Goal: Task Accomplishment & Management: Manage account settings

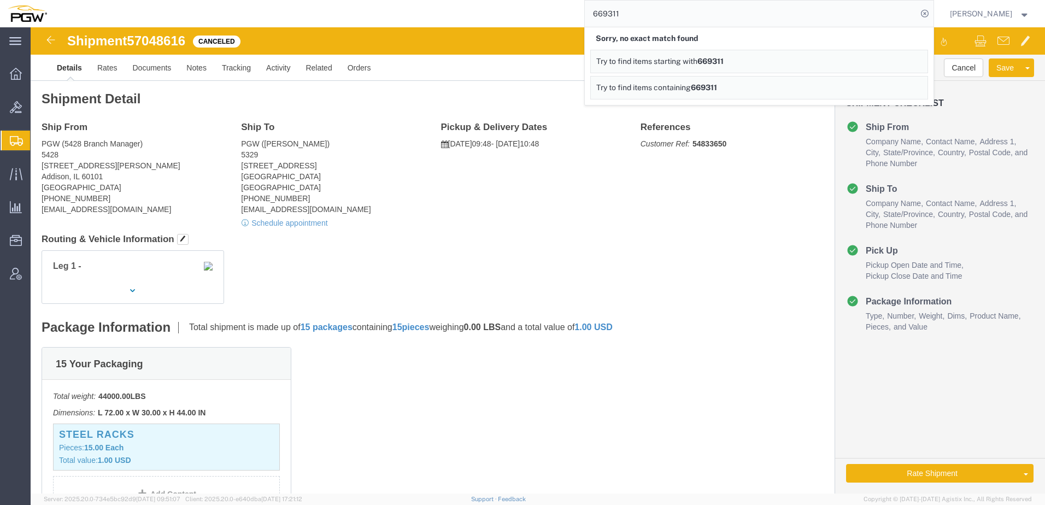
drag, startPoint x: 653, startPoint y: 4, endPoint x: 343, endPoint y: 1, distance: 310.5
click at [343, 1] on div "669311 Sorry, no exact match found Try to find items starting with 669311 Try t…" at bounding box center [494, 13] width 879 height 27
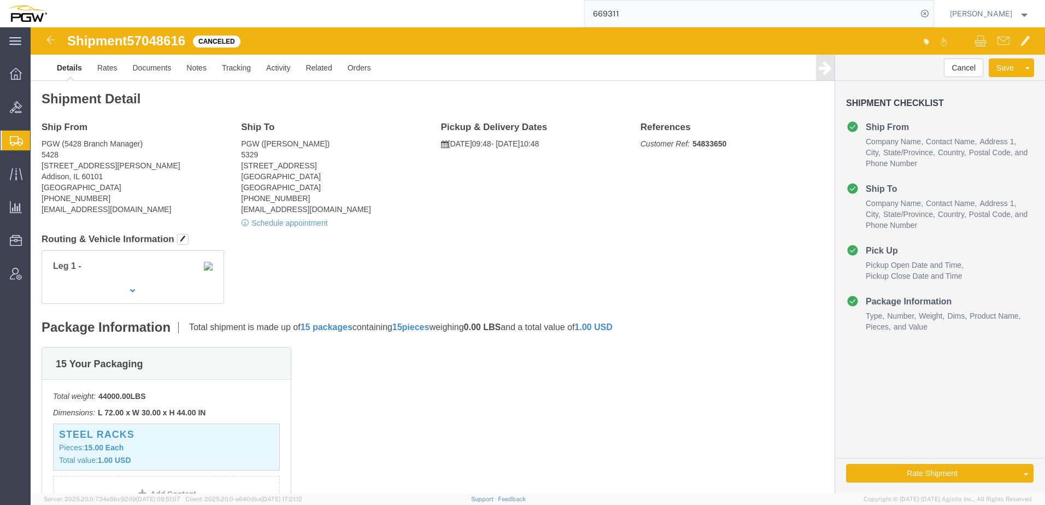
paste input "424"
type input "669424"
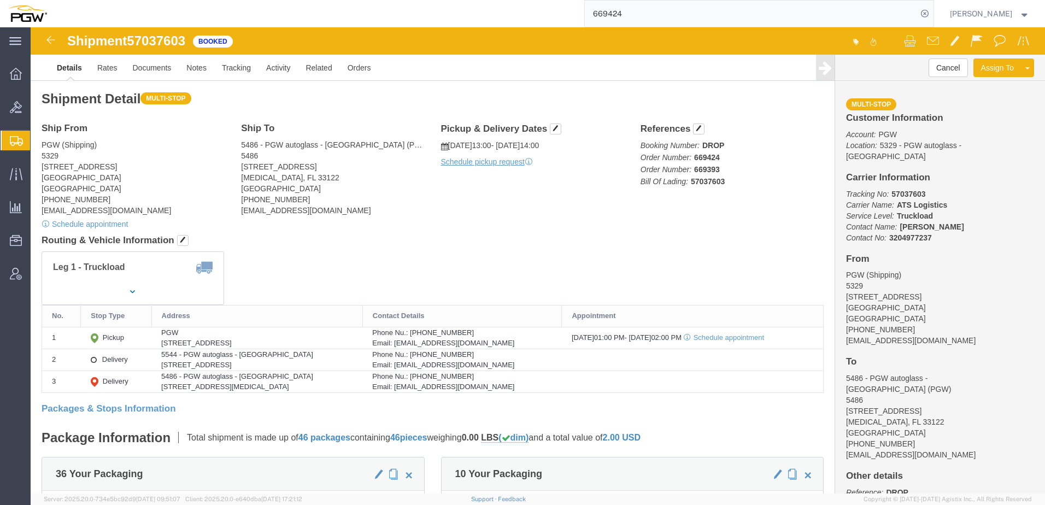
click h4 "Routing & Vehicle Information"
click div "Ship From PGW (Shipping) 5329 850 Southern Ave Chillicothe, OH 45601 United Sta…"
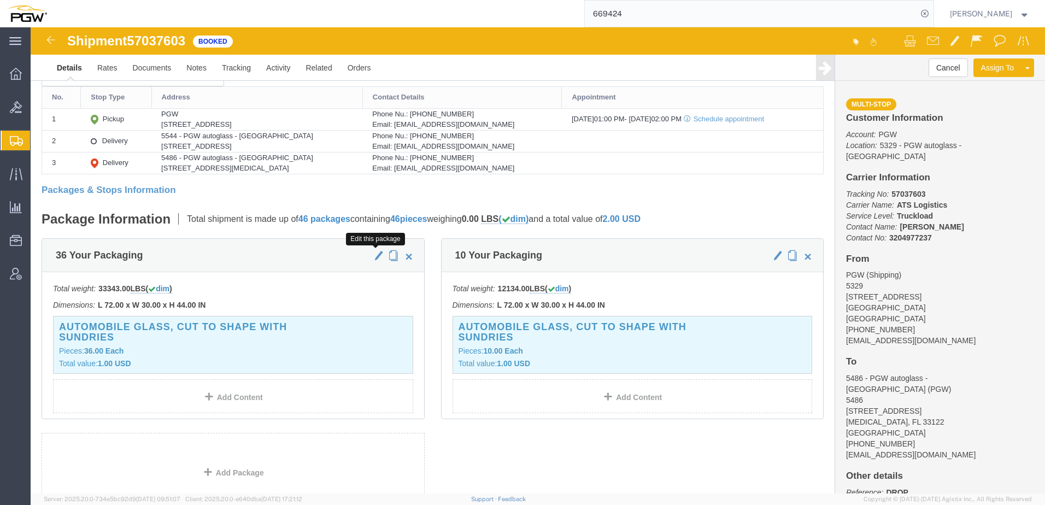
click span "button"
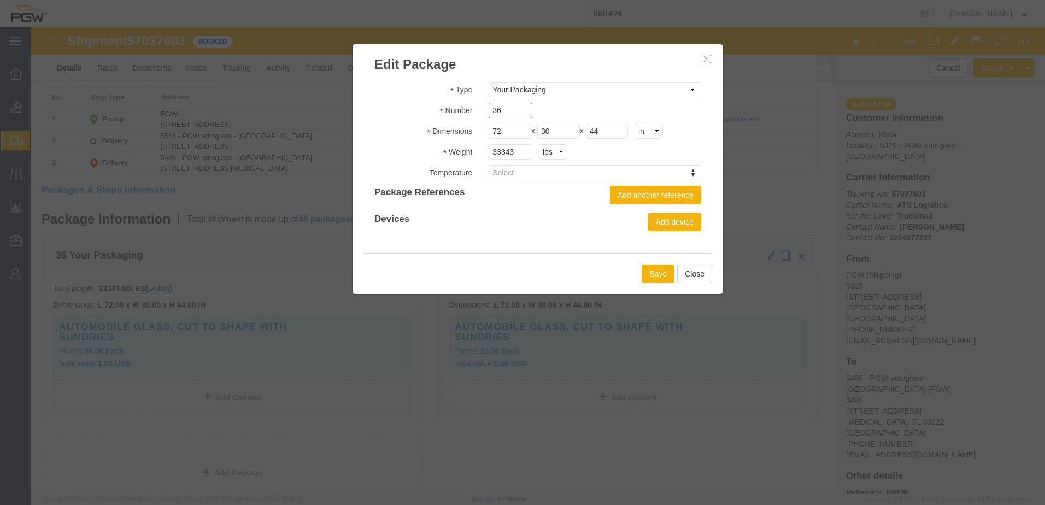
drag, startPoint x: 470, startPoint y: 77, endPoint x: 365, endPoint y: 81, distance: 104.5
click div "Number 36"
type input "34"
drag, startPoint x: 484, startPoint y: 126, endPoint x: -56, endPoint y: 121, distance: 540.0
click html "Shipment 57037603 Booked Details Rates Documents Notes Tracking Activity Relate…"
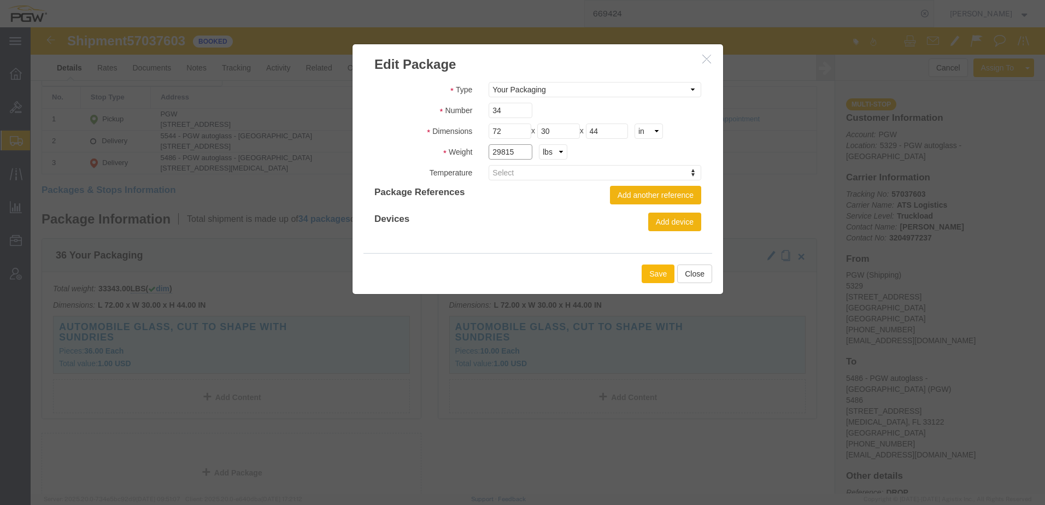
type input "29815"
click button "Save"
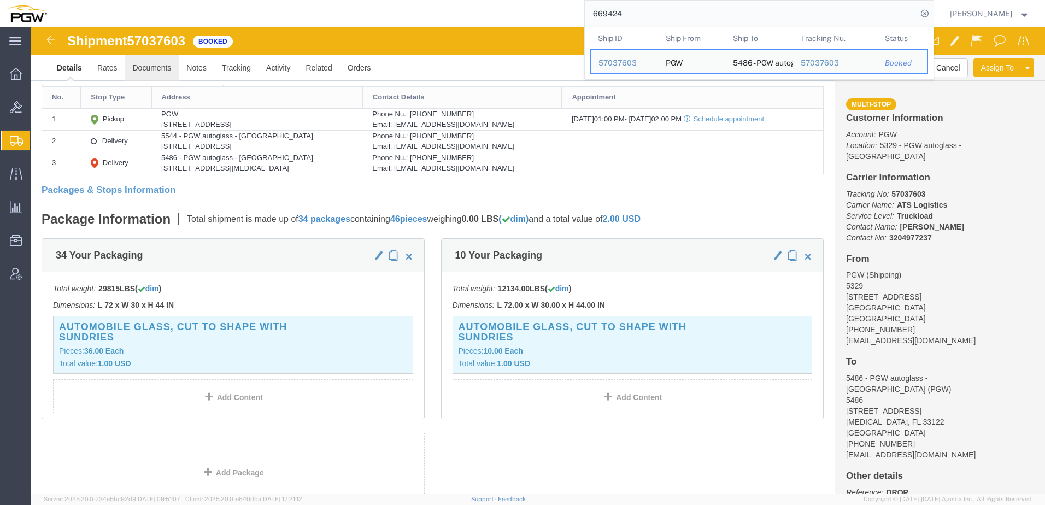
drag, startPoint x: 658, startPoint y: 8, endPoint x: 140, endPoint y: 48, distance: 518.6
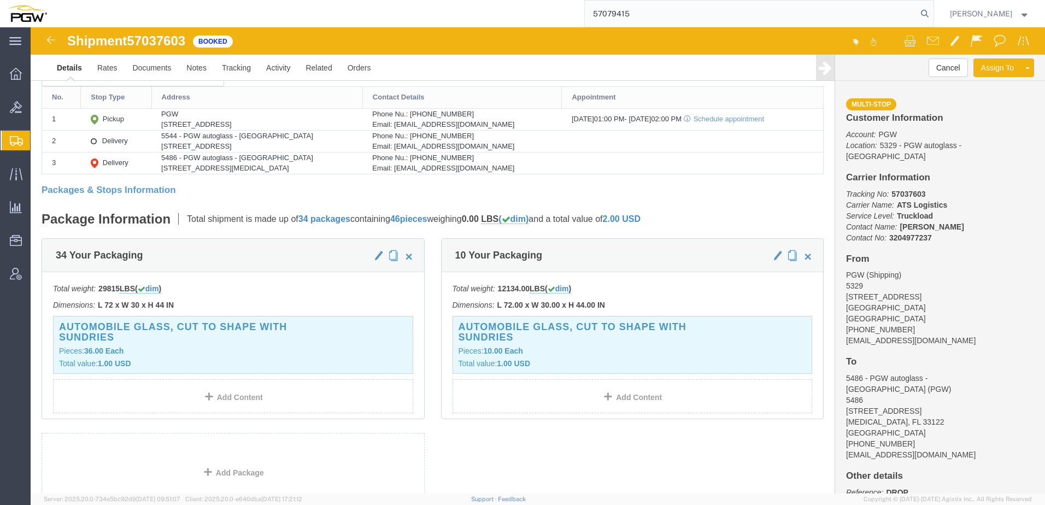
type input "57079415"
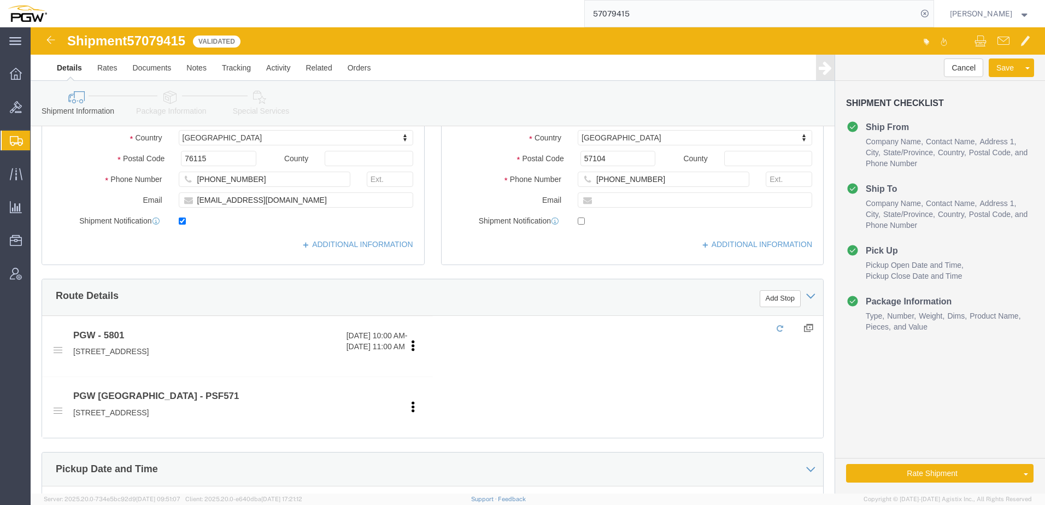
select select "62891"
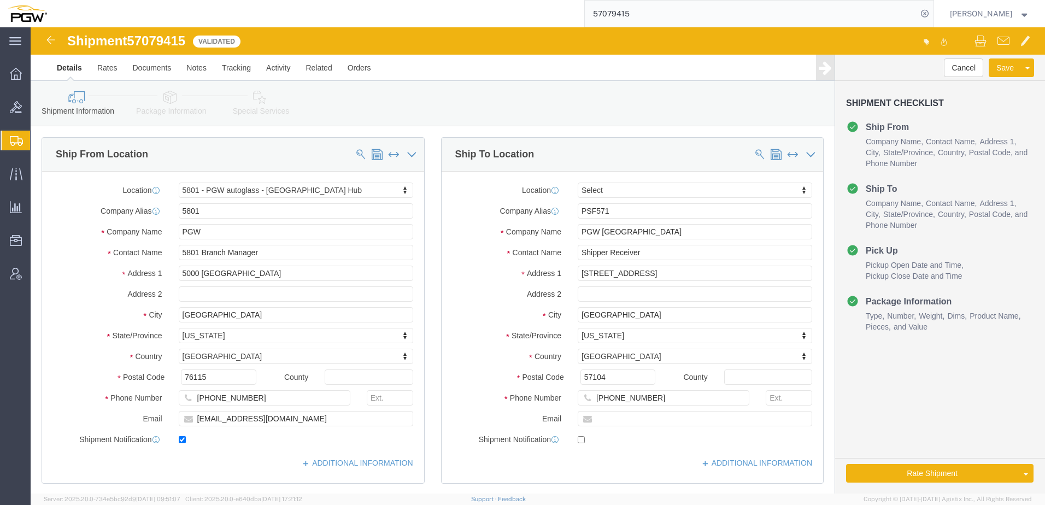
click icon
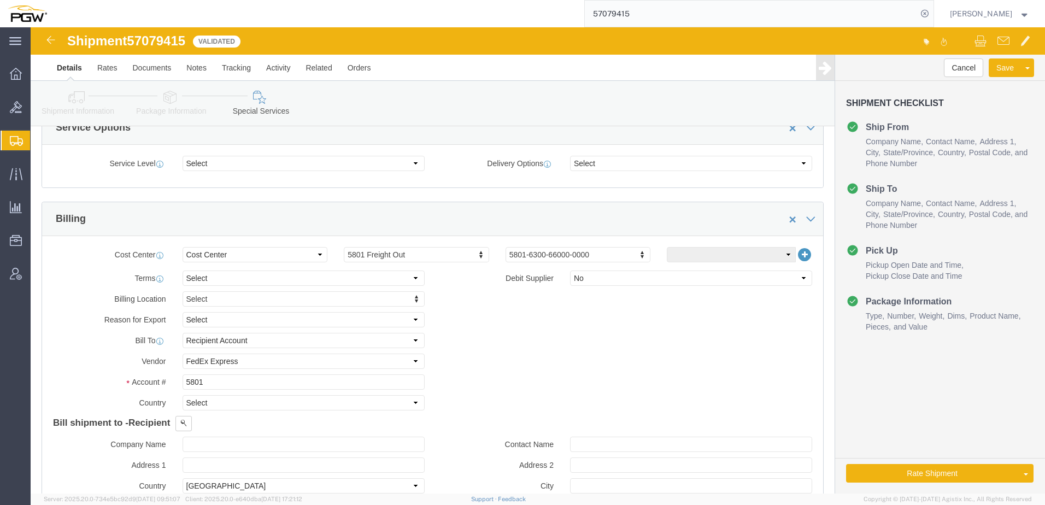
scroll to position [437, 0]
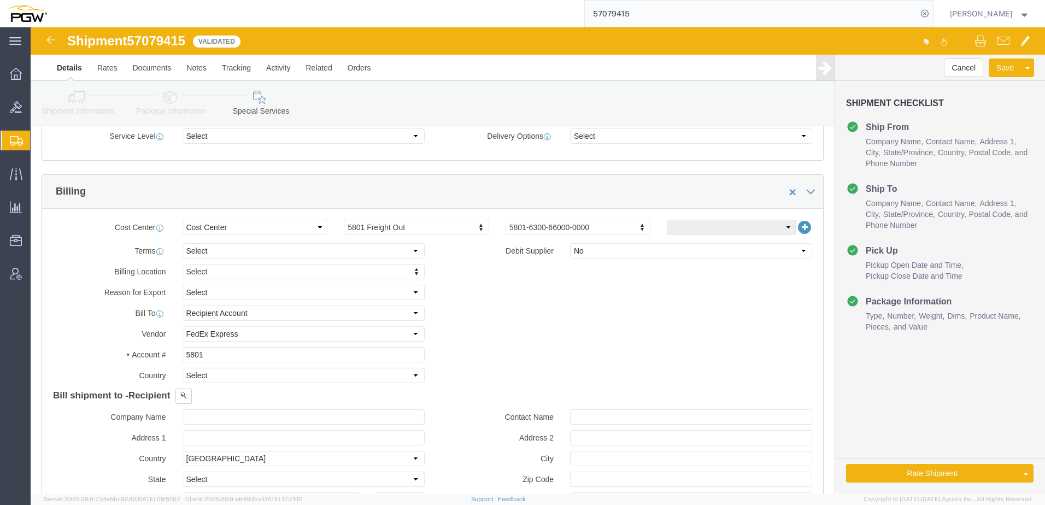
click icon
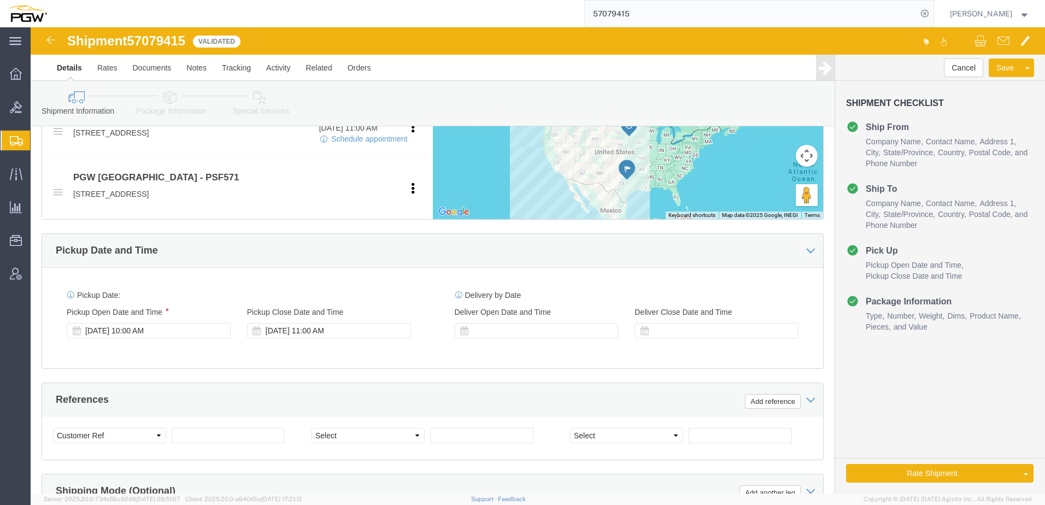
click icon
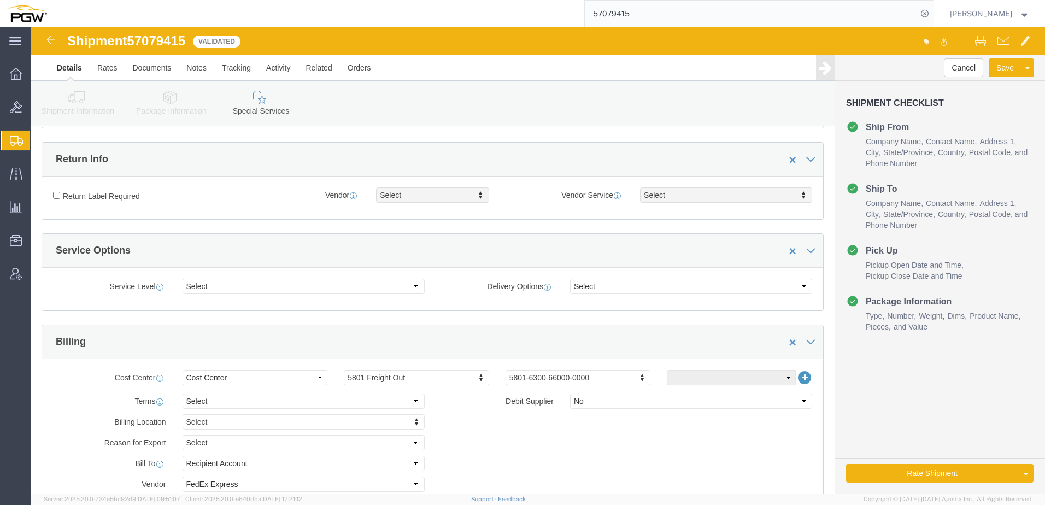
scroll to position [109, 0]
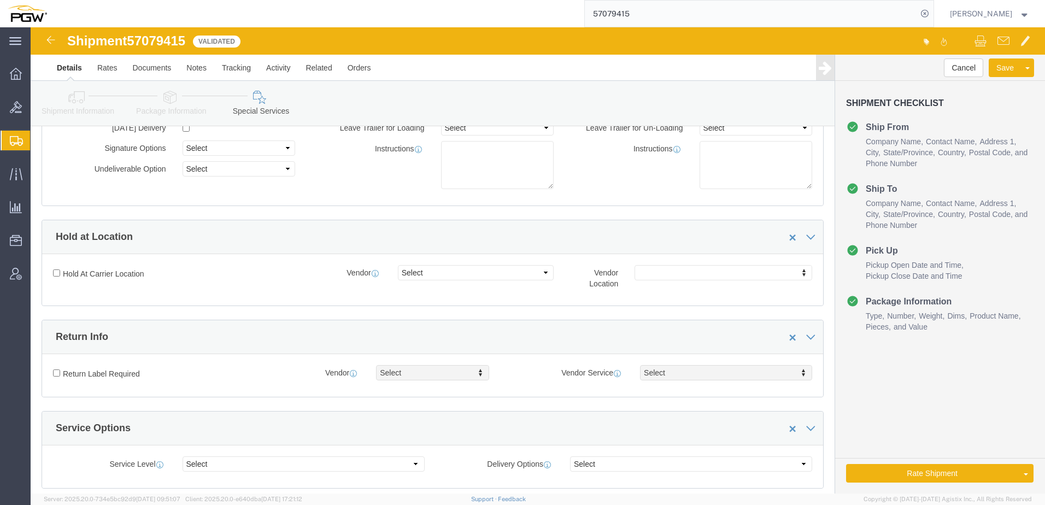
click link "Shipment Information"
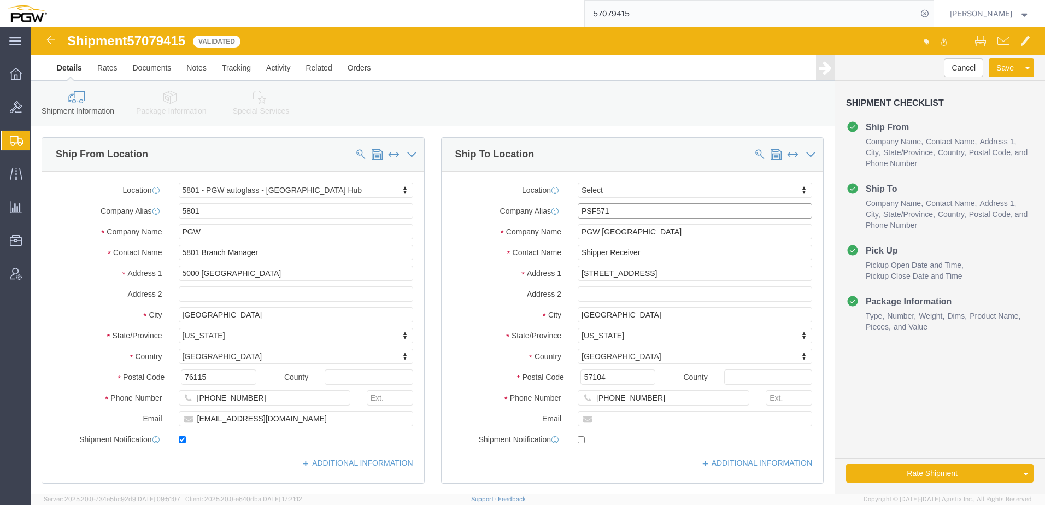
click input "PSF571"
click label "Company Alias"
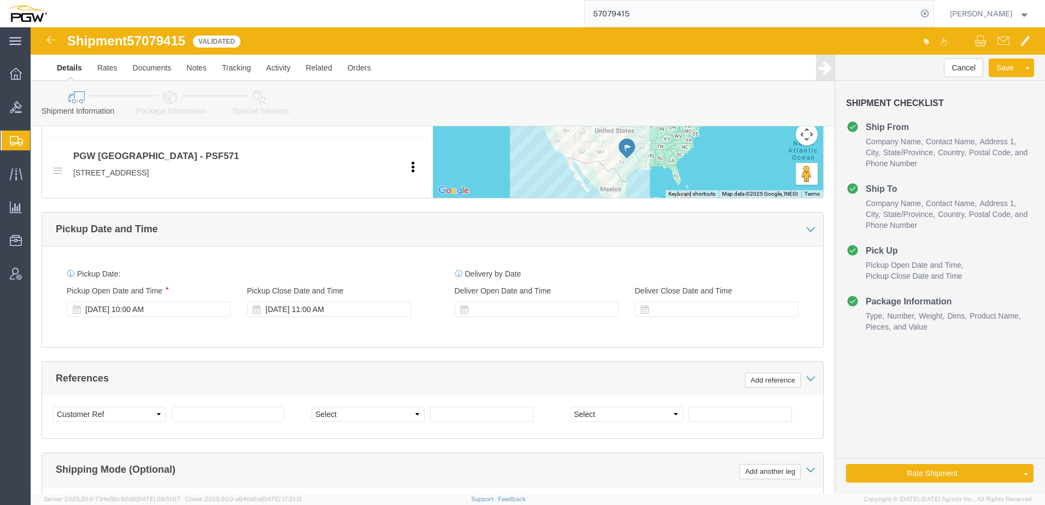
scroll to position [647, 0]
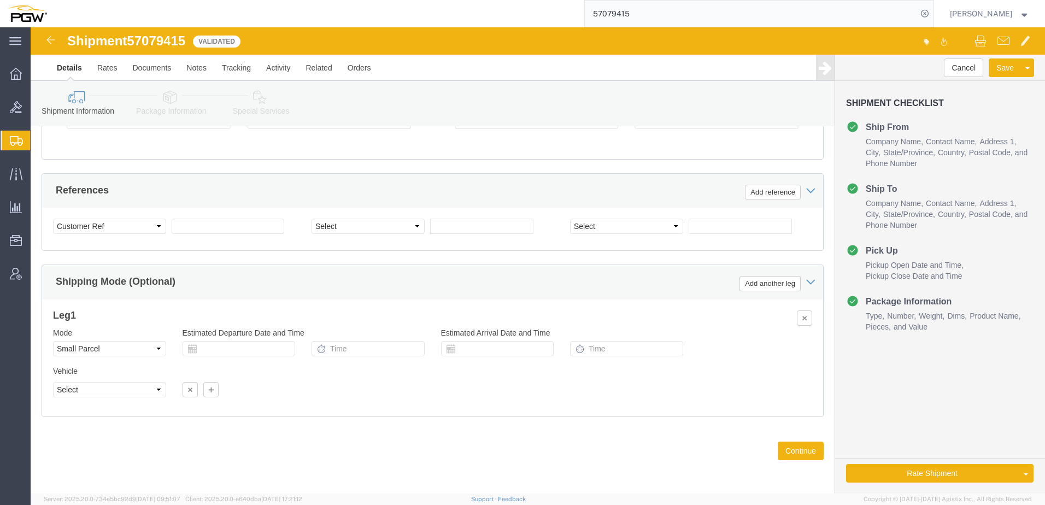
click icon
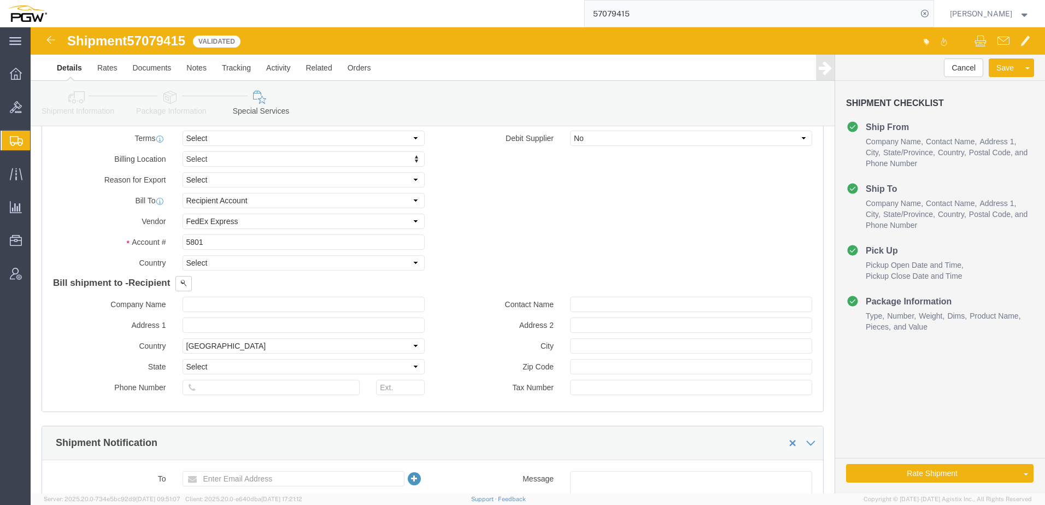
scroll to position [277, 0]
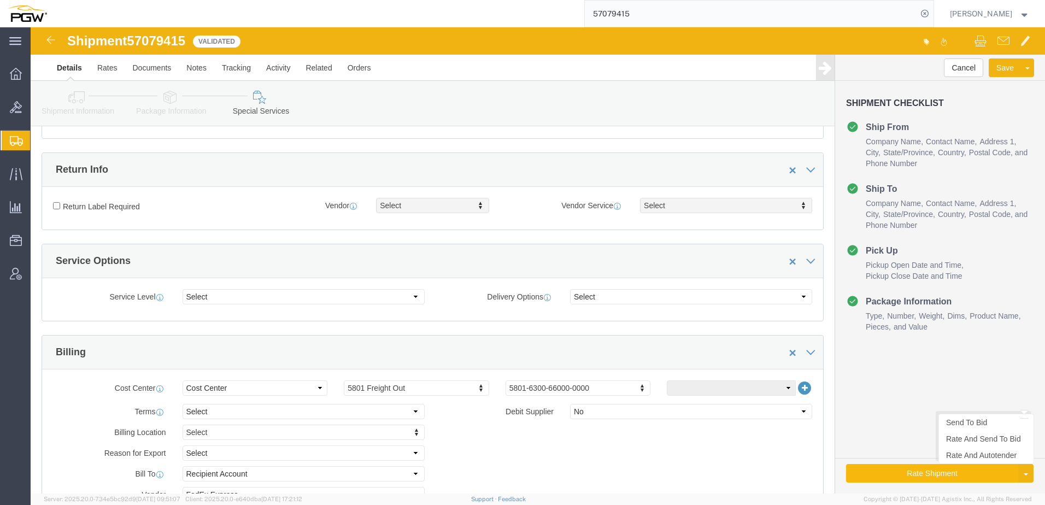
click button "Rate Shipment"
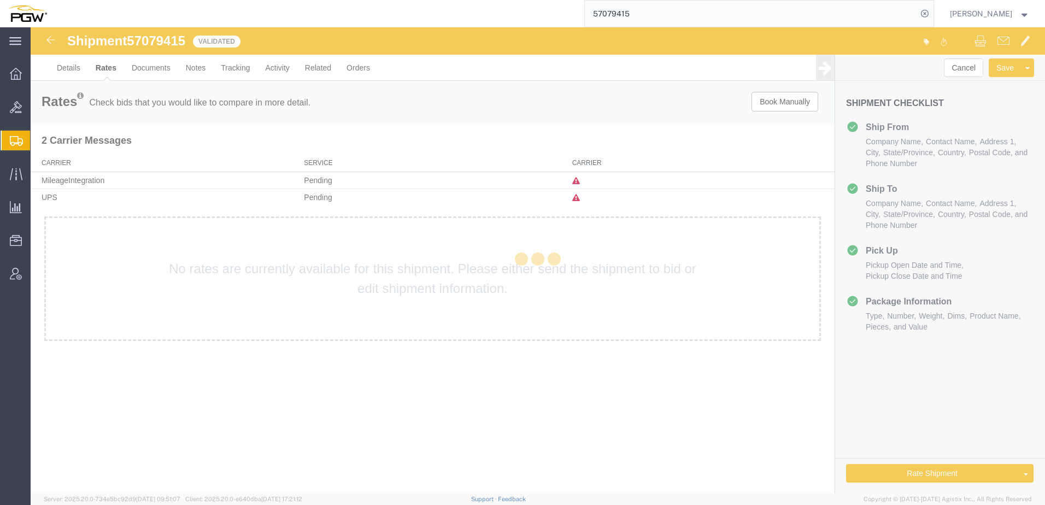
scroll to position [0, 0]
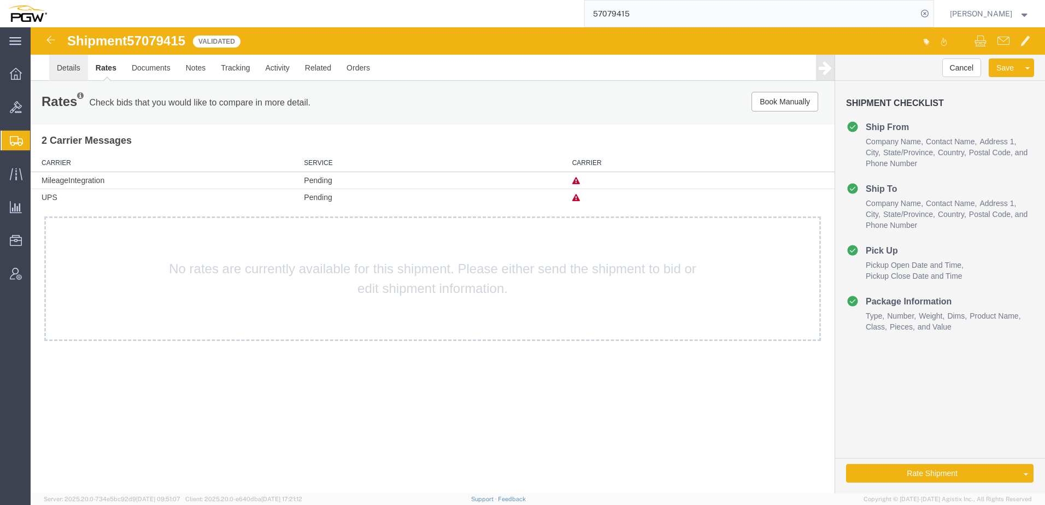
click at [73, 66] on link "Details" at bounding box center [68, 68] width 39 height 26
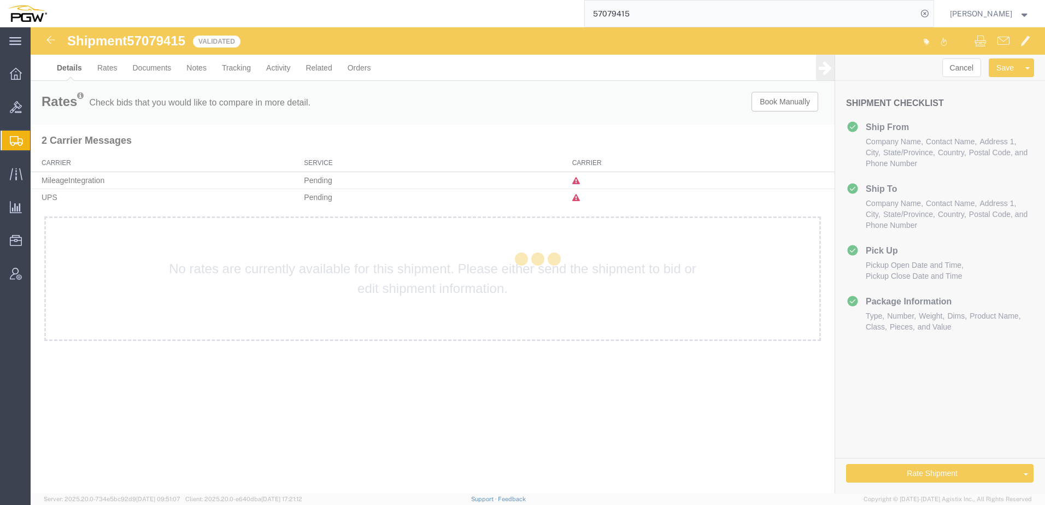
select select "62891"
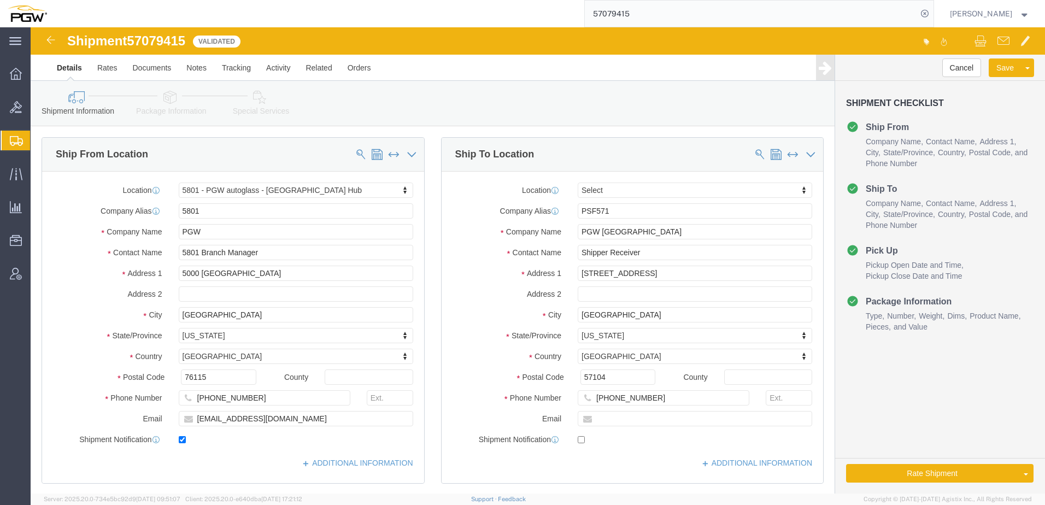
click icon
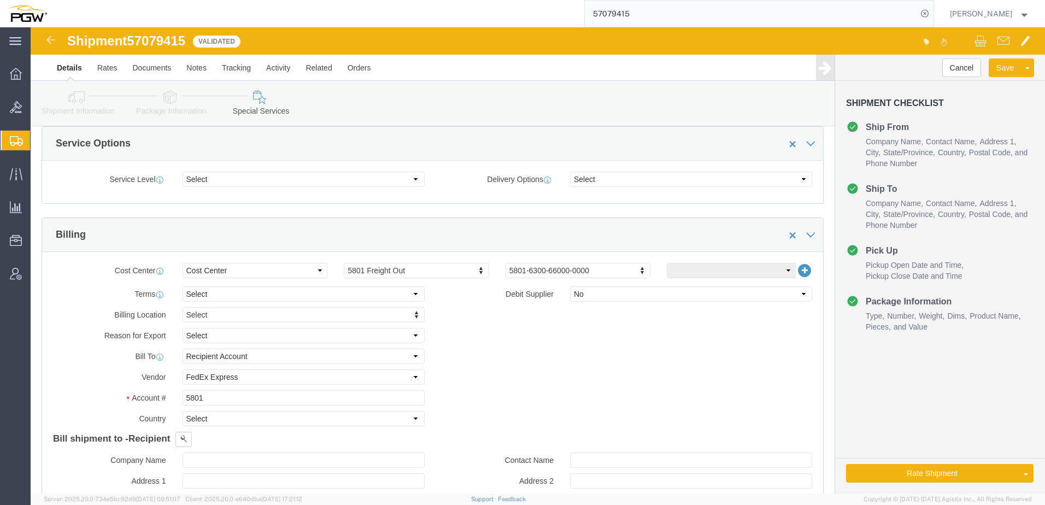
scroll to position [492, 0]
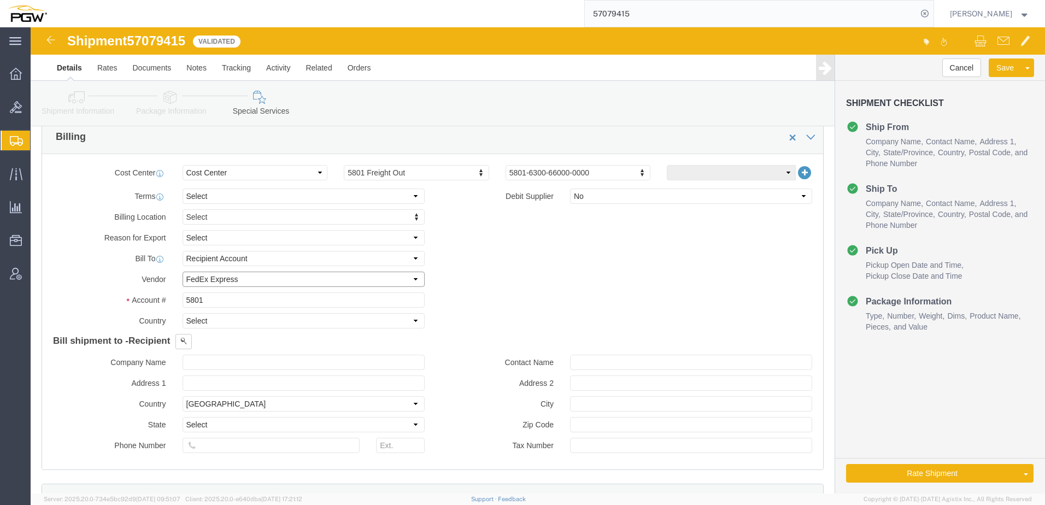
click select "Select DHL FedEx Express UPS"
select select
click select "Select DHL FedEx Express UPS"
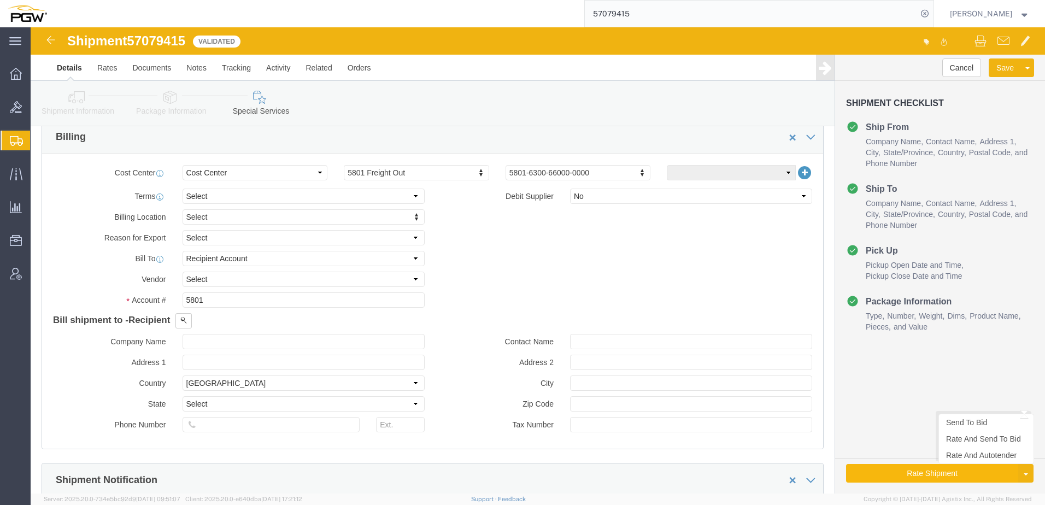
click button "Rate Shipment"
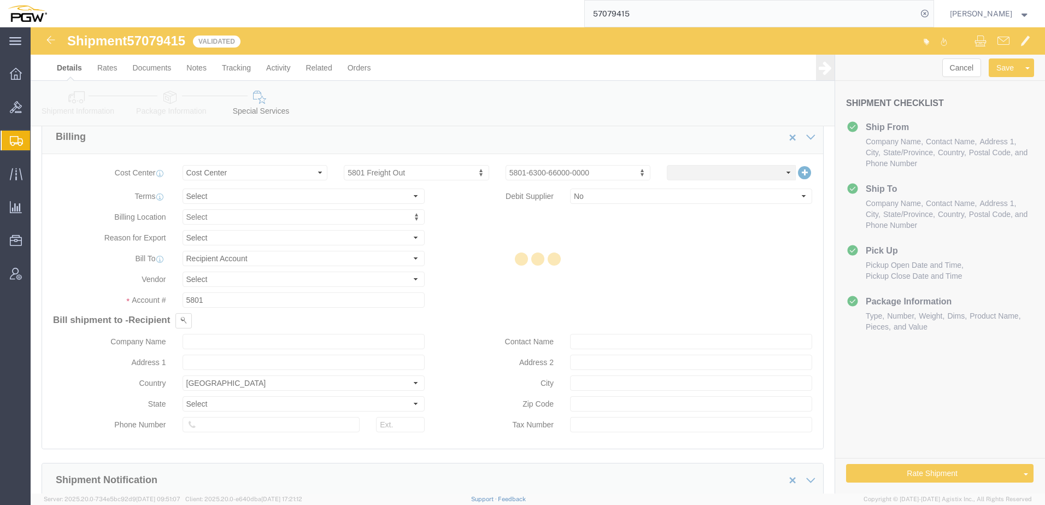
select select
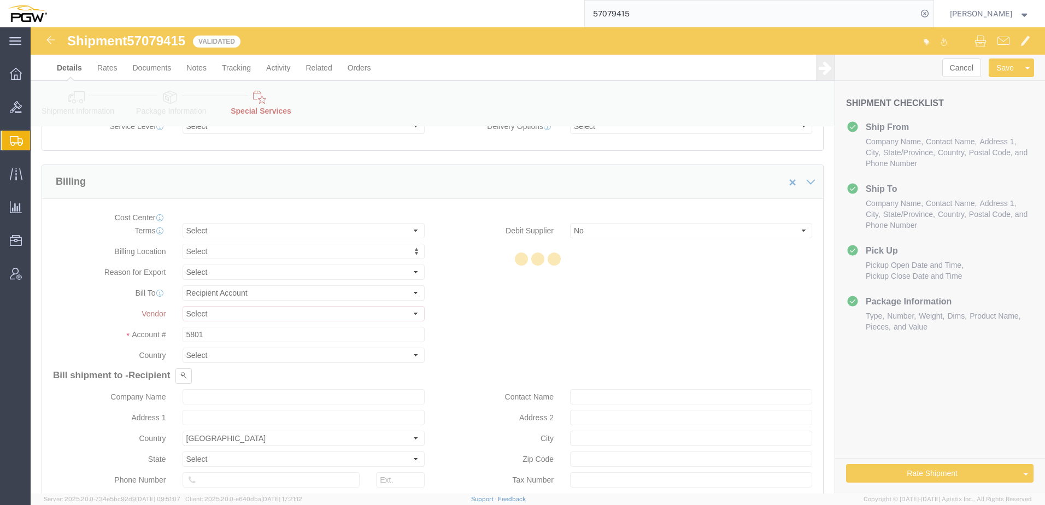
select select "COSTCENTER"
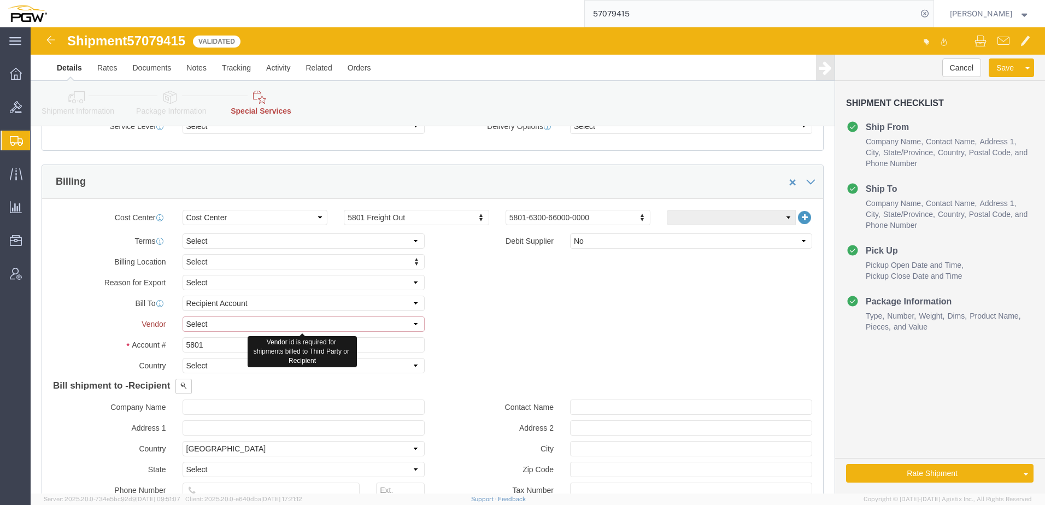
click select "Select DHL FedEx Express UPS"
select select "UPS"
click select "Select DHL FedEx Express UPS"
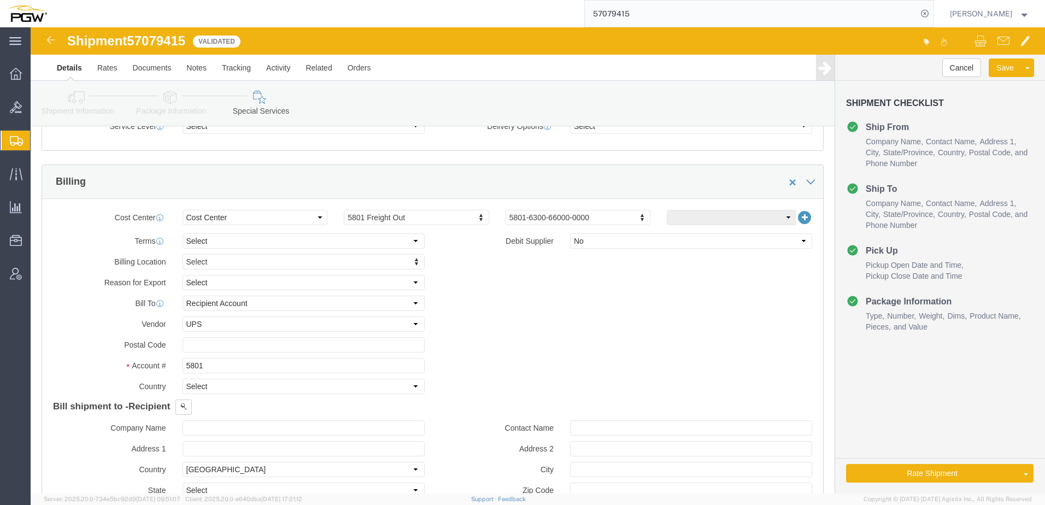
click link "Shipment Information"
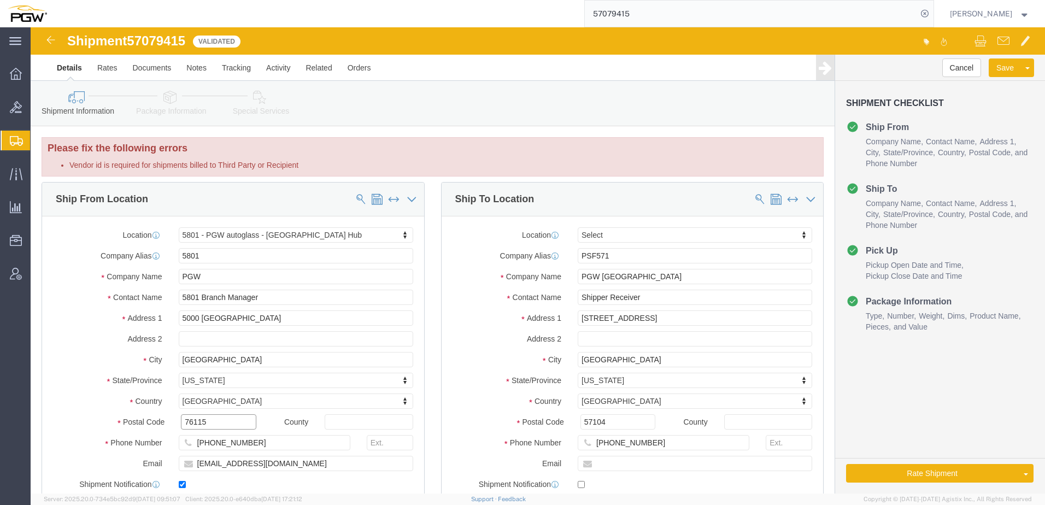
drag, startPoint x: 202, startPoint y: 390, endPoint x: 3, endPoint y: 378, distance: 199.3
click div "Ship From Location Location 5801 - PGW autoglass - Fort Worth Hub Select My Pro…"
click icon
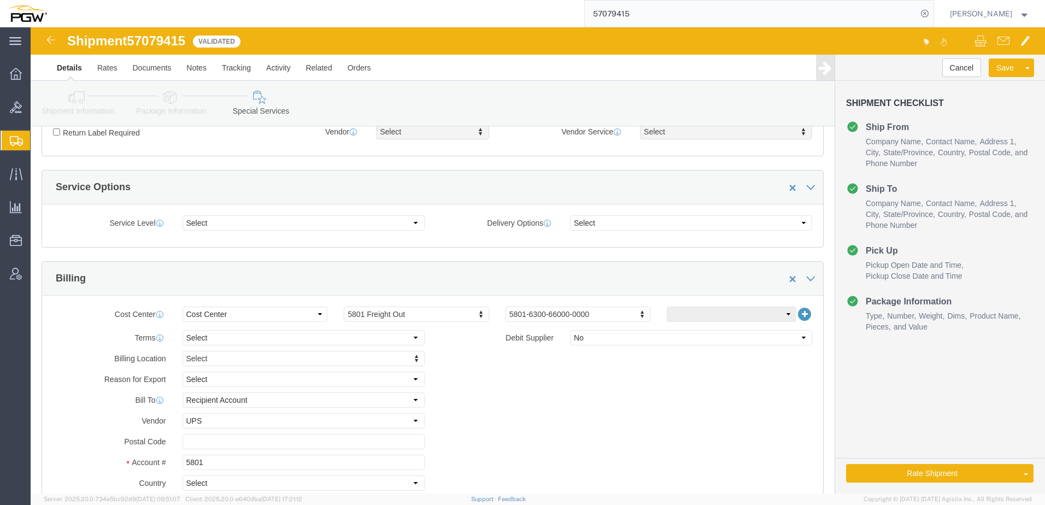
scroll to position [437, 0]
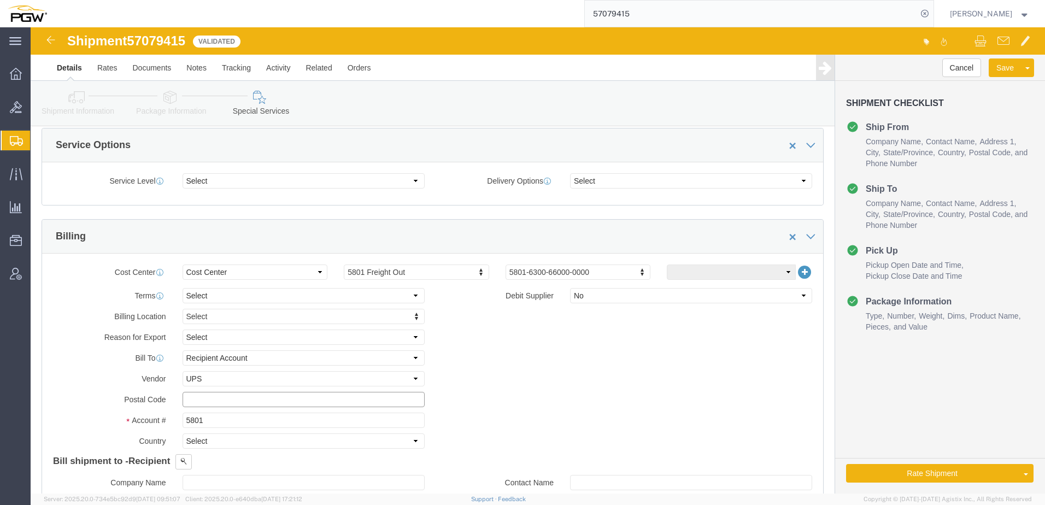
click input "text"
paste input "76115"
type input "76115"
drag, startPoint x: 846, startPoint y: 447, endPoint x: 876, endPoint y: 471, distance: 38.1
click button "Rate Shipment"
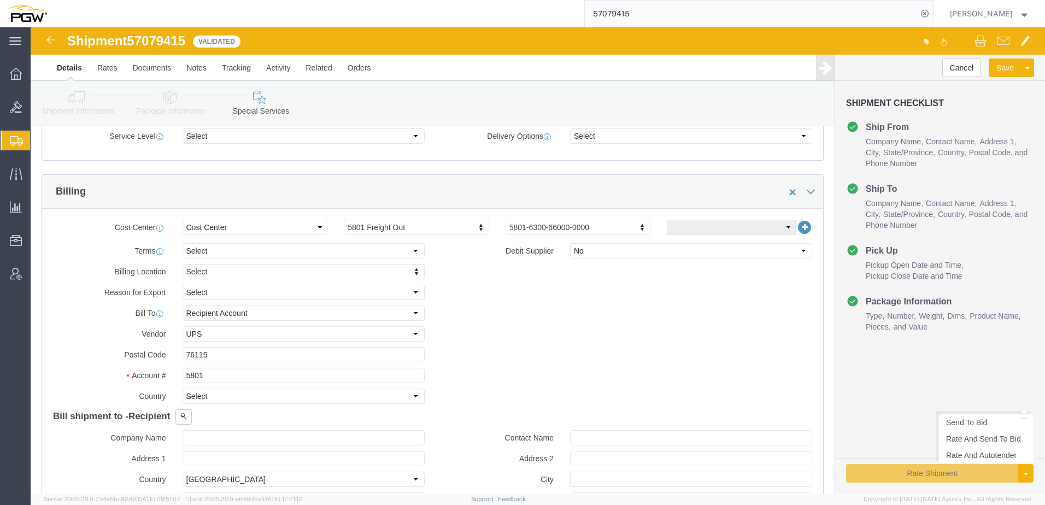
scroll to position [392, 0]
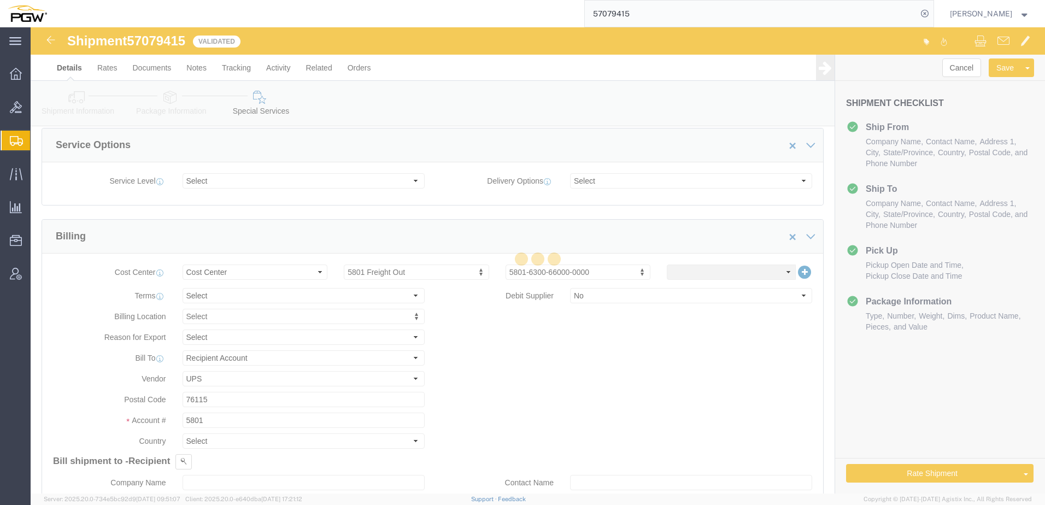
select select
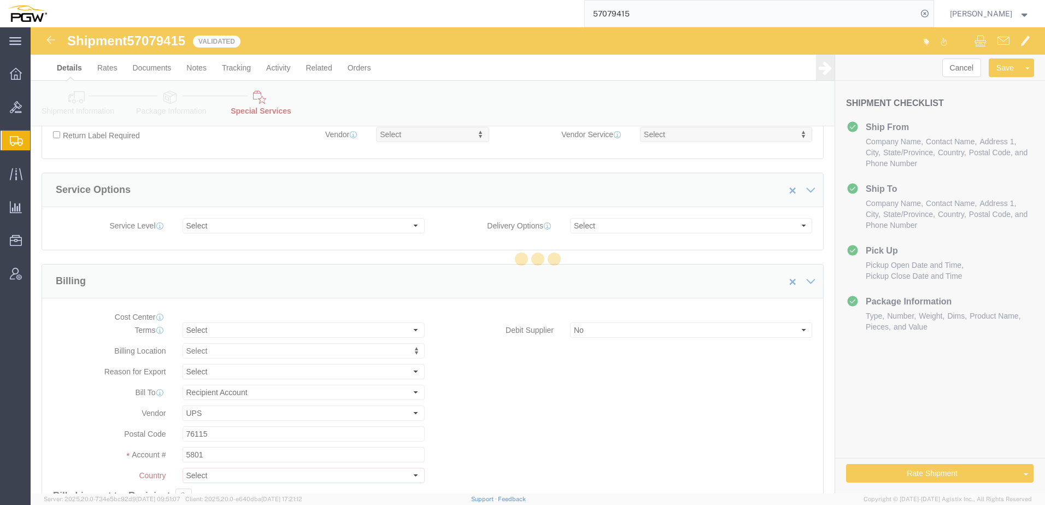
select select "COSTCENTER"
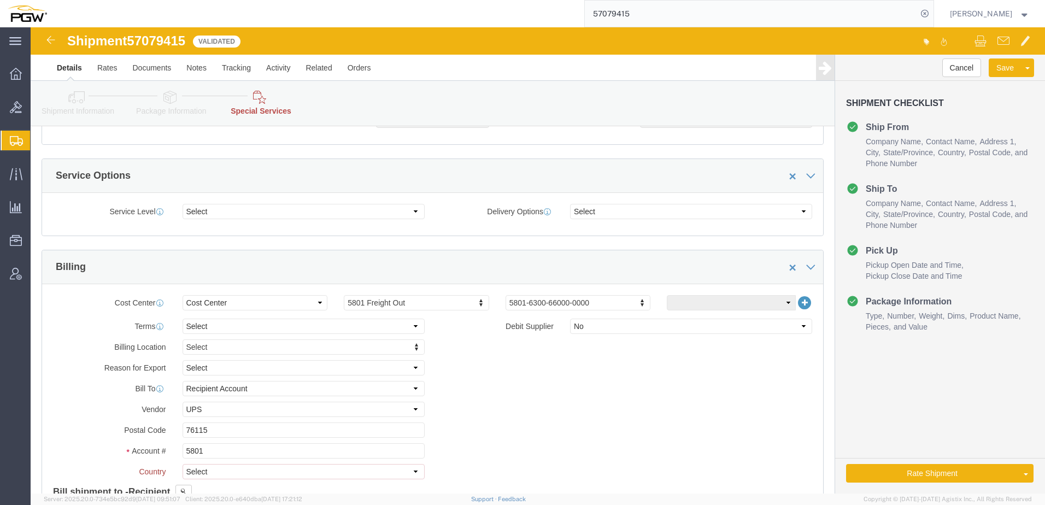
scroll to position [601, 0]
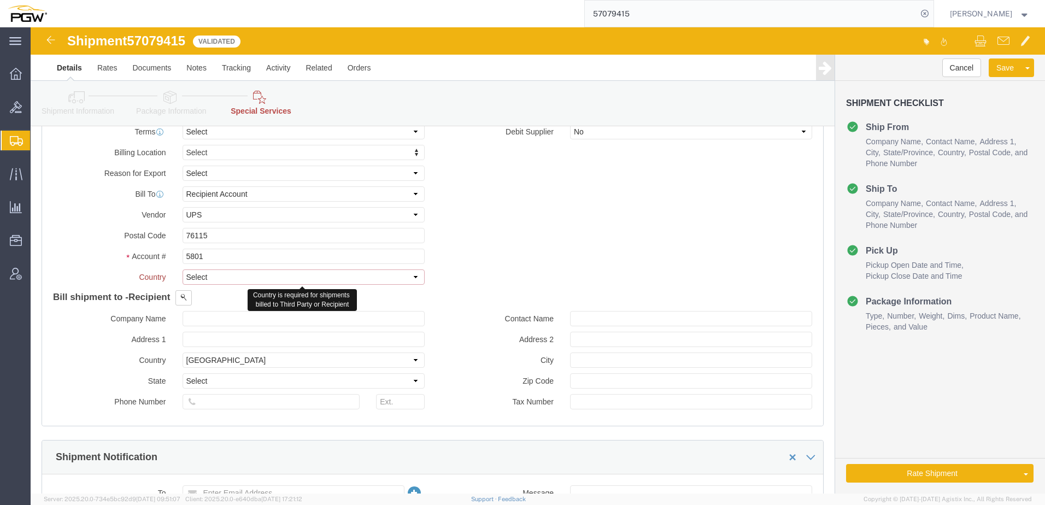
click select "Select Afghanistan Åland Islands Albania Algeria American Samoa Andorra Angola …"
select select "US"
click select "Select Afghanistan Åland Islands Albania Algeria American Samoa Andorra Angola …"
click div "Billing Location Select Select My Profile Location 5303 - PGW autoglass - Corpo…"
click button "Rate Shipment"
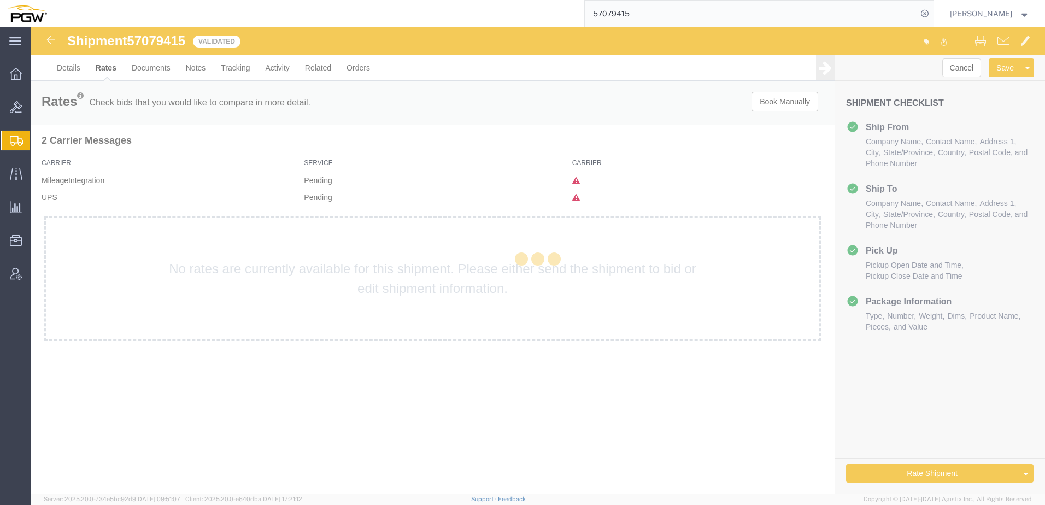
scroll to position [0, 0]
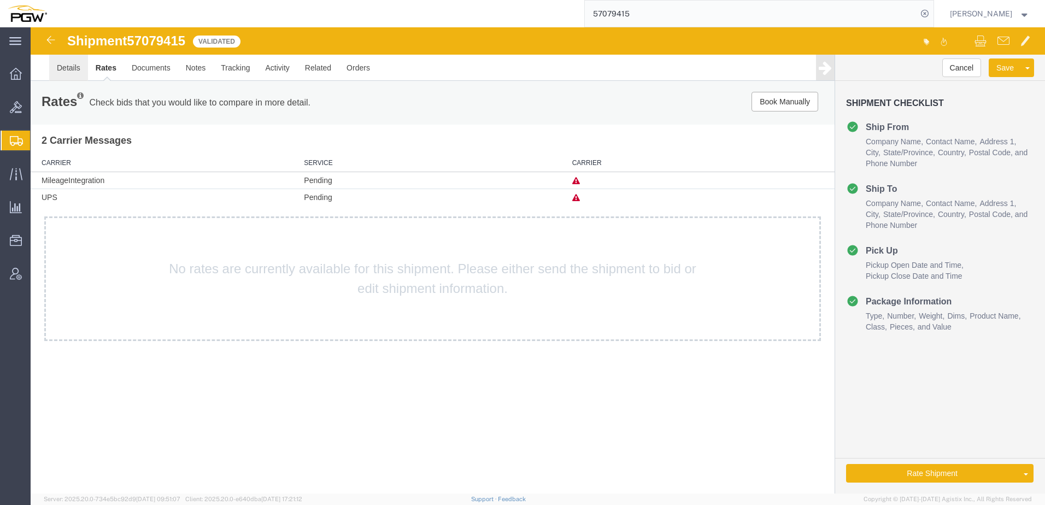
click at [68, 64] on link "Details" at bounding box center [68, 68] width 39 height 26
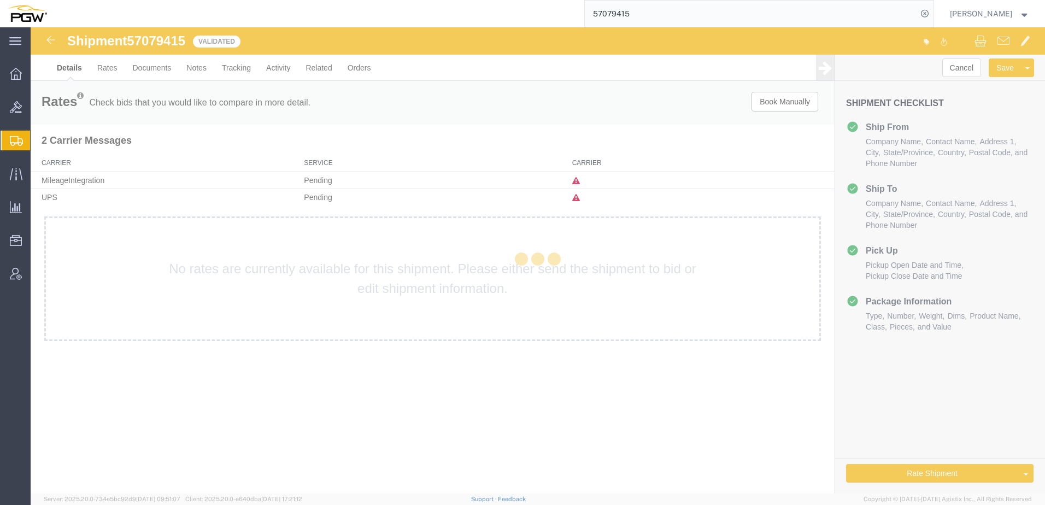
select select "62891"
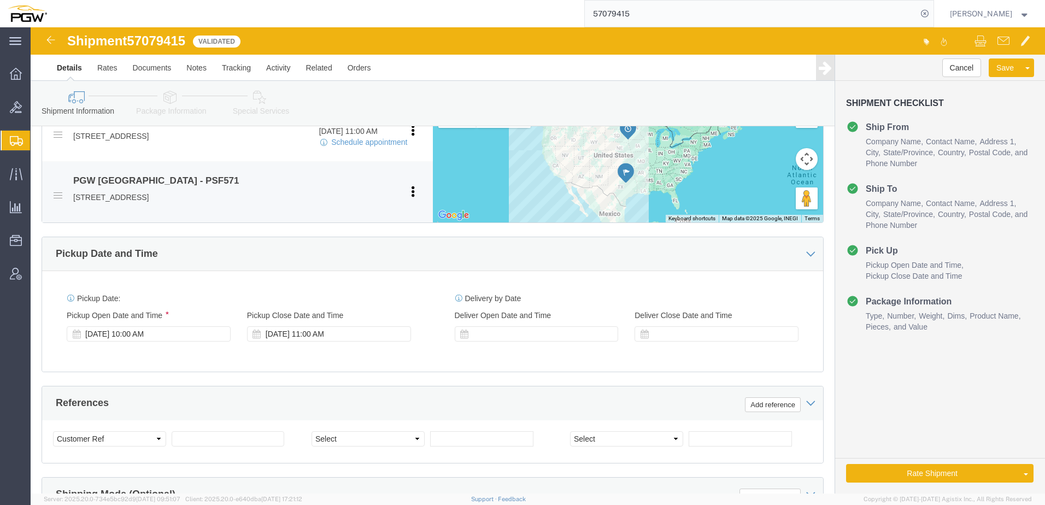
scroll to position [437, 0]
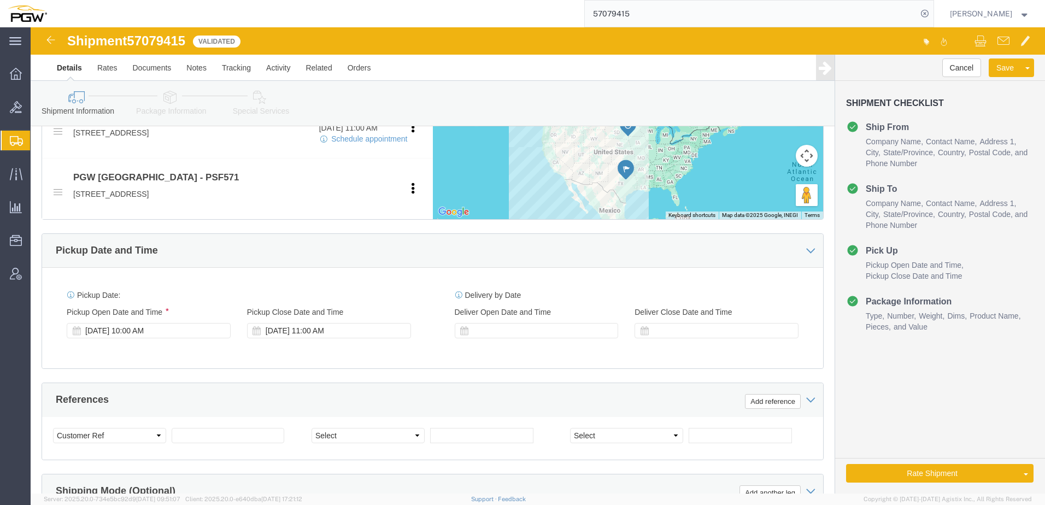
click link "Special Services"
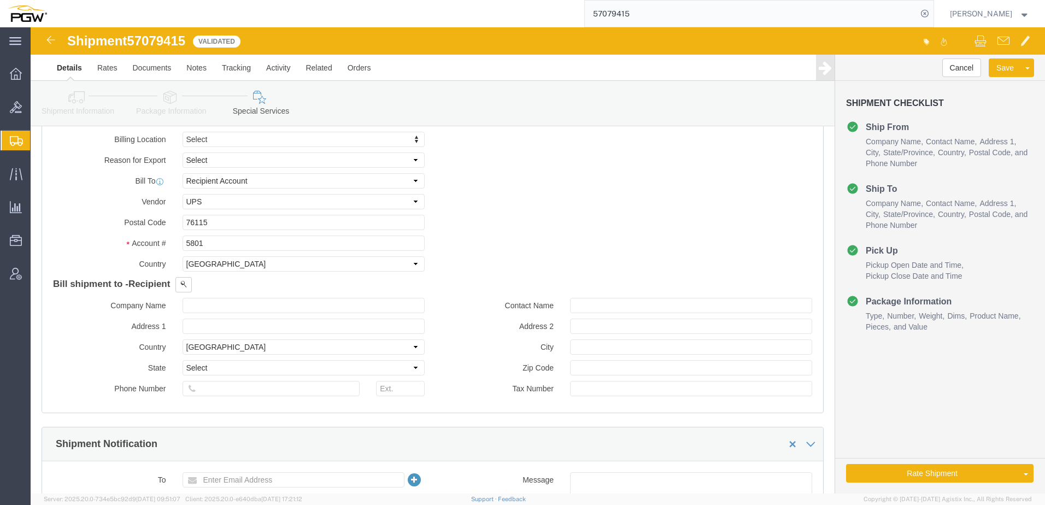
scroll to position [547, 0]
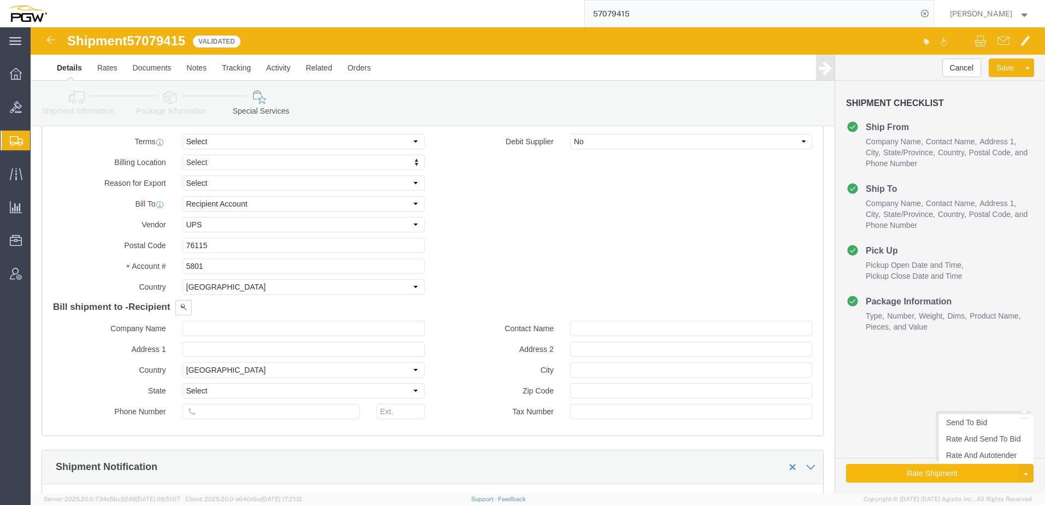
click button "Rate Shipment"
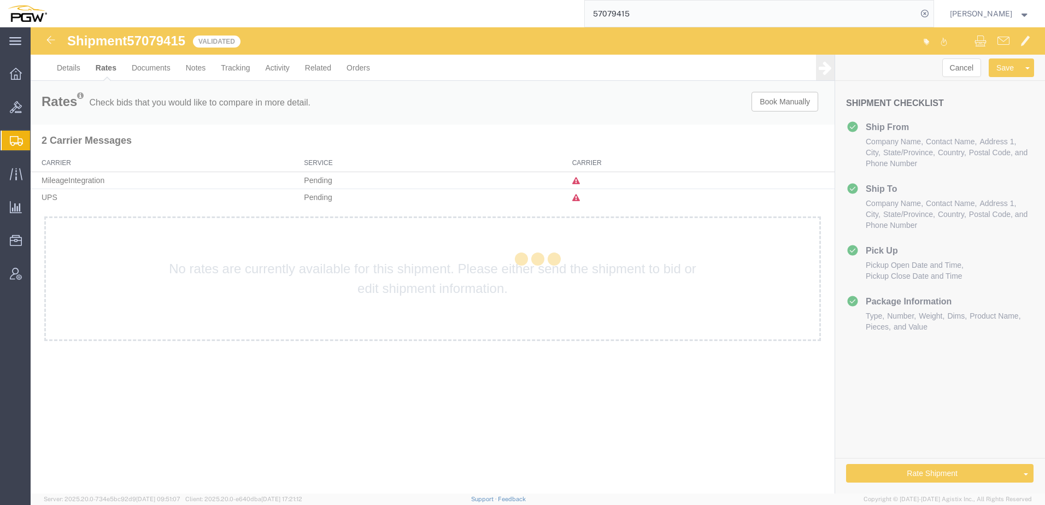
scroll to position [0, 0]
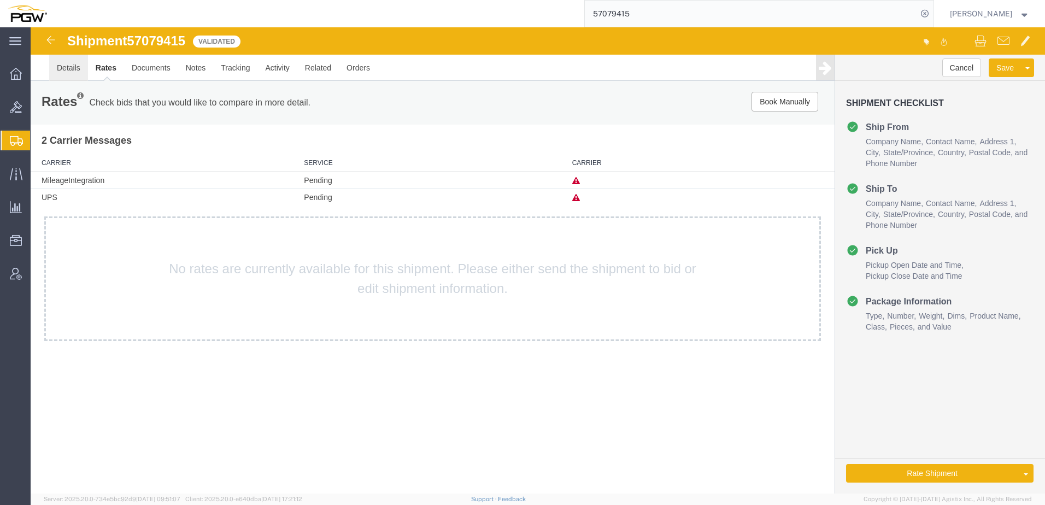
click at [69, 73] on link "Details" at bounding box center [68, 68] width 39 height 26
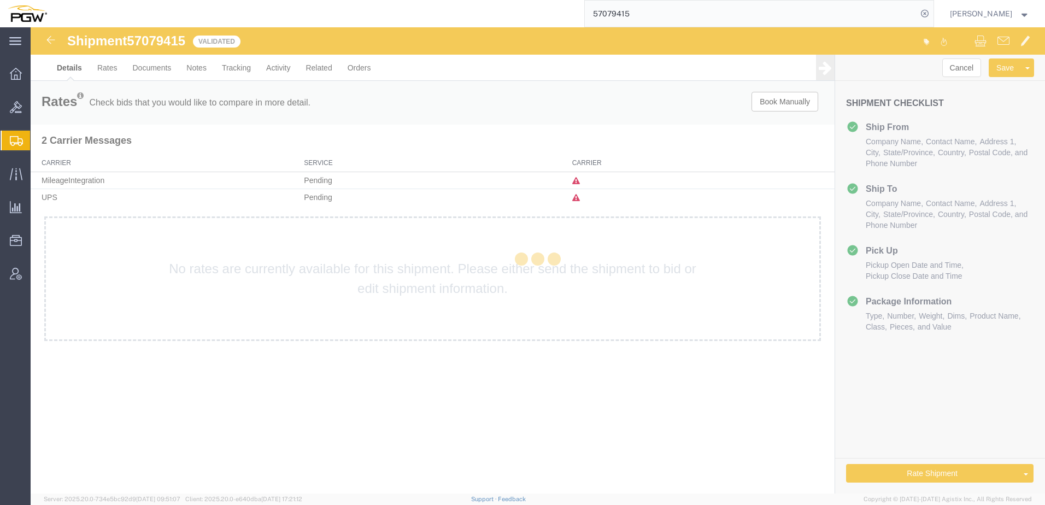
select select "62891"
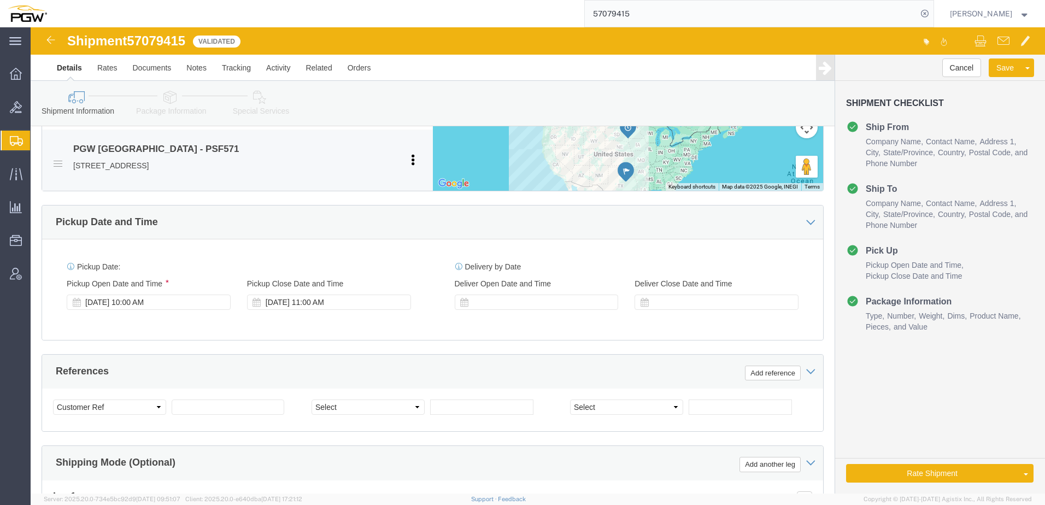
scroll to position [647, 0]
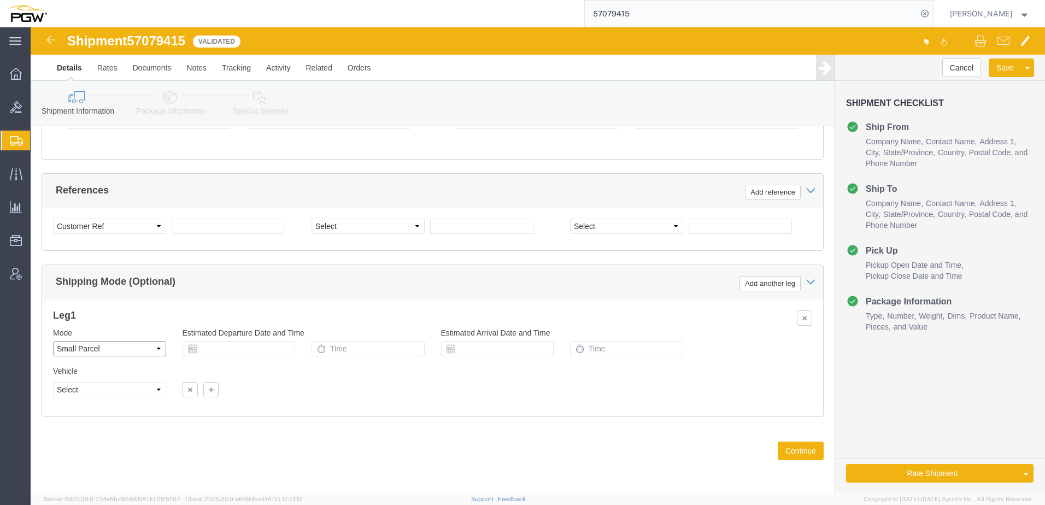
click select "Select Air Less than Truckload Multi-Leg Ocean Freight Rail Small Parcel Truckl…"
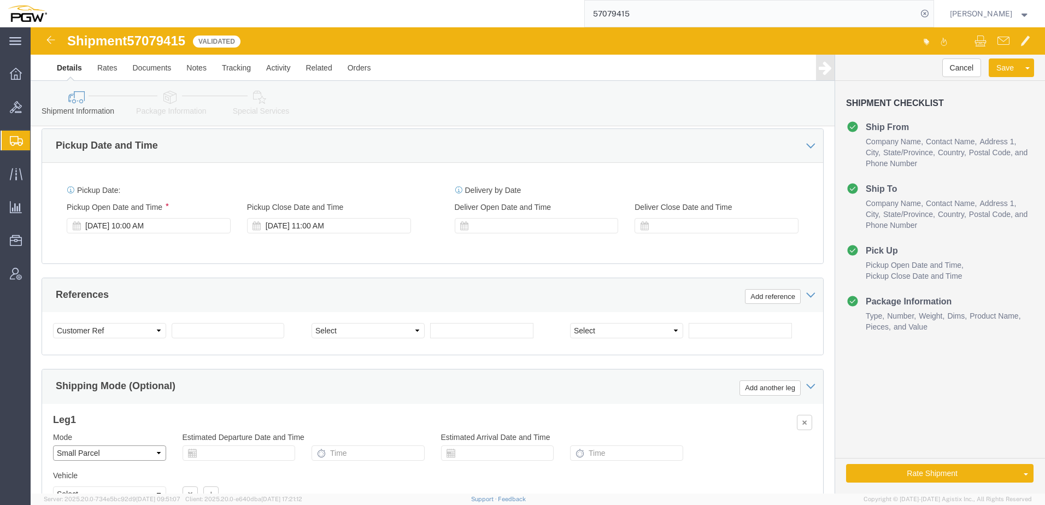
scroll to position [428, 0]
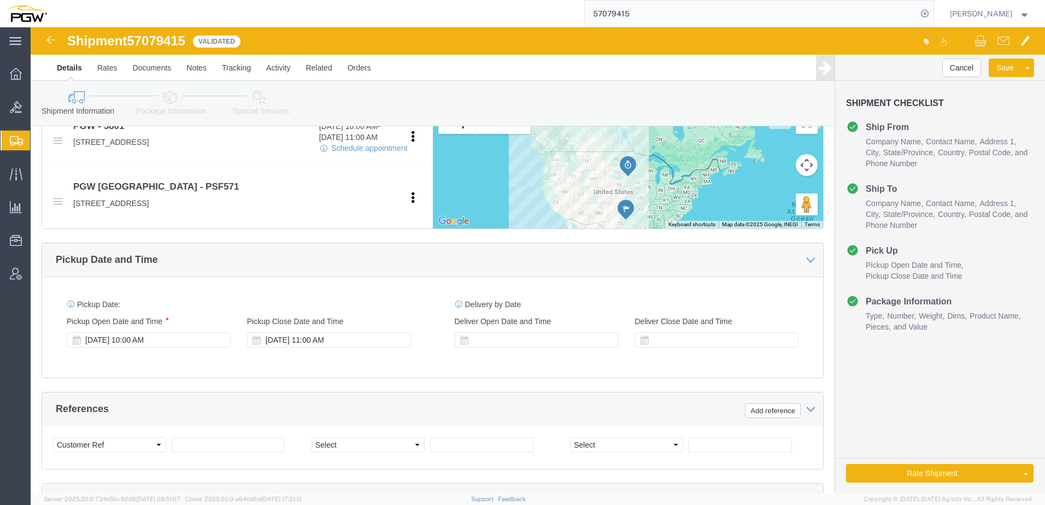
click link "Special Services"
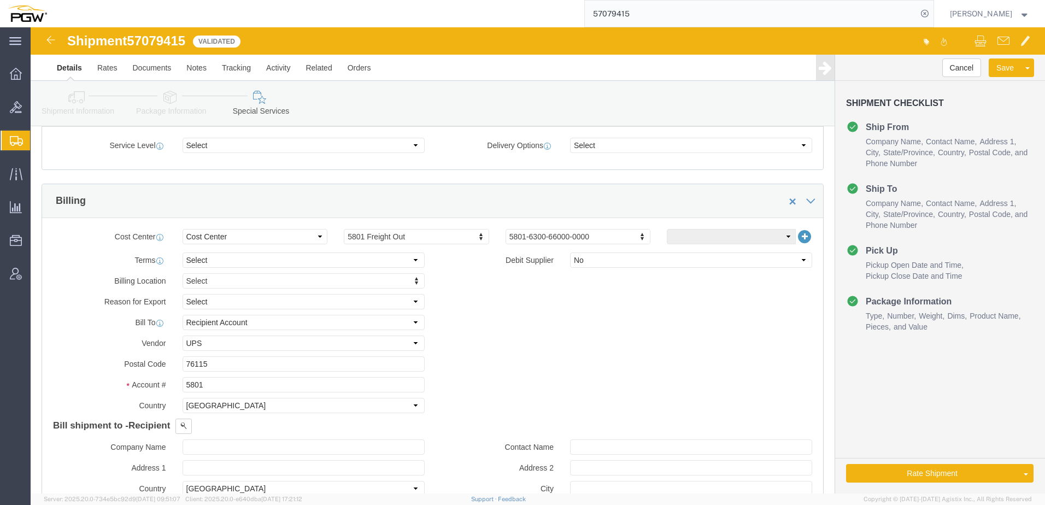
click icon
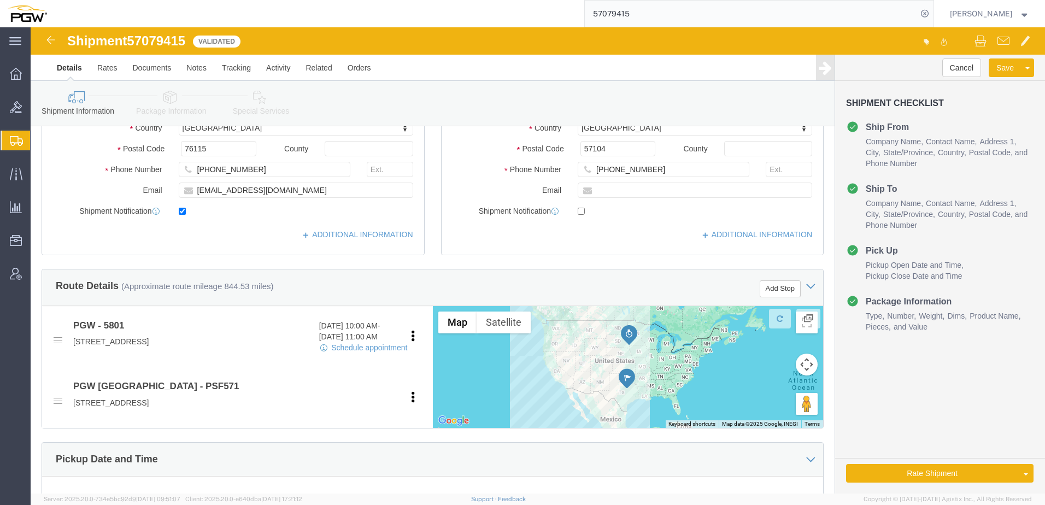
scroll to position [209, 0]
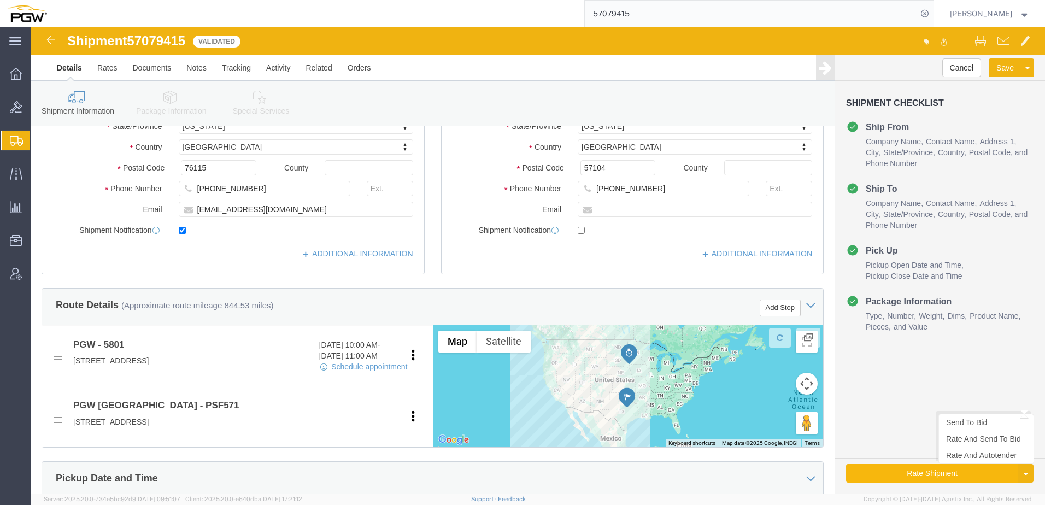
drag, startPoint x: 873, startPoint y: 454, endPoint x: 903, endPoint y: 481, distance: 40.2
click button "Rate Shipment"
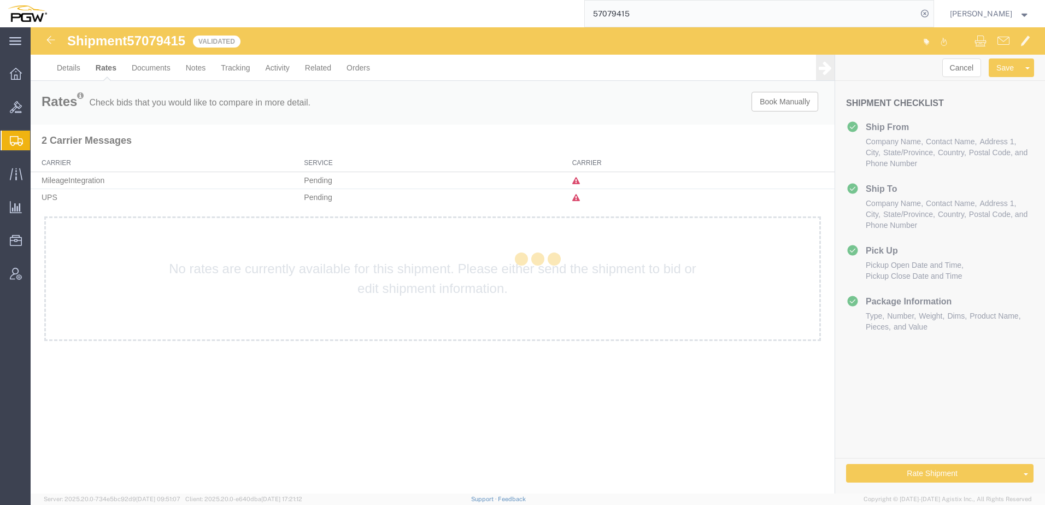
scroll to position [0, 0]
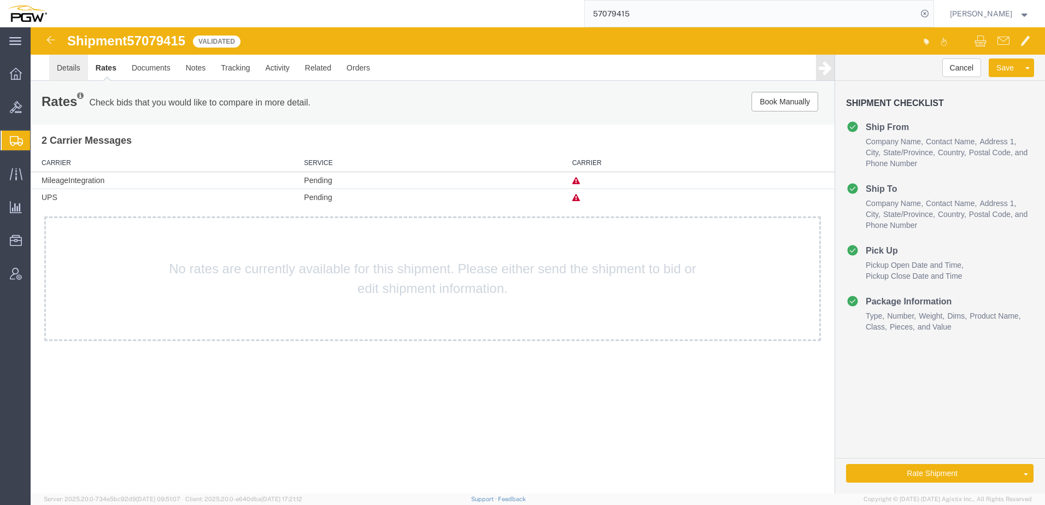
click at [67, 62] on link "Details" at bounding box center [68, 68] width 39 height 26
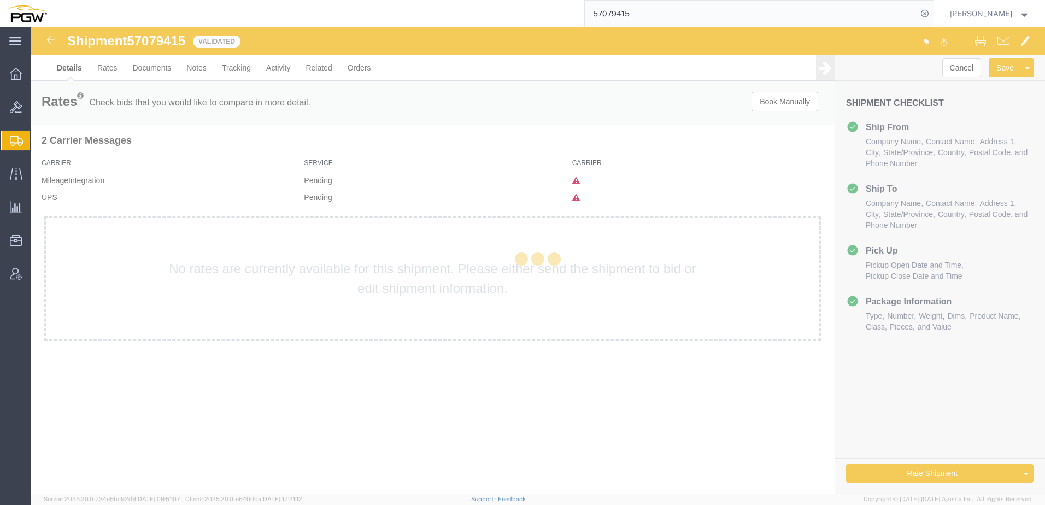
select select "62891"
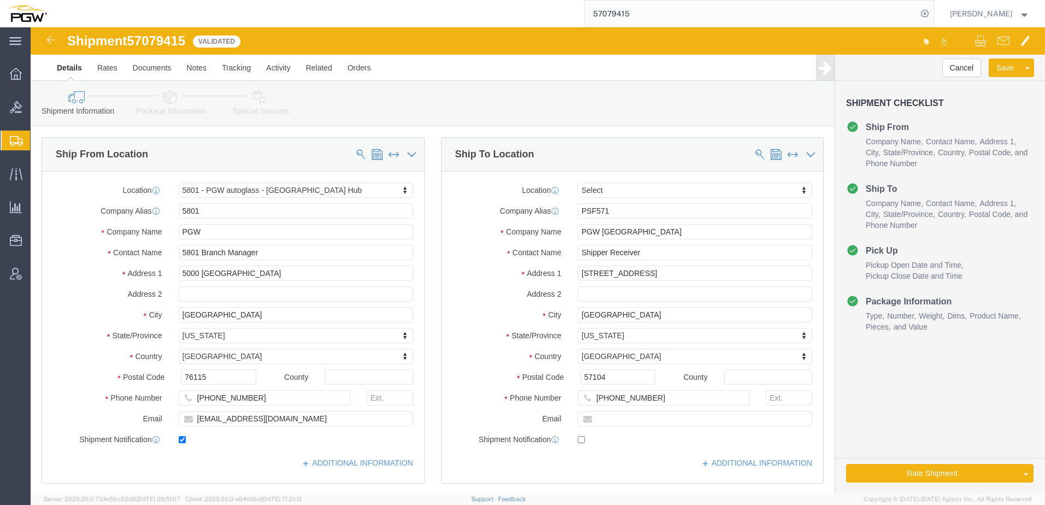
click icon
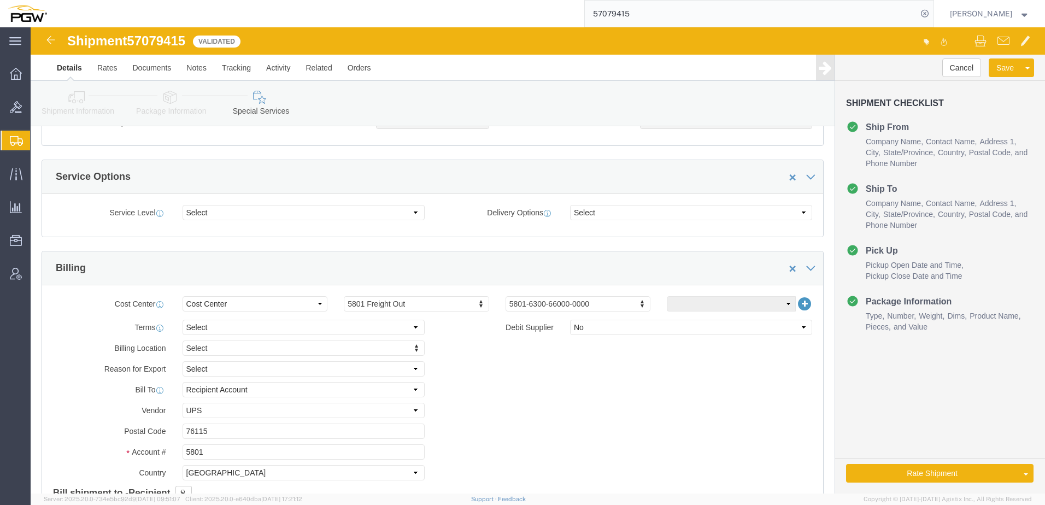
scroll to position [383, 0]
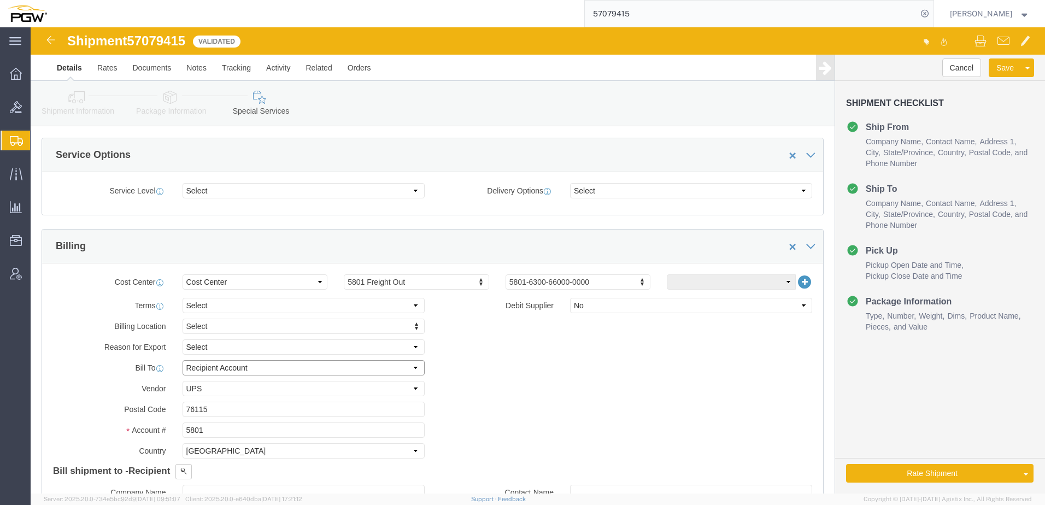
click select "Select Recipient Account Sender/Shipper Third Party Account"
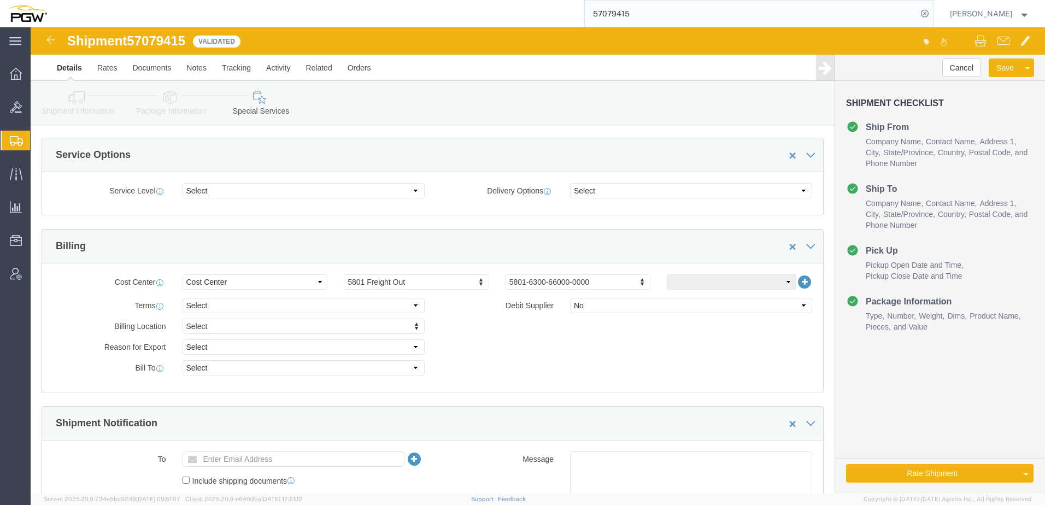
click label "Bill To"
click link "Package Information"
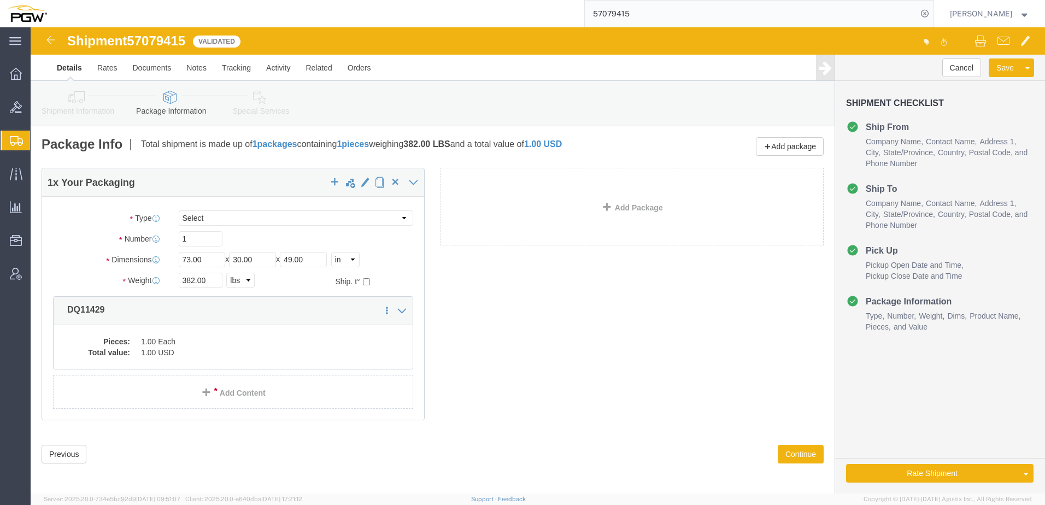
click link "Special Services"
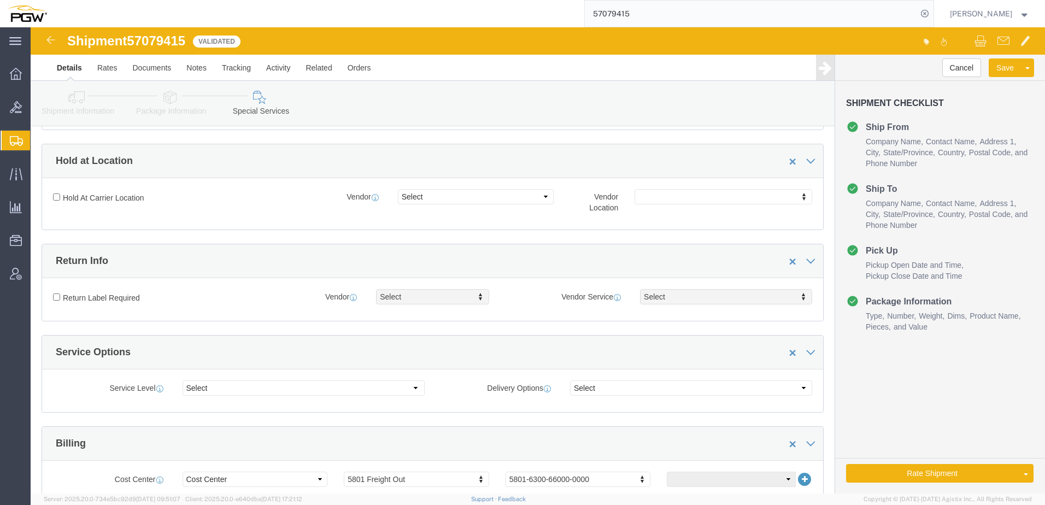
scroll to position [328, 0]
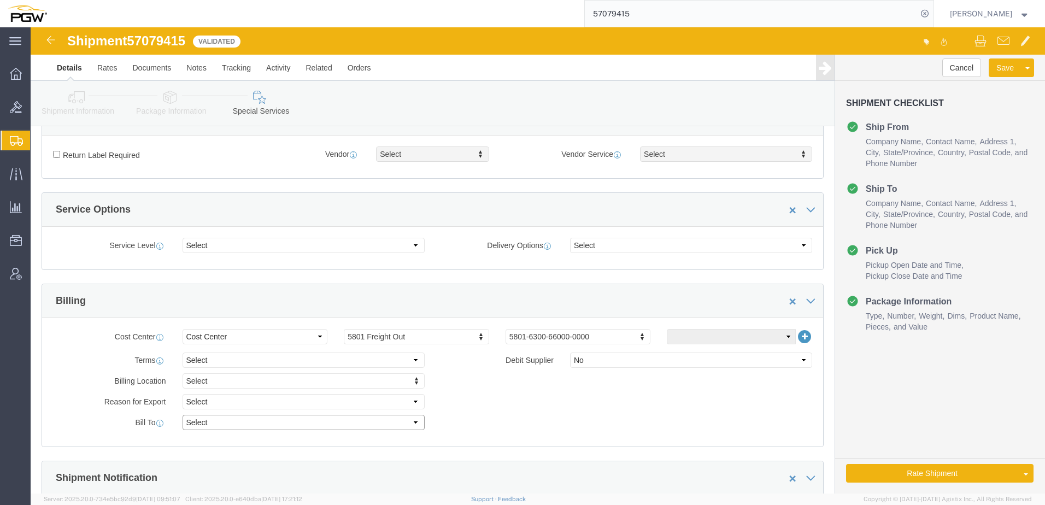
click select "Select Recipient Account Sender/Shipper Third Party Account"
select select "SHIP"
click select "Select Recipient Account Sender/Shipper Third Party Account"
click button "Rate Shipment"
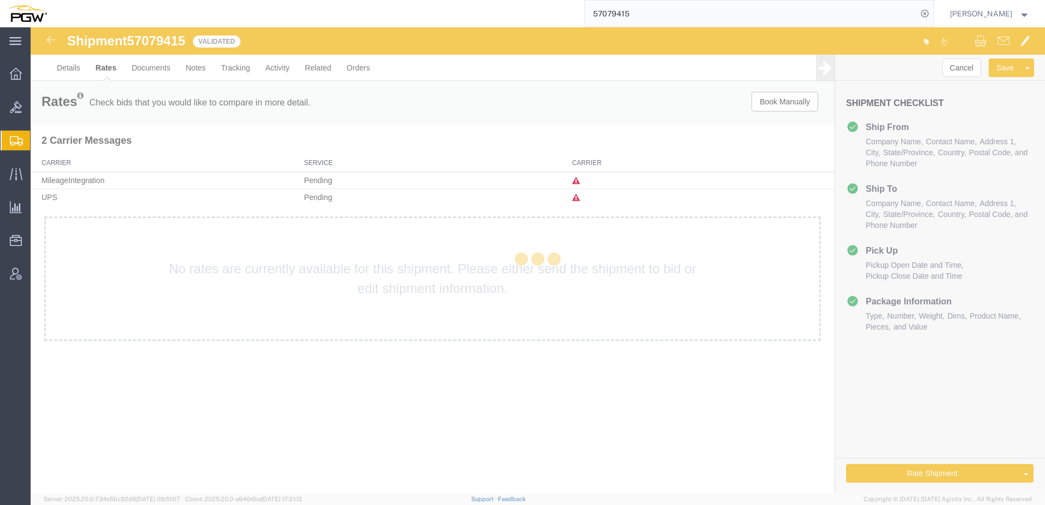
scroll to position [0, 0]
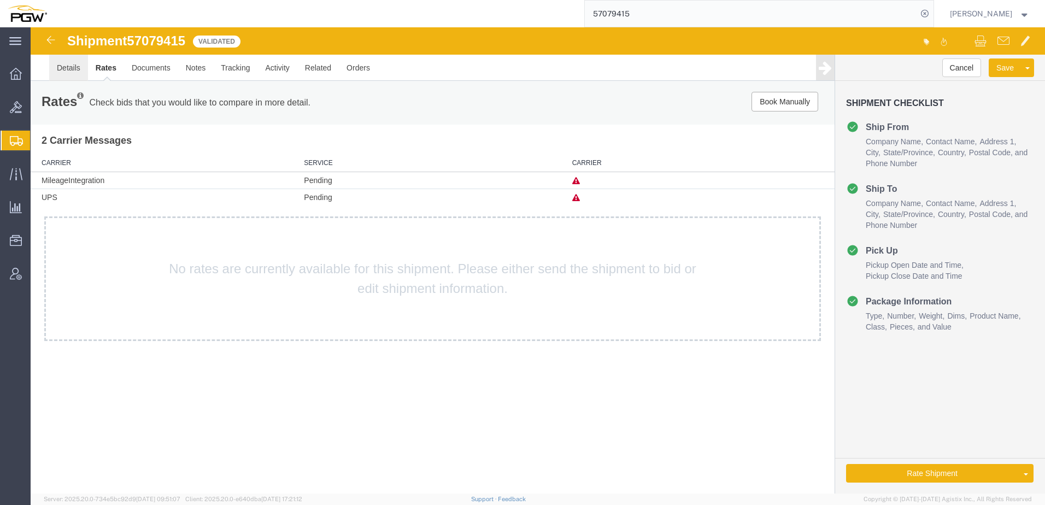
click at [60, 69] on link "Details" at bounding box center [68, 68] width 39 height 26
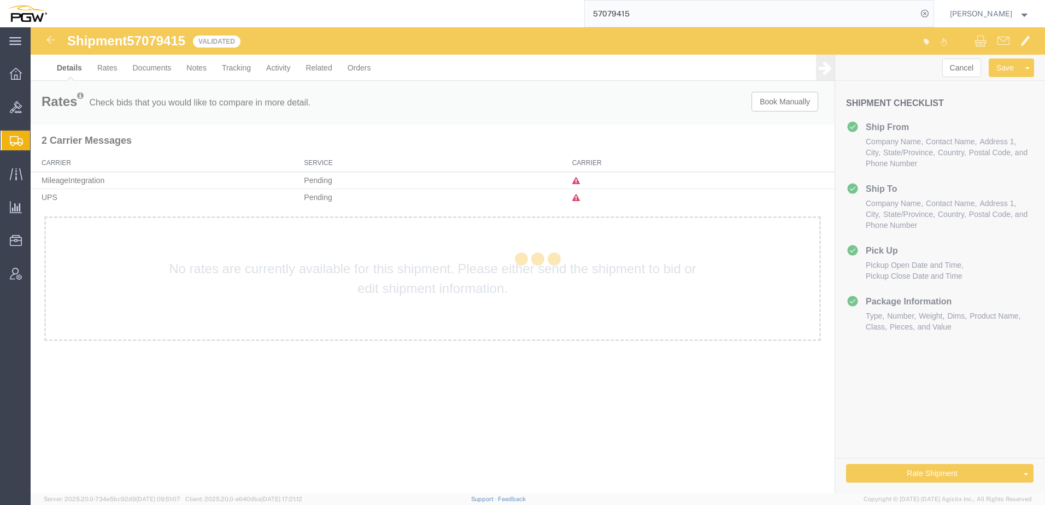
select select "62891"
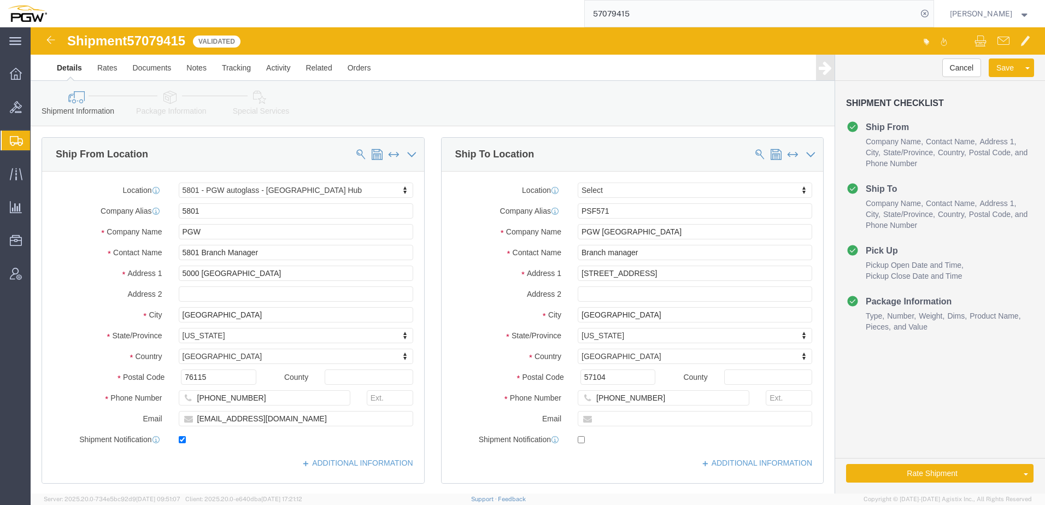
click icon
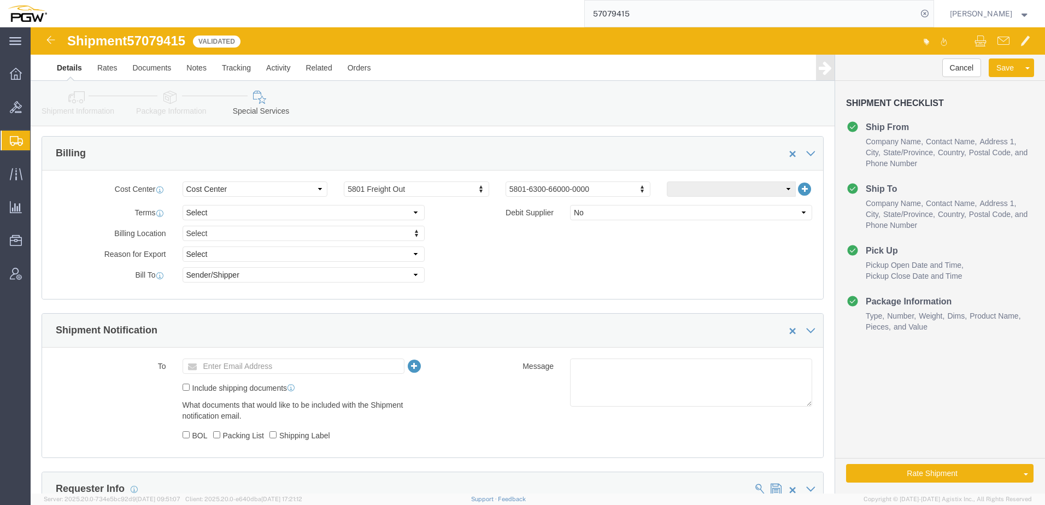
scroll to position [492, 0]
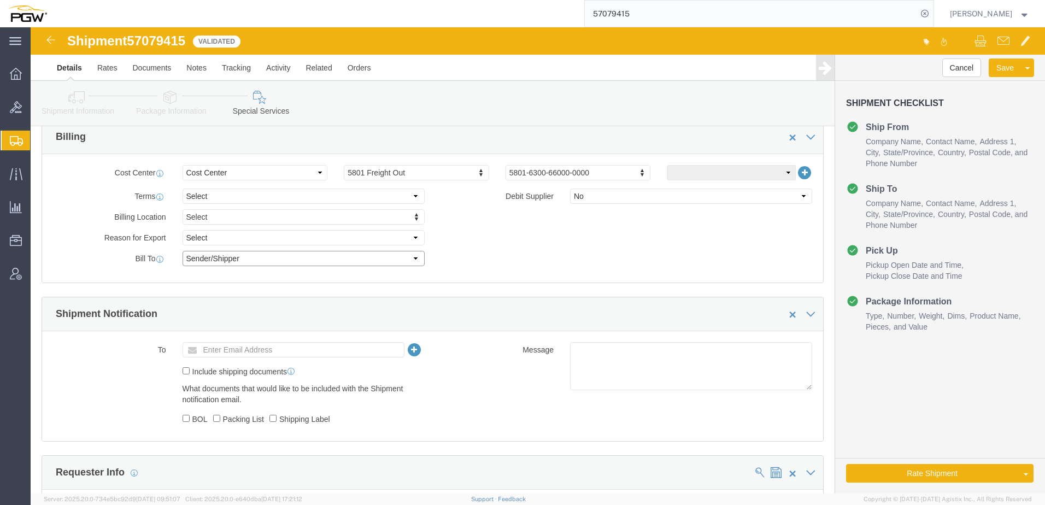
click select "Select Recipient Account Sender/Shipper Third Party Account"
select select "THRD"
click select "Select Recipient Account Sender/Shipper Third Party Account"
select select
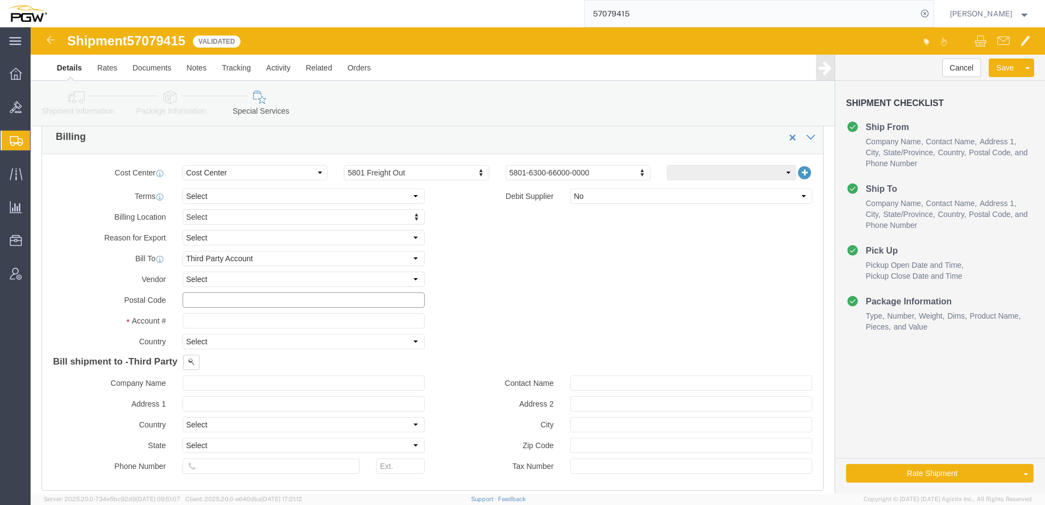
click input "text"
type input "5801"
click select "Select Afghanistan Åland Islands Albania Algeria American Samoa Andorra Angola …"
select select "US"
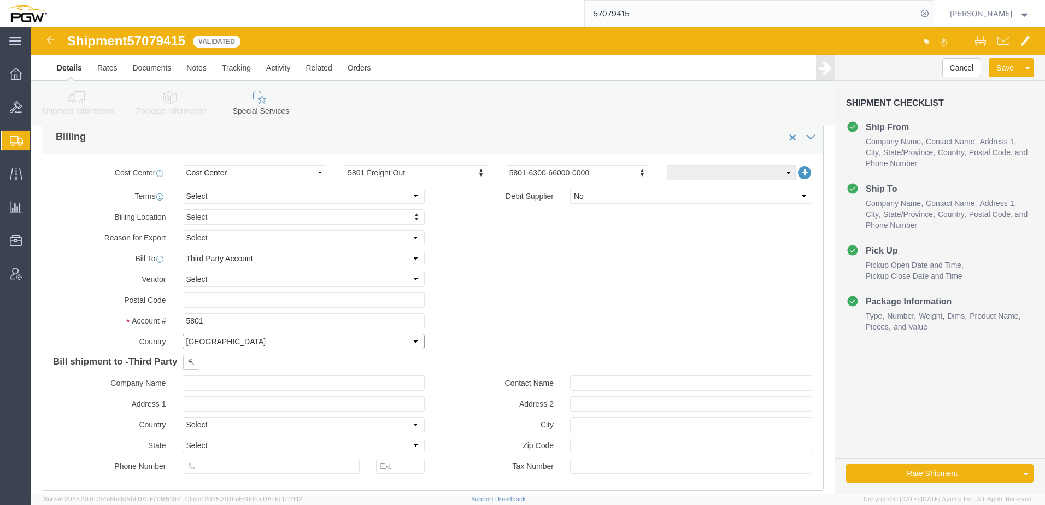
click select "Select Afghanistan Åland Islands Albania Algeria American Samoa Andorra Angola …"
click icon
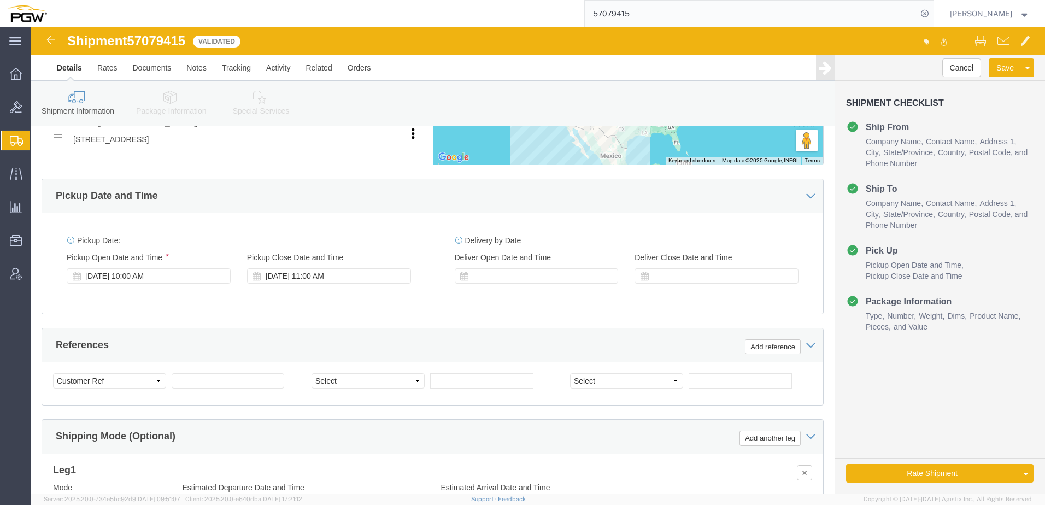
scroll to position [219, 0]
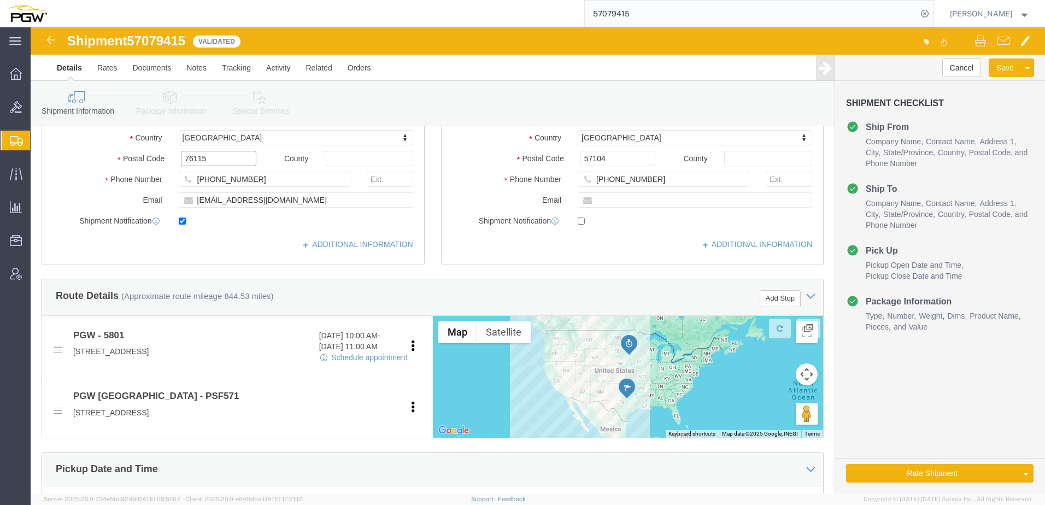
drag, startPoint x: 188, startPoint y: 127, endPoint x: -23, endPoint y: 119, distance: 211.1
click html "Shipment 57079415 Validated Details Rates Documents Notes Tracking Activity Rel…"
click icon
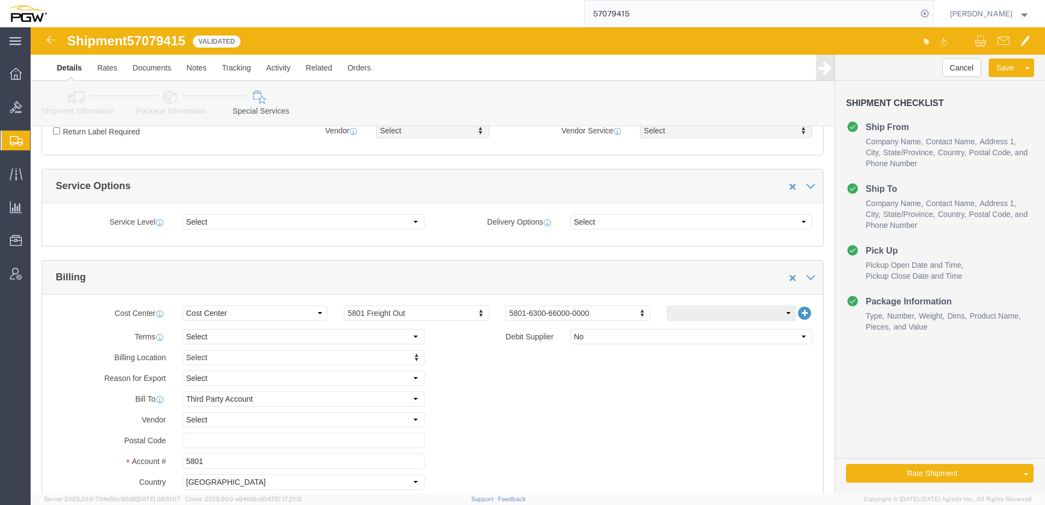
scroll to position [547, 0]
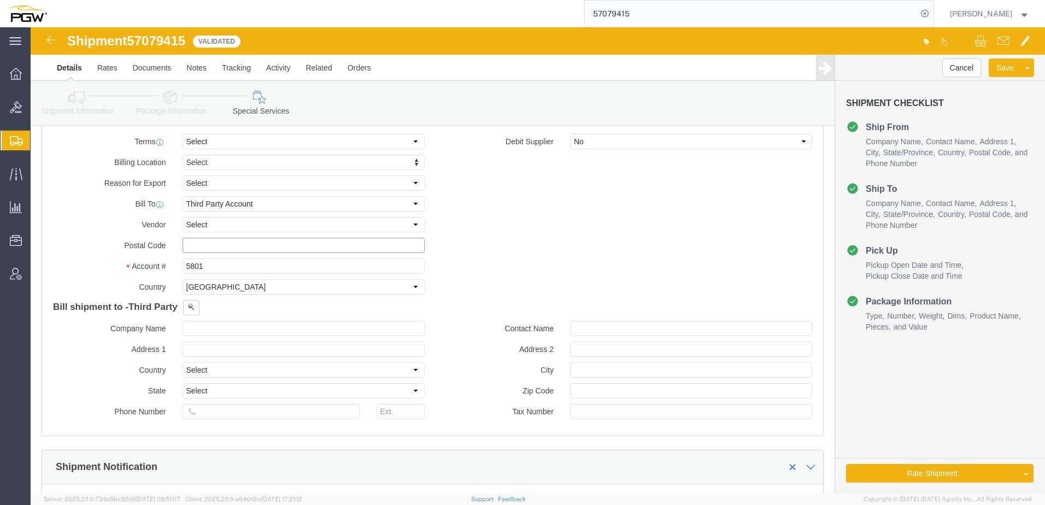
click input "text"
paste input "76115"
type input "76115"
click button "Rate Shipment"
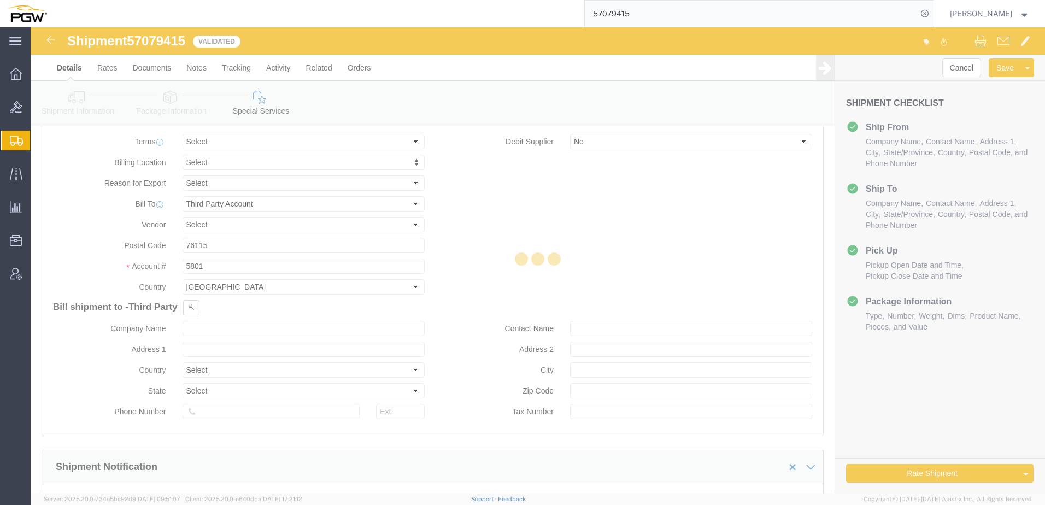
select select
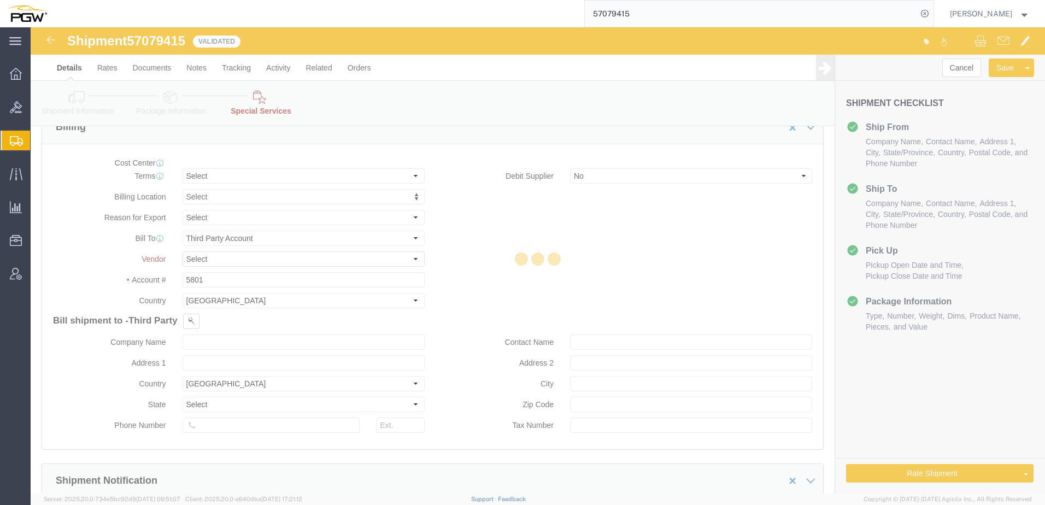
select select "COSTCENTER"
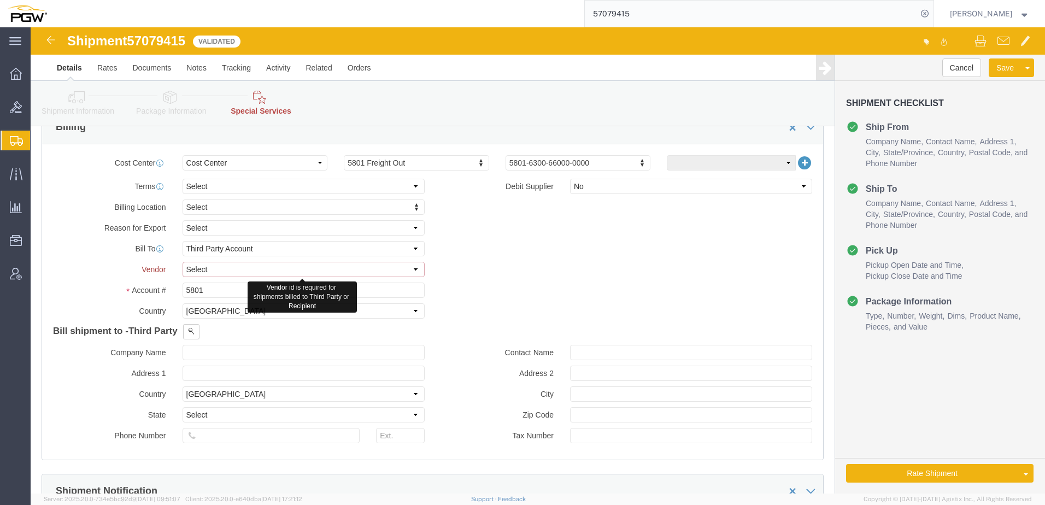
click select "Select DHL FedEx Express UPS"
select select "UPS"
click select "Select DHL FedEx Express UPS"
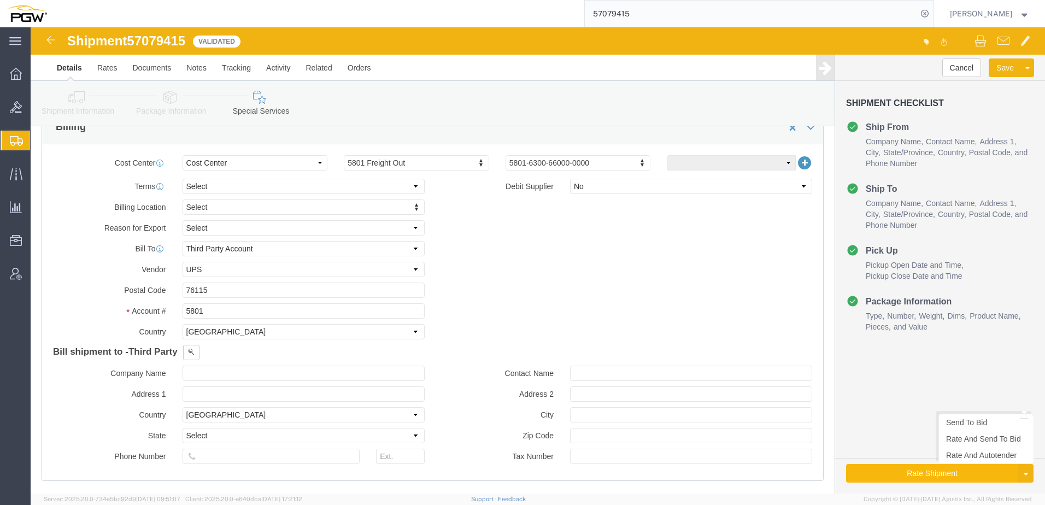
click button "Rate Shipment"
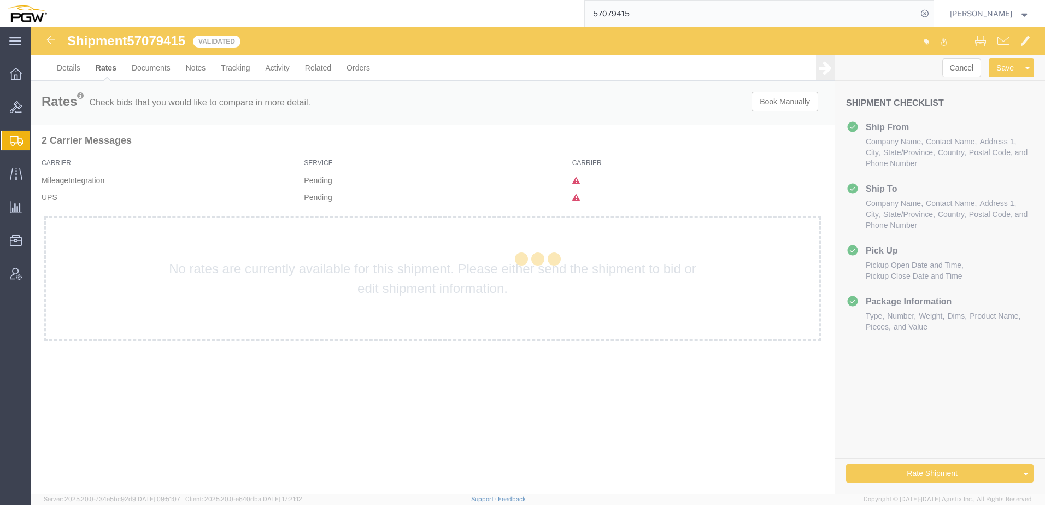
scroll to position [0, 0]
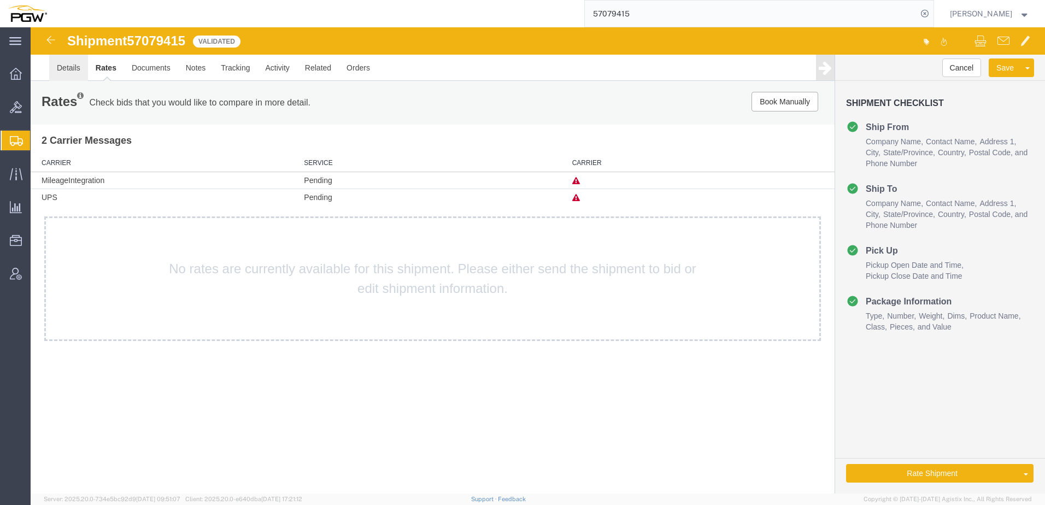
click at [66, 64] on link "Details" at bounding box center [68, 68] width 39 height 26
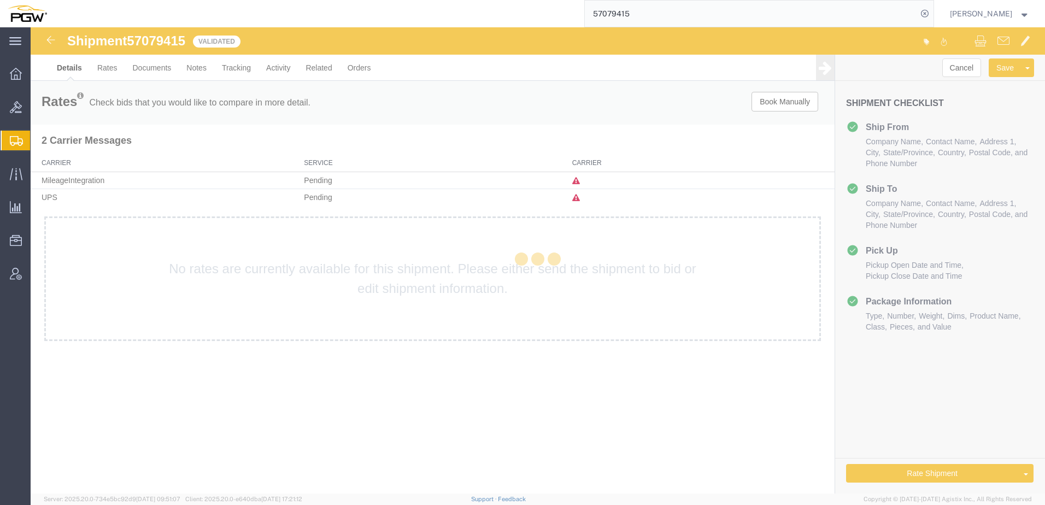
select select "62891"
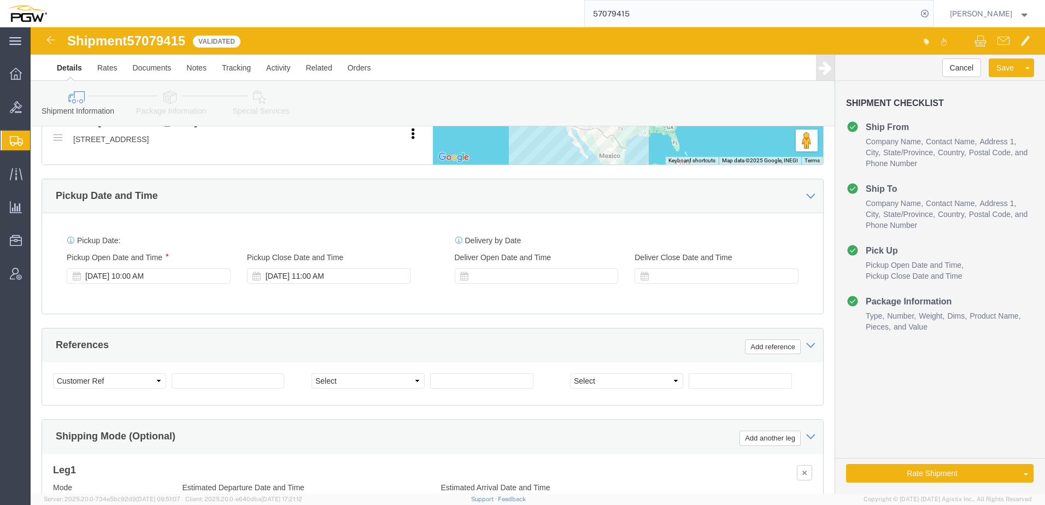
scroll to position [647, 0]
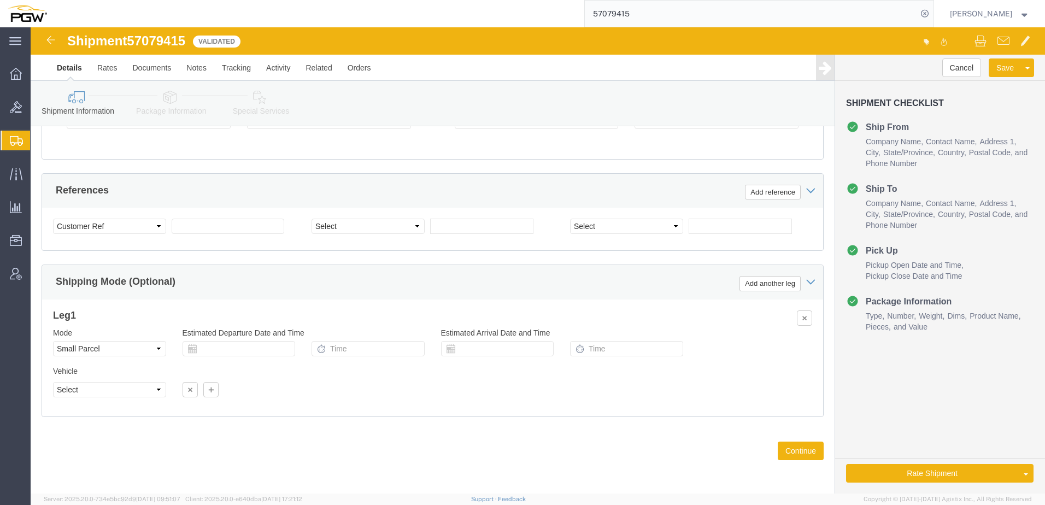
click icon
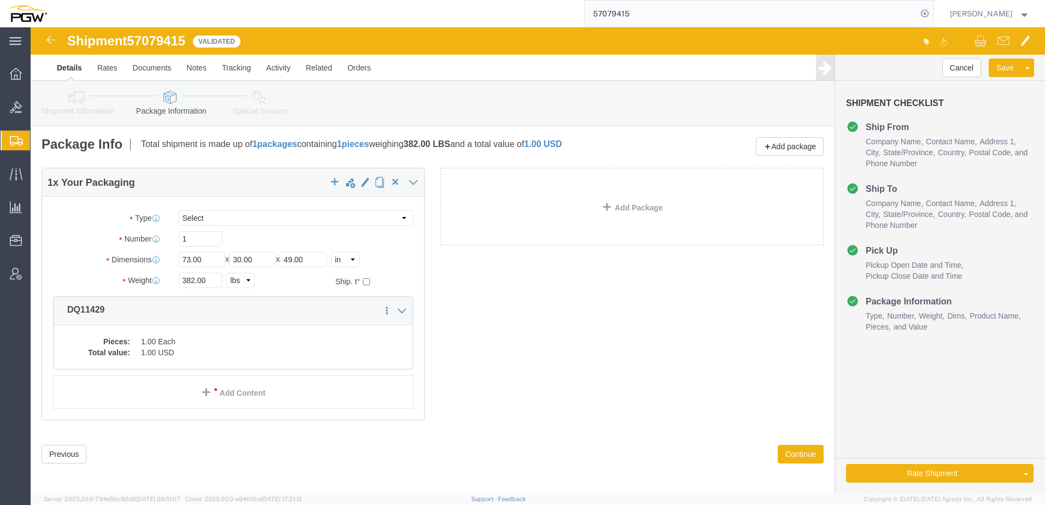
click link "Special Services"
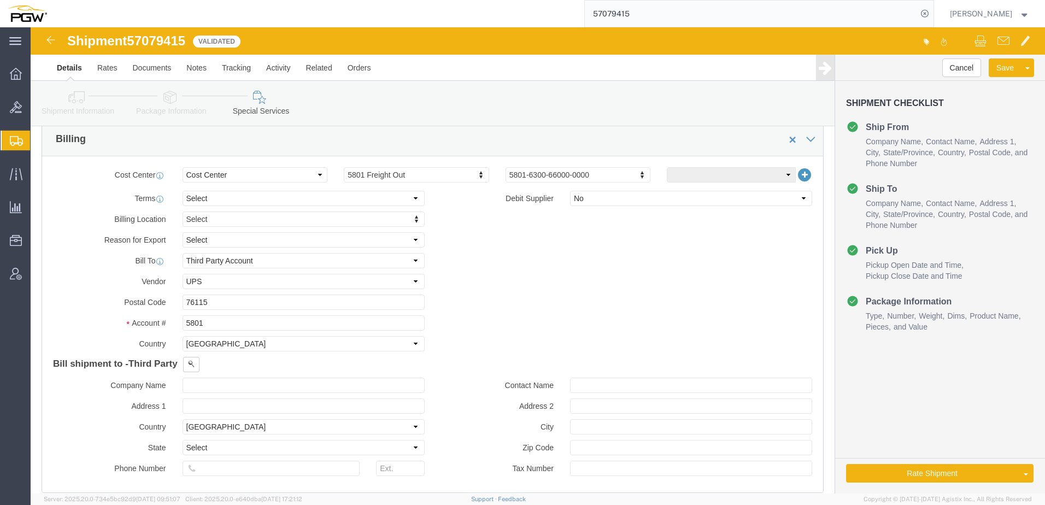
scroll to position [492, 0]
click select "Select Recipient Account Sender/Shipper Third Party Account"
select select "SHIP"
click select "Select Recipient Account Sender/Shipper Third Party Account"
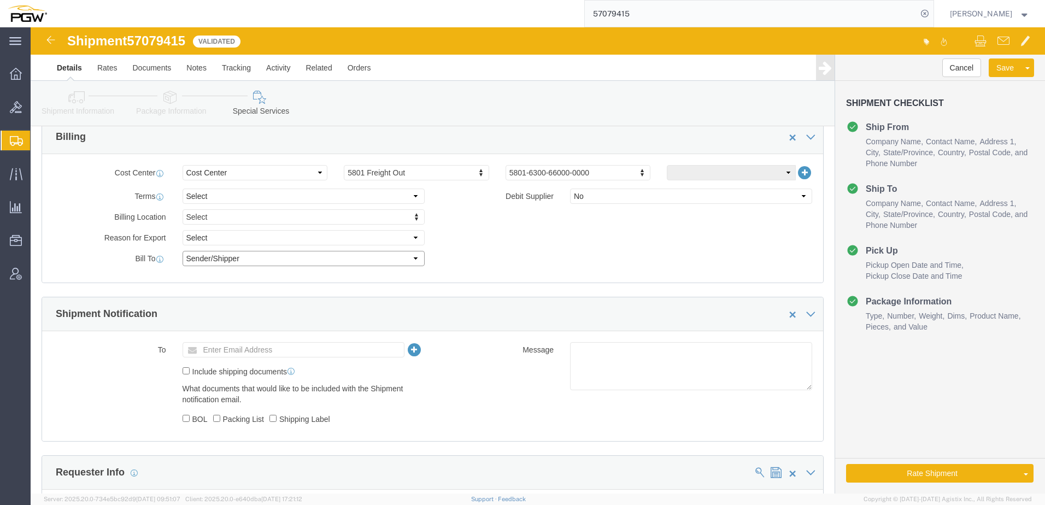
click select "Select Recipient Account Sender/Shipper Third Party Account"
click button "Rate Shipment"
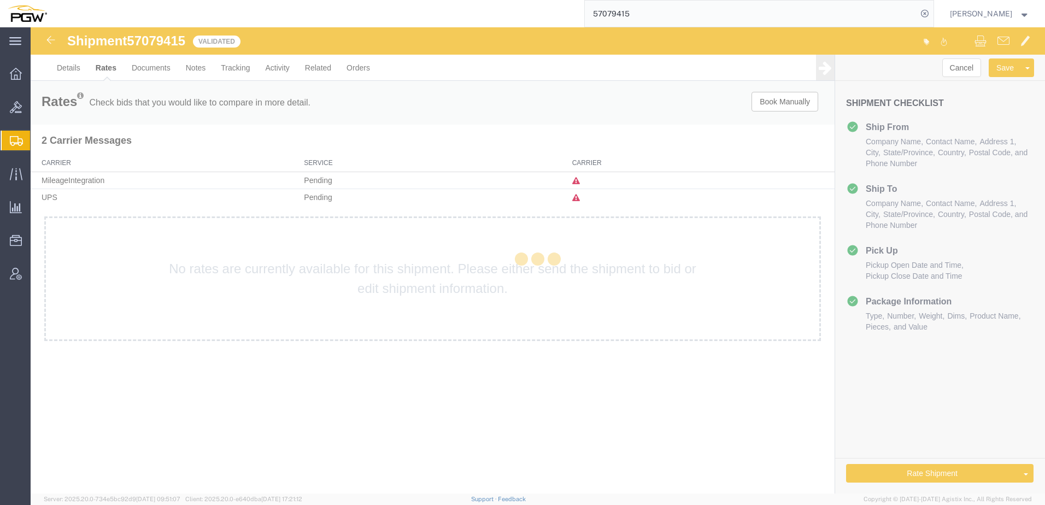
scroll to position [0, 0]
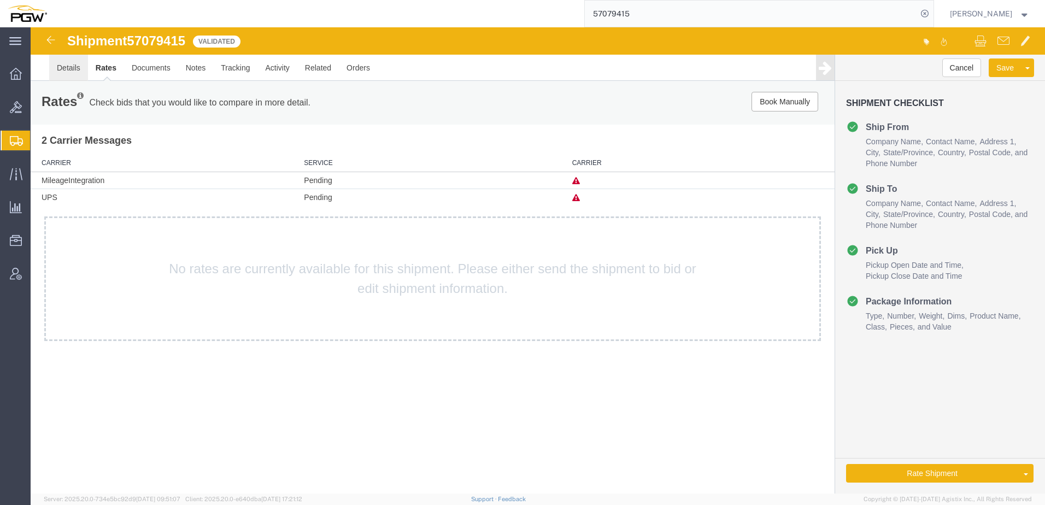
click at [78, 64] on link "Details" at bounding box center [68, 68] width 39 height 26
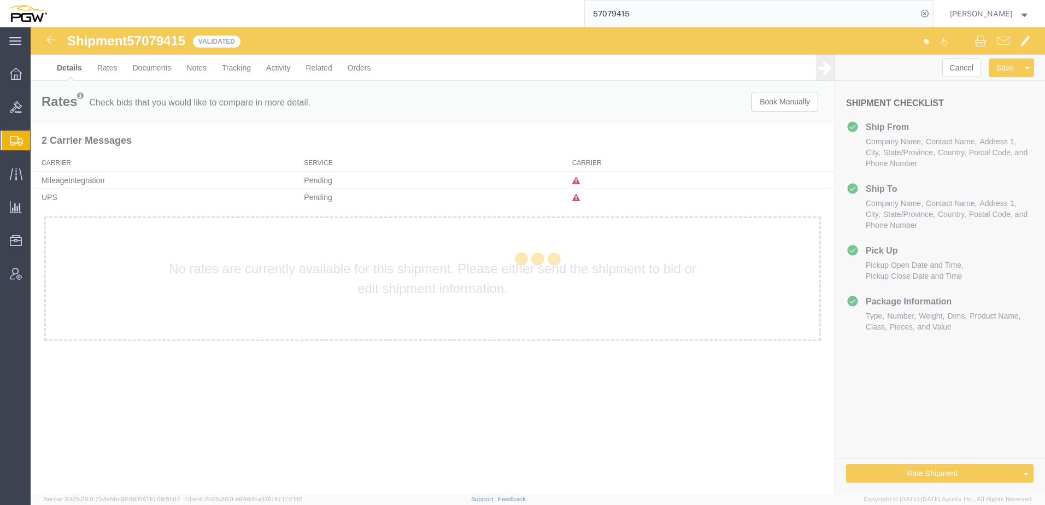
select select "62891"
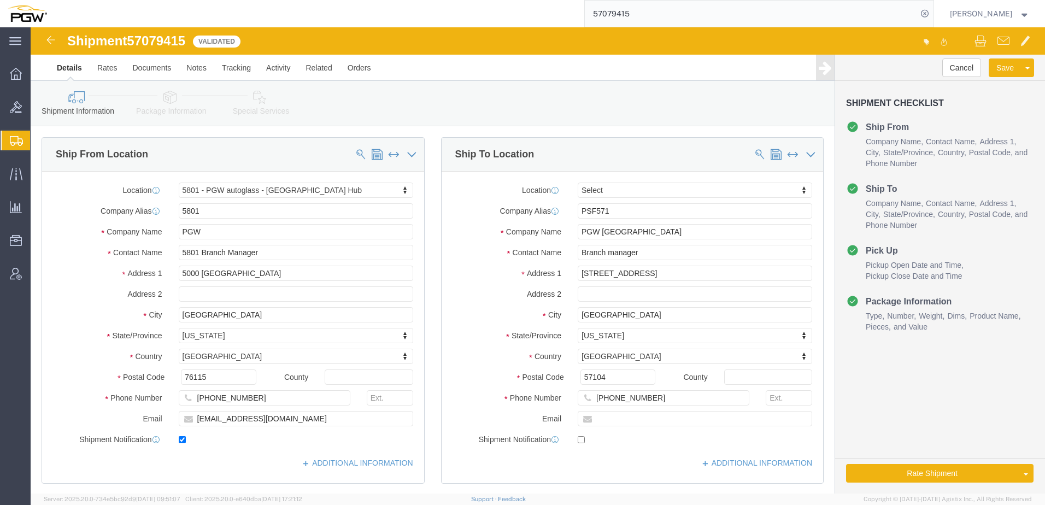
click icon
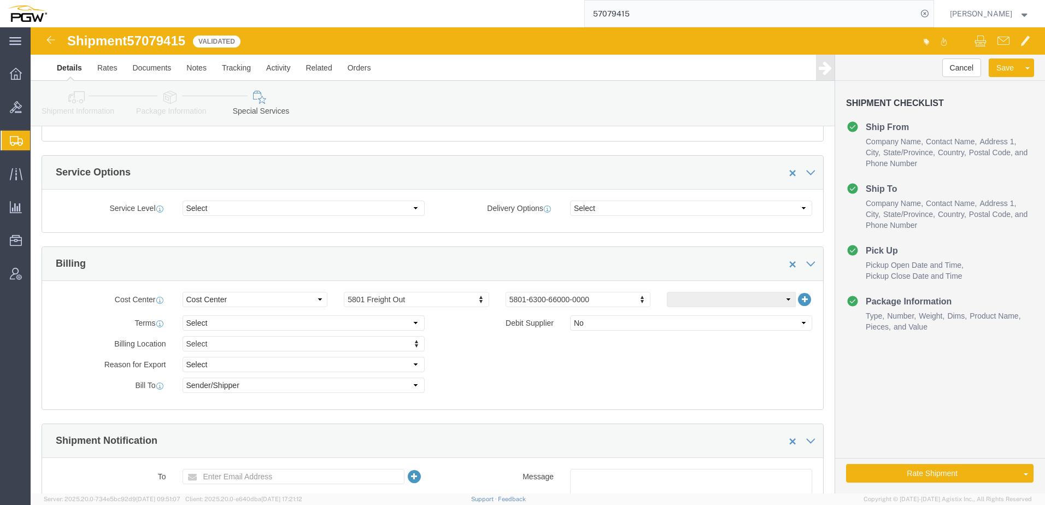
scroll to position [383, 0]
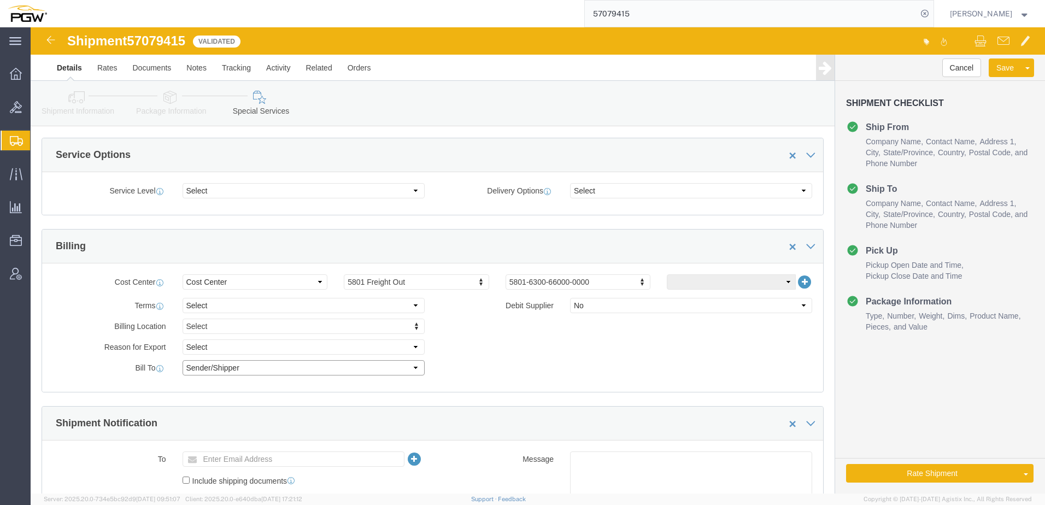
click select "Select Recipient Account Sender/Shipper Third Party Account"
click icon
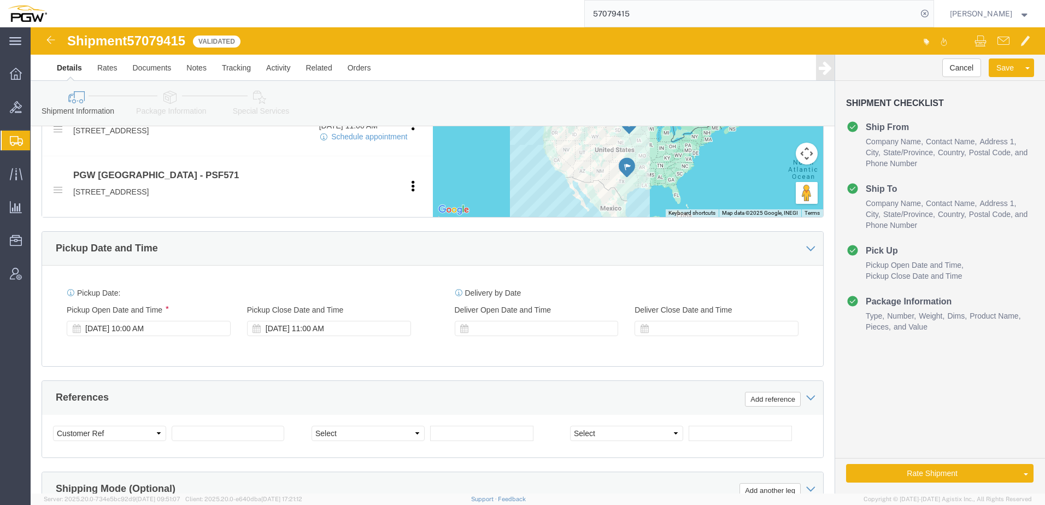
scroll to position [647, 0]
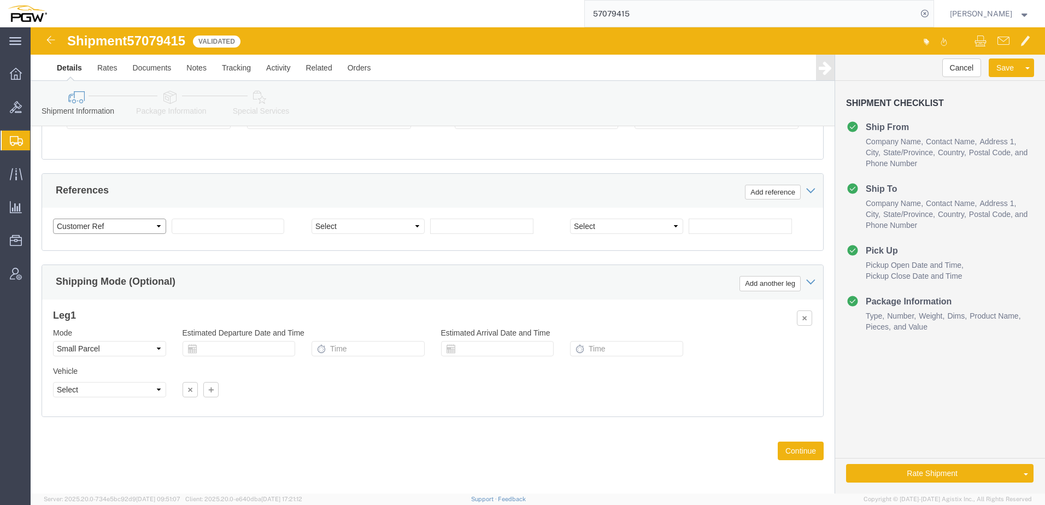
click select "Select Account Type Activity ID Airline Appointment Number ASN Batch Request # …"
select select "BOL"
click select "Select Account Type Activity ID Airline Appointment Number ASN Batch Request # …"
drag, startPoint x: 100, startPoint y: 15, endPoint x: 145, endPoint y: 17, distance: 45.4
click span "57079415"
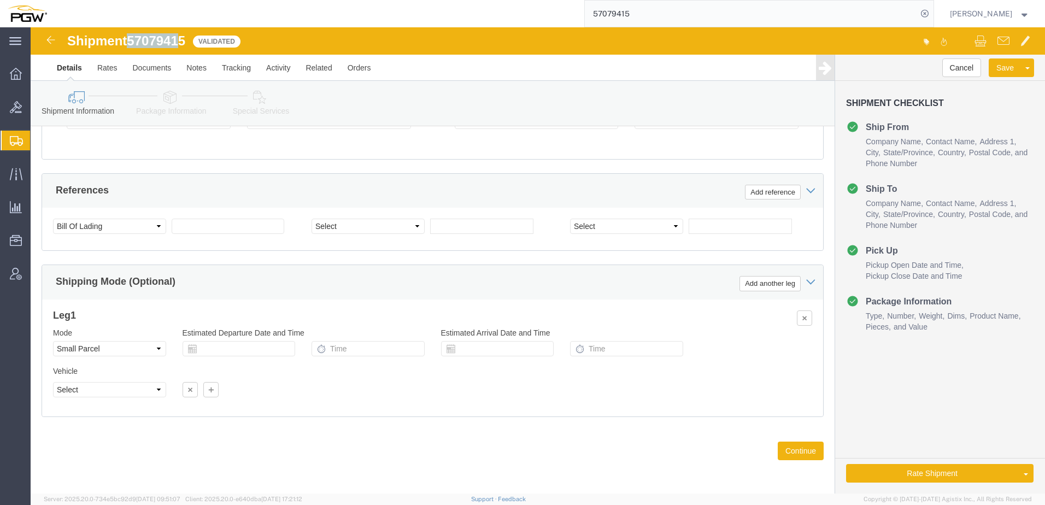
copy span "5707941"
click input "text"
paste input "5707941"
type input "5707941"
click icon
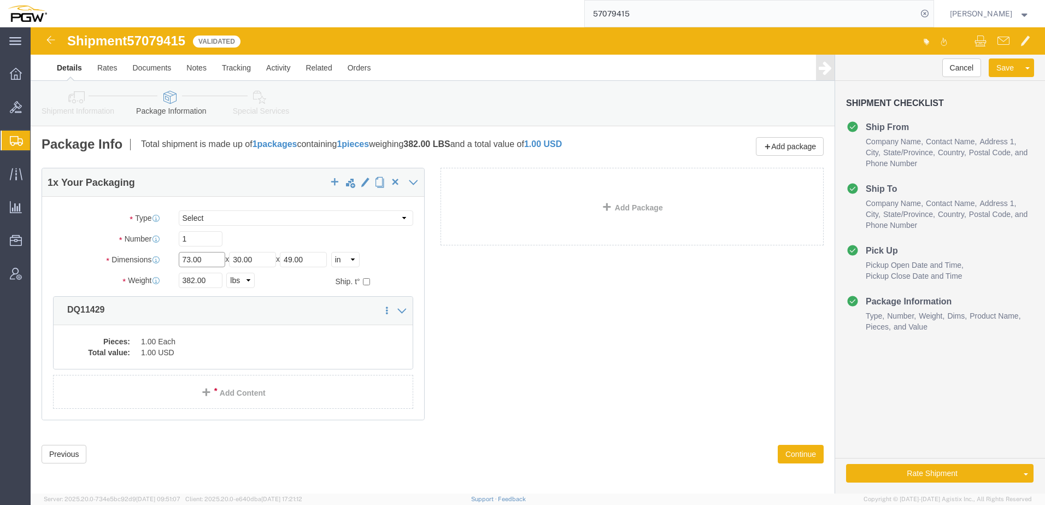
click div "Dimensions Length 73.00 x Width 30.00 x Height 49.00 Select cm ft in"
drag, startPoint x: 239, startPoint y: 235, endPoint x: 273, endPoint y: 234, distance: 34.5
click div "Dimensions Length x Width 30.00 x Height 49.00 Select cm ft in"
drag, startPoint x: 288, startPoint y: 230, endPoint x: 168, endPoint y: 220, distance: 120.6
click div "Package Type Select Envelope Large Box Medium Box PAK Rack Small Box Tube Your …"
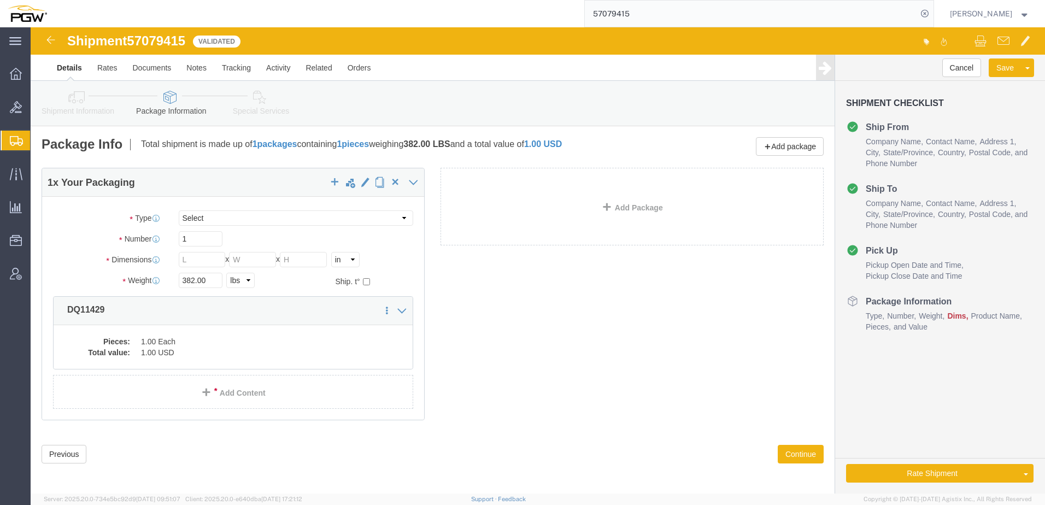
click icon
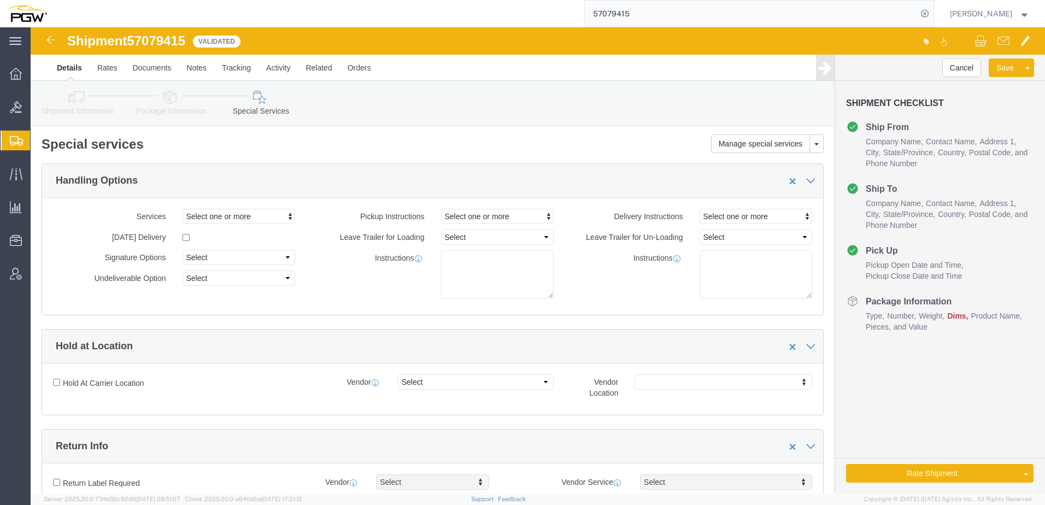
click link "Shipment Information"
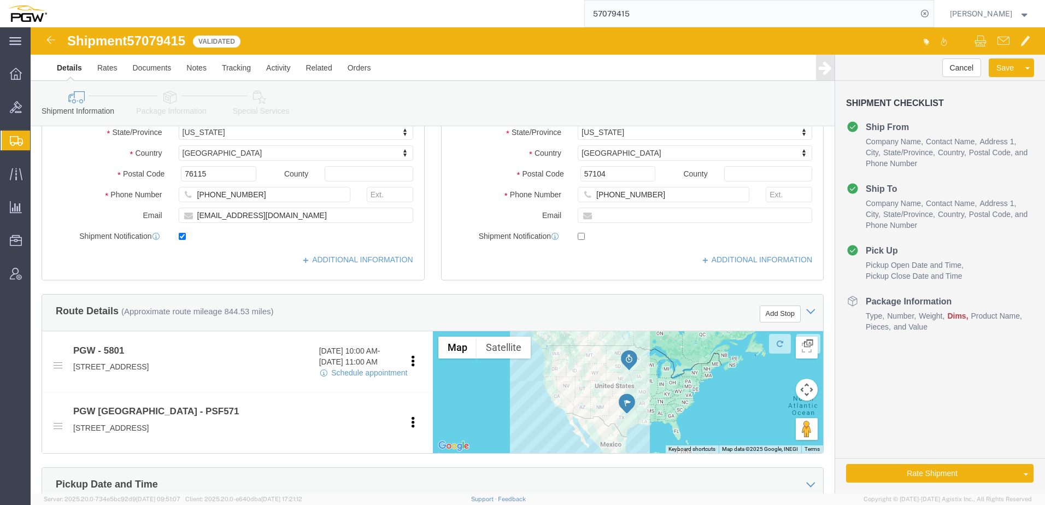
scroll to position [219, 0]
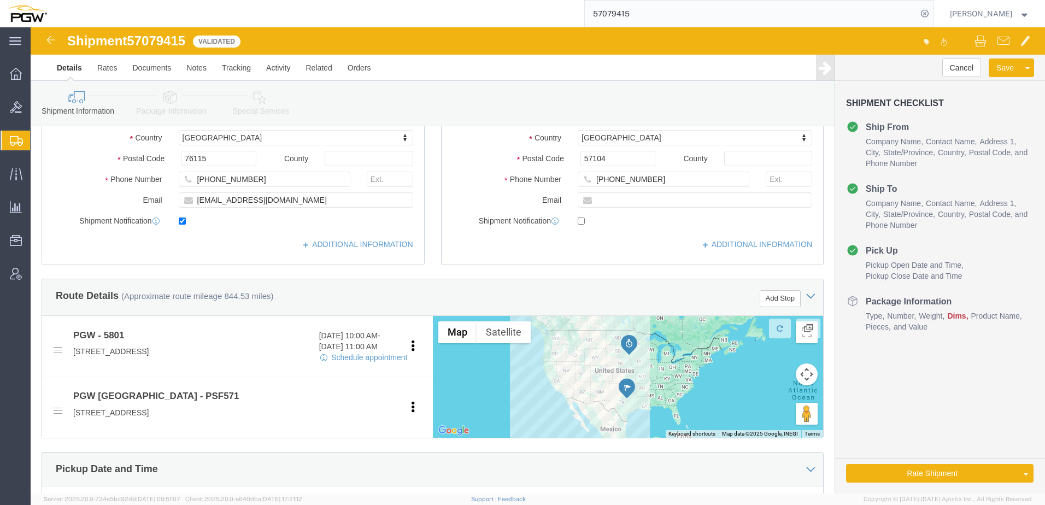
drag, startPoint x: 233, startPoint y: 81, endPoint x: 16, endPoint y: 140, distance: 224.5
click link "Special Services"
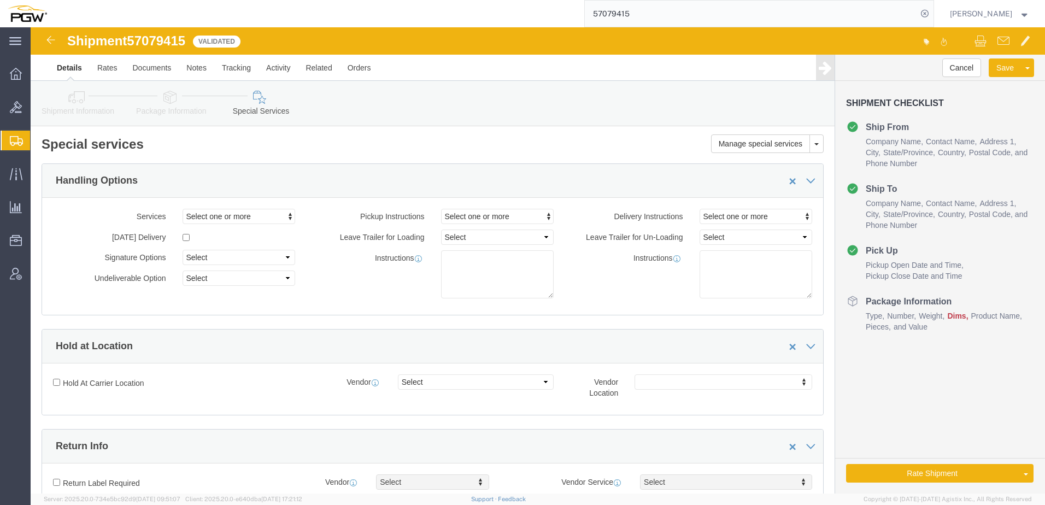
click link "Package Information"
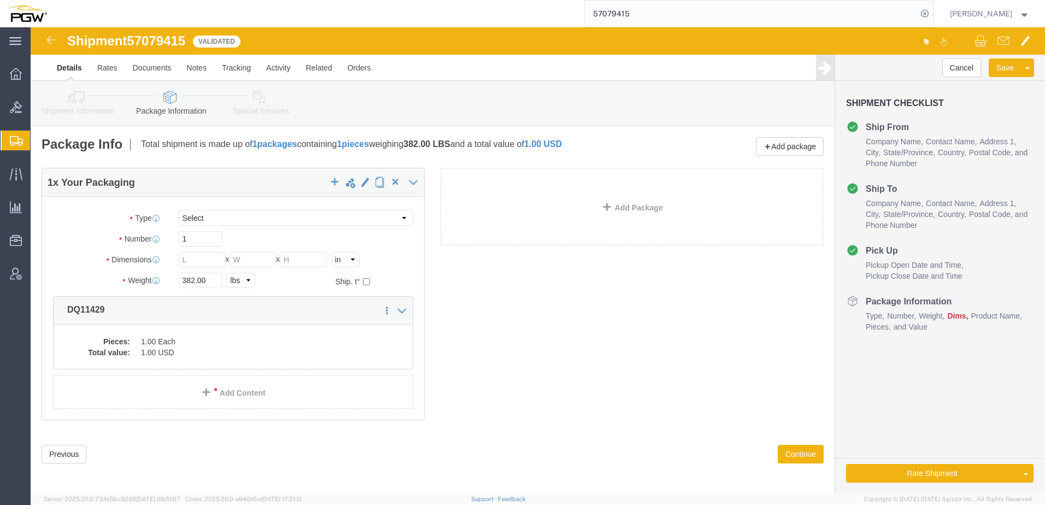
click link "Special Services"
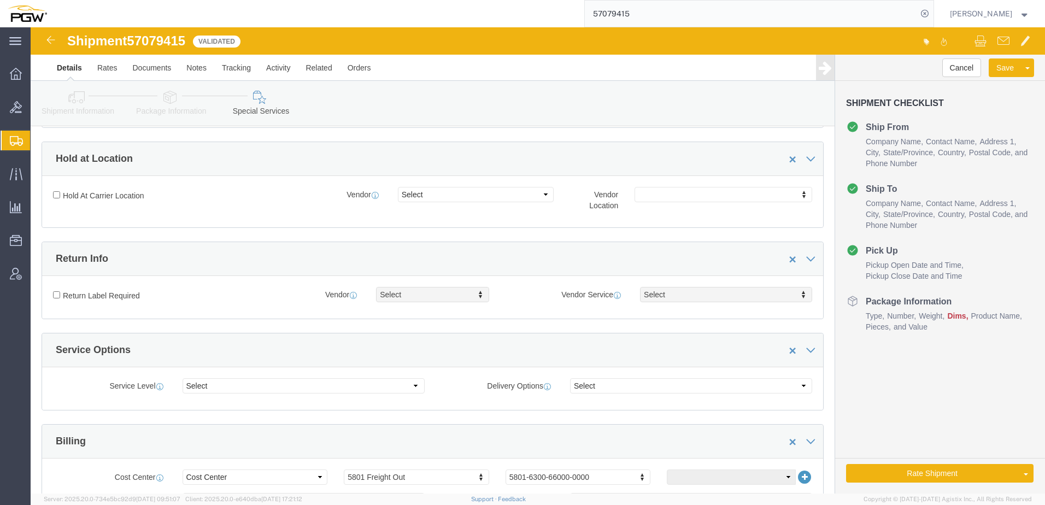
scroll to position [273, 0]
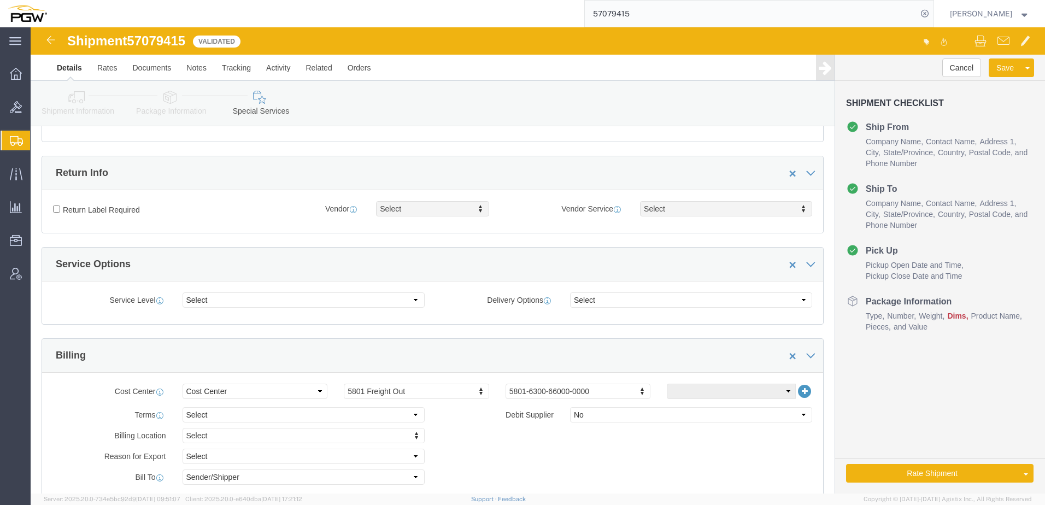
click icon
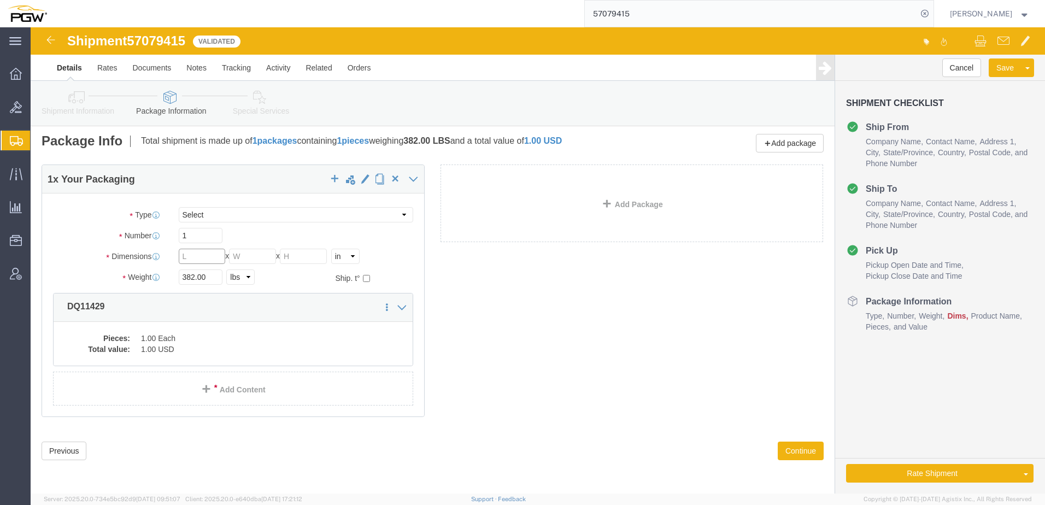
click input "text"
type input "73"
type input "30"
type input "49"
click icon
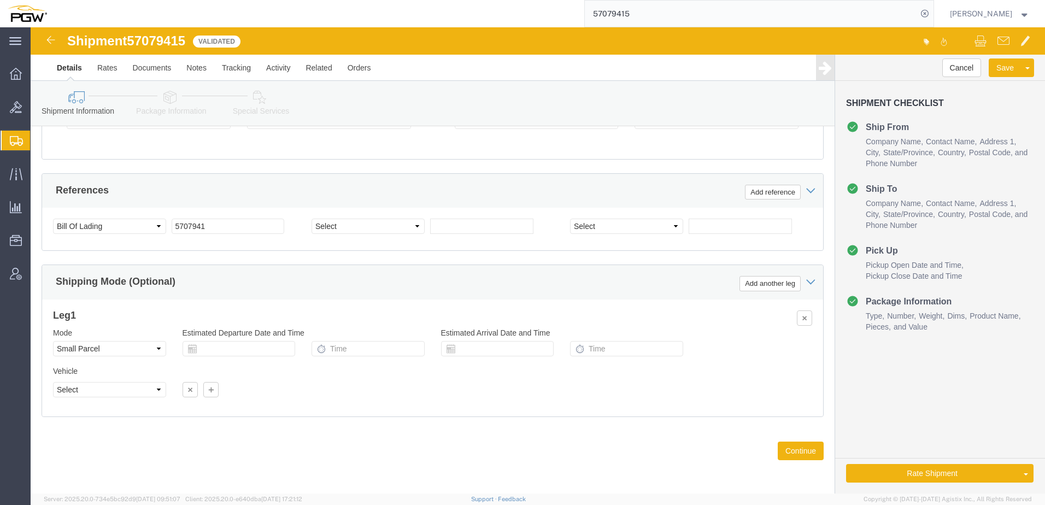
scroll to position [592, 0]
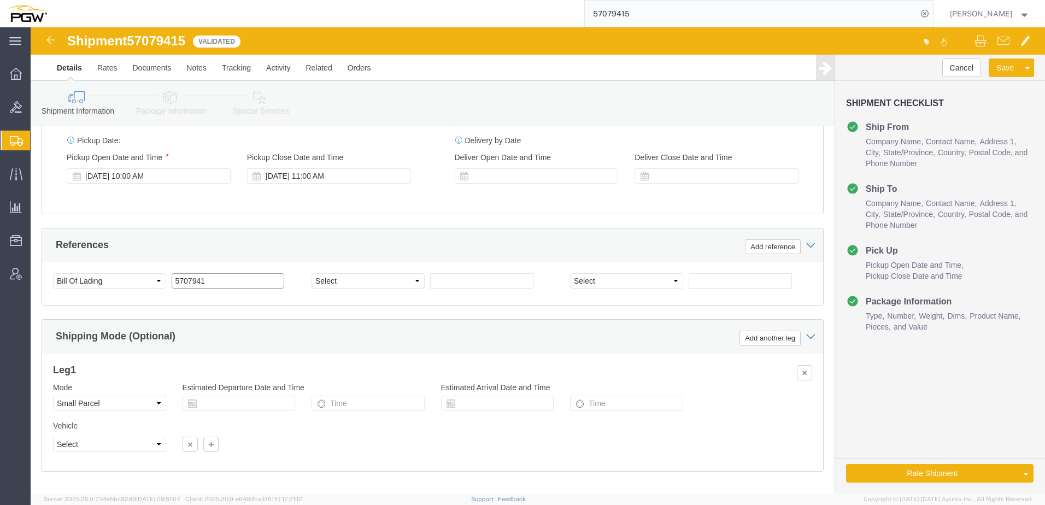
click input "5707941"
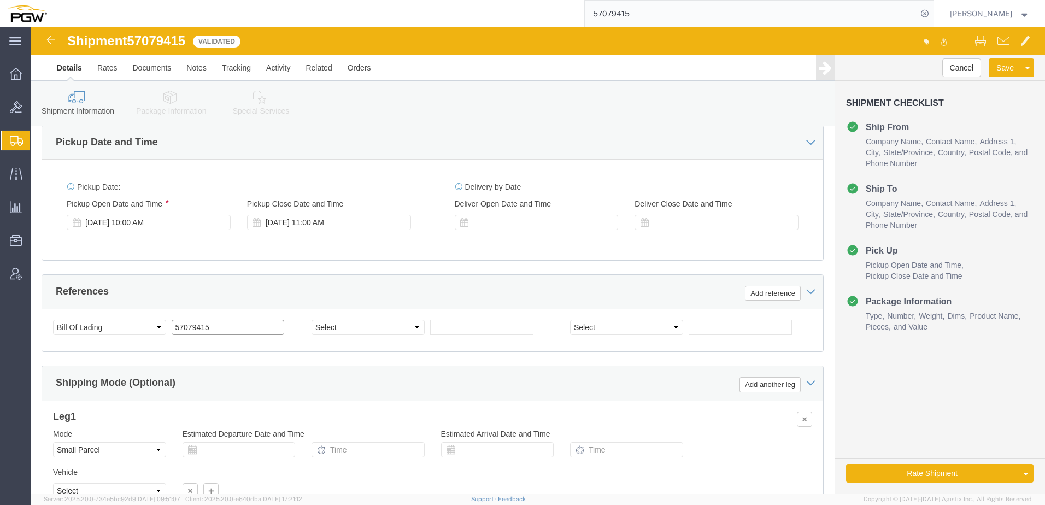
scroll to position [373, 0]
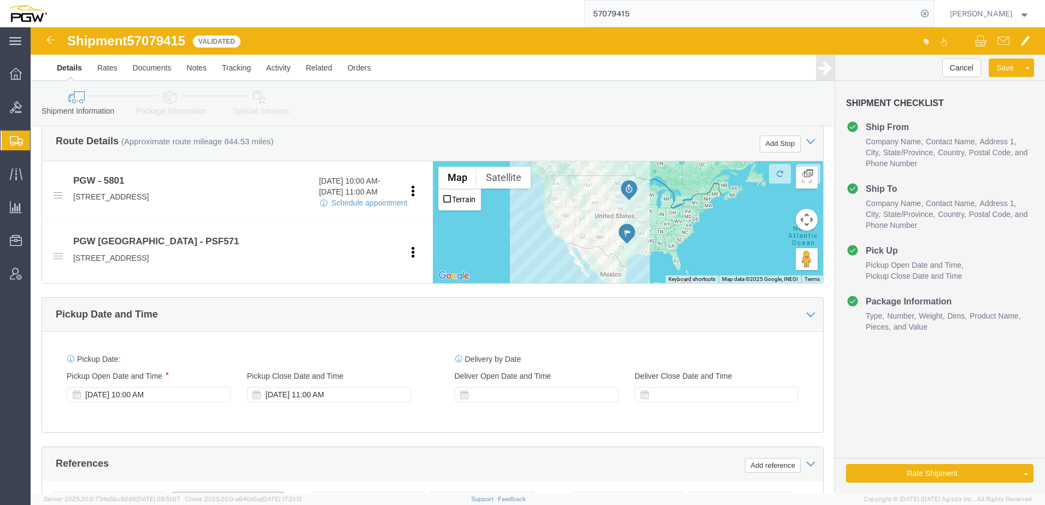
type input "57079415"
click icon
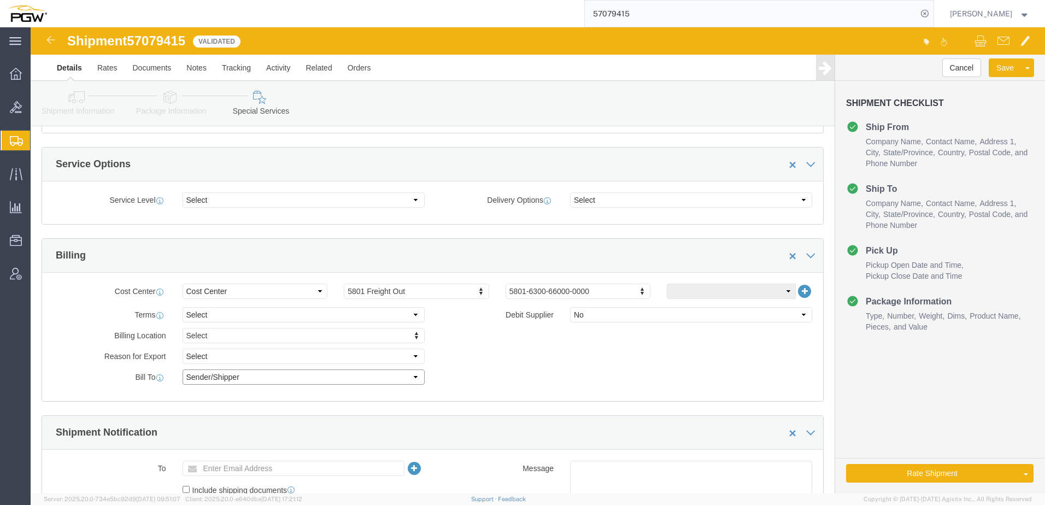
click select "Select Recipient Account Sender/Shipper Third Party Account"
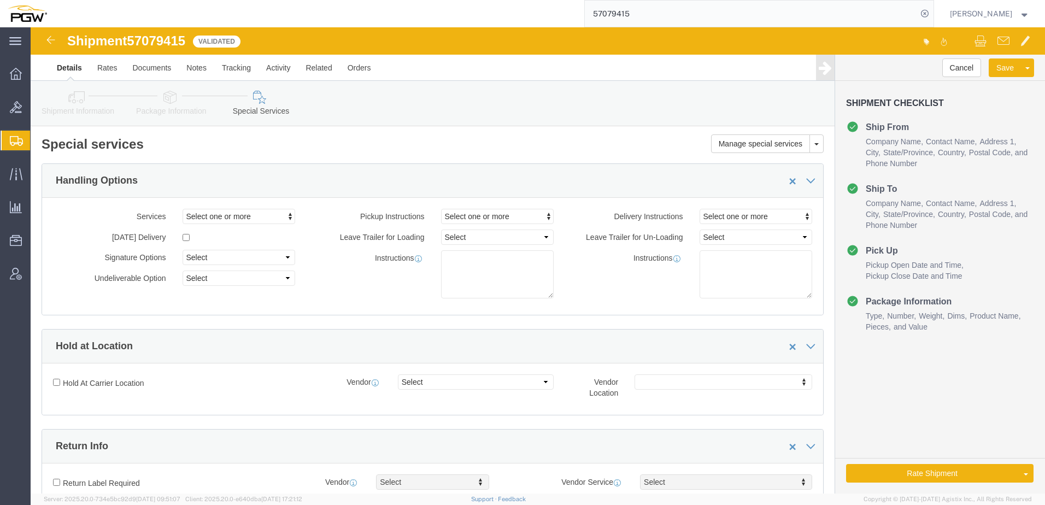
click link "Shipment Information"
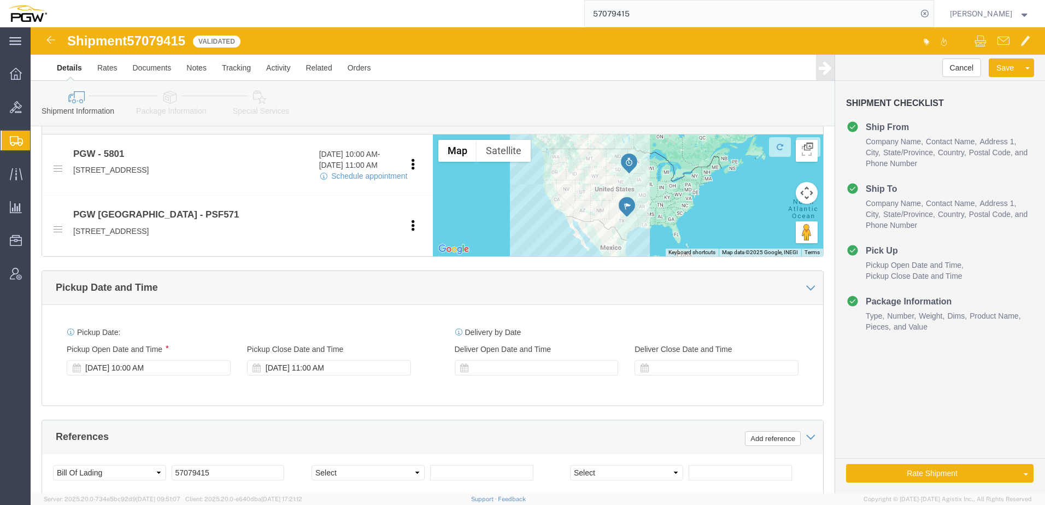
scroll to position [483, 0]
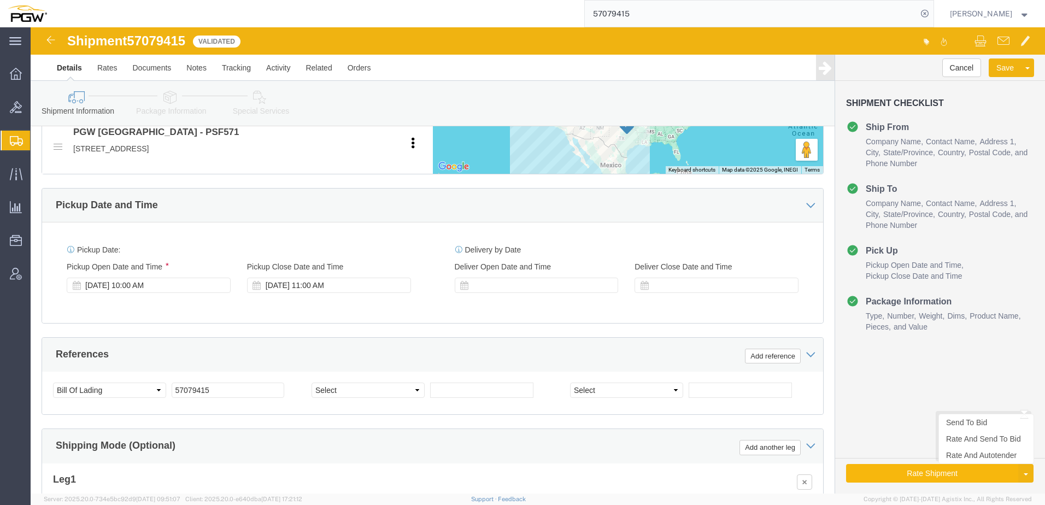
click button "Rate Shipment"
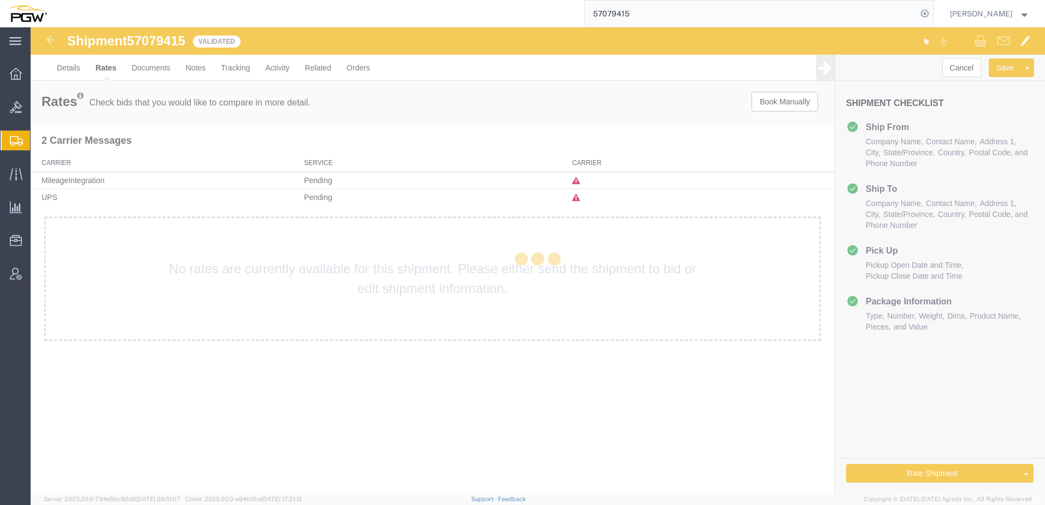
scroll to position [0, 0]
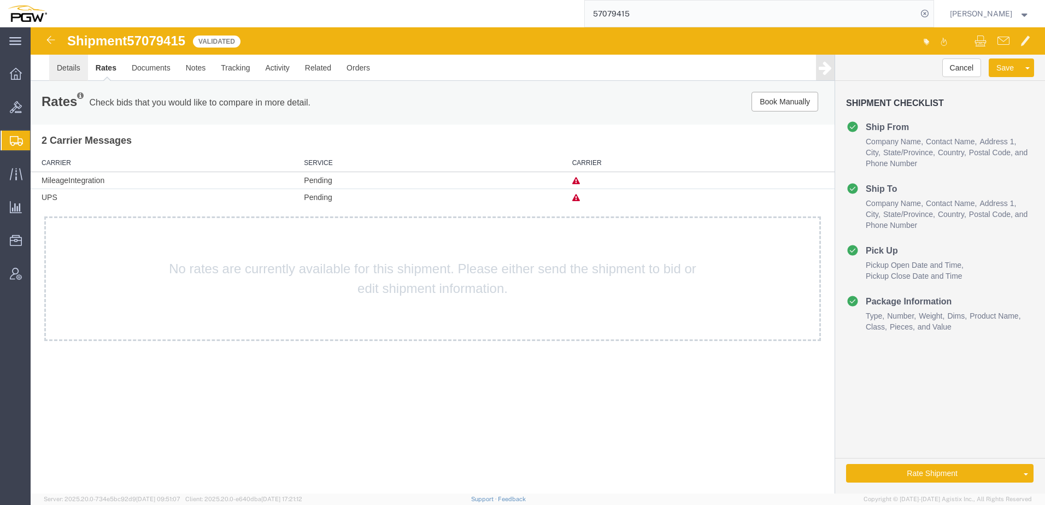
click at [58, 72] on link "Details" at bounding box center [68, 68] width 39 height 26
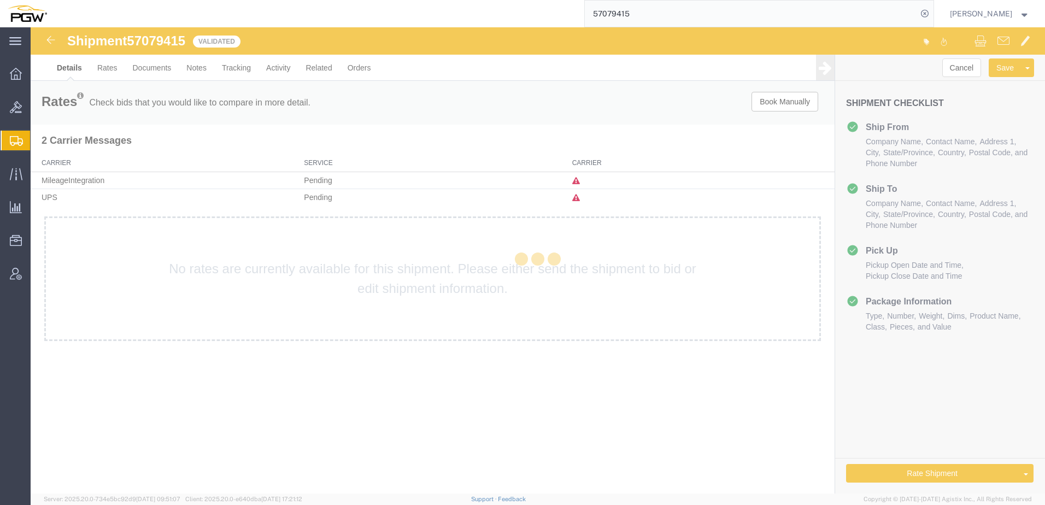
select select "62891"
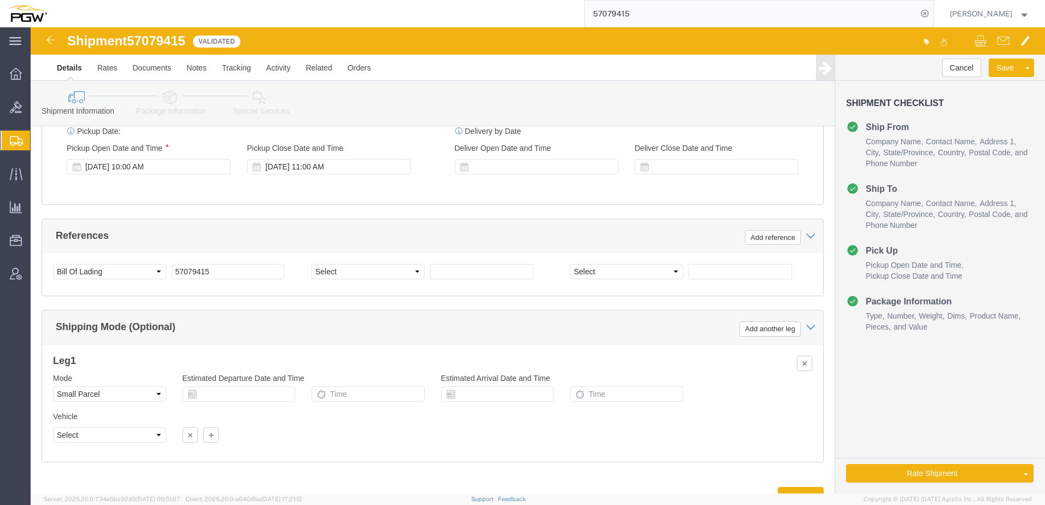
scroll to position [647, 0]
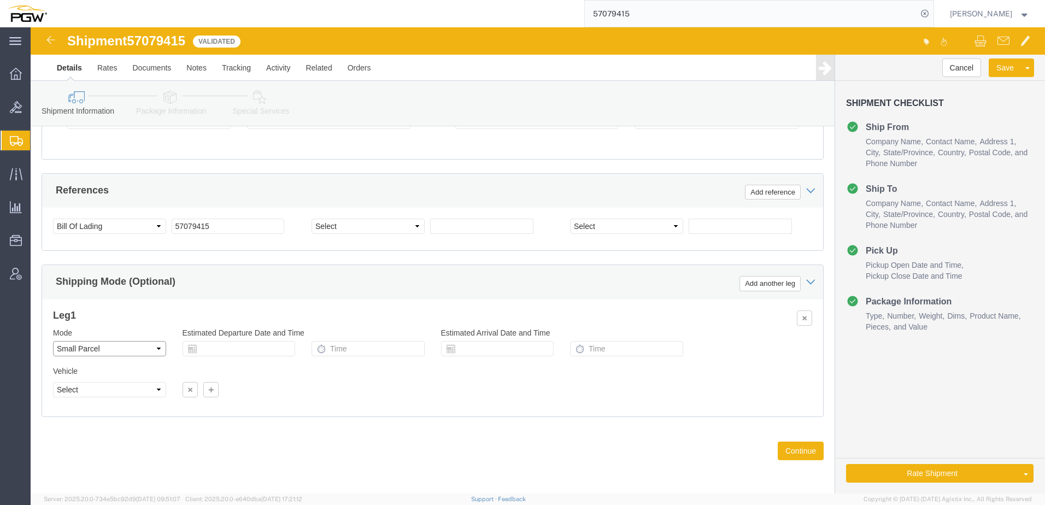
click select "Select Air Less than Truckload Multi-Leg Ocean Freight Rail Small Parcel Truckl…"
select select "LTL"
click select "Select Air Less than Truckload Multi-Leg Ocean Freight Rail Small Parcel Truckl…"
click button "Rate Shipment"
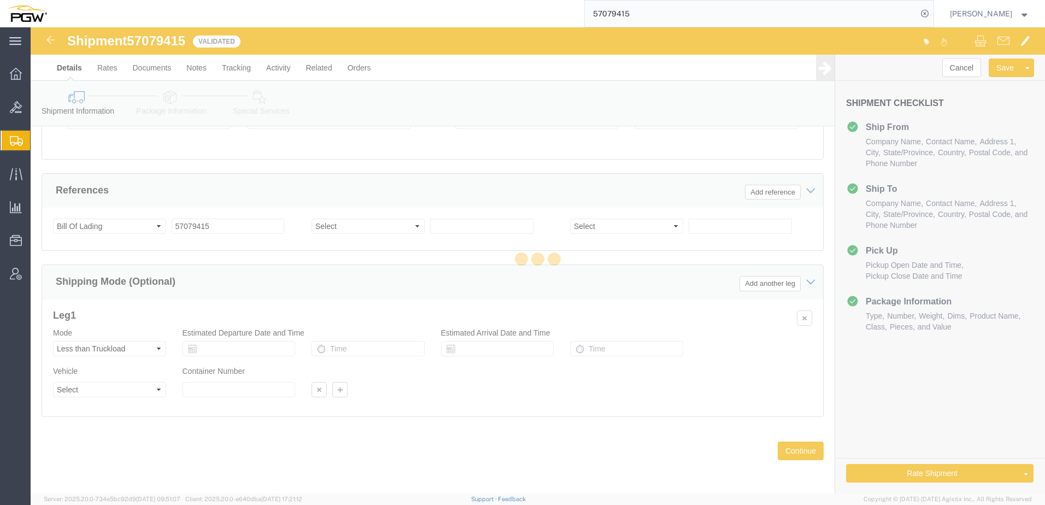
select select
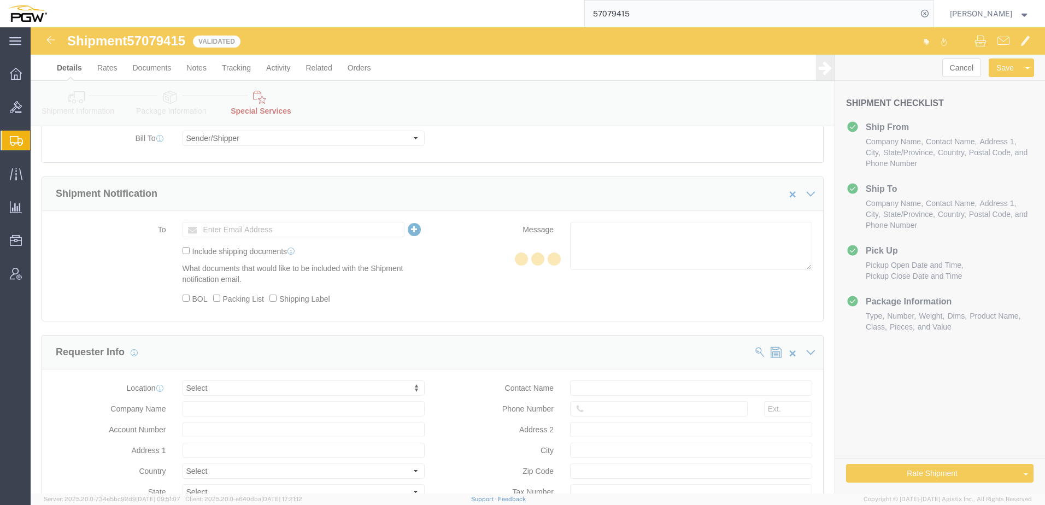
select select "COSTCENTER"
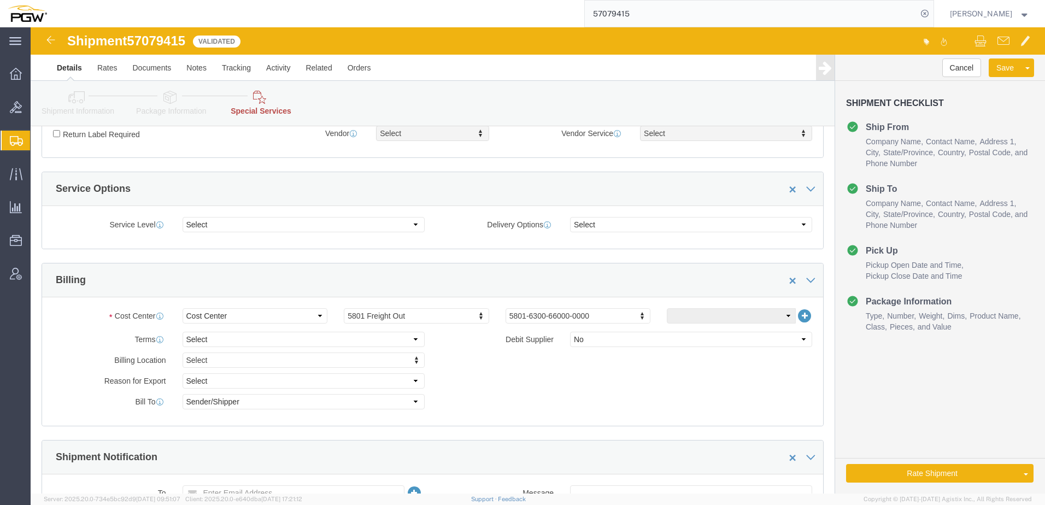
scroll to position [547, 0]
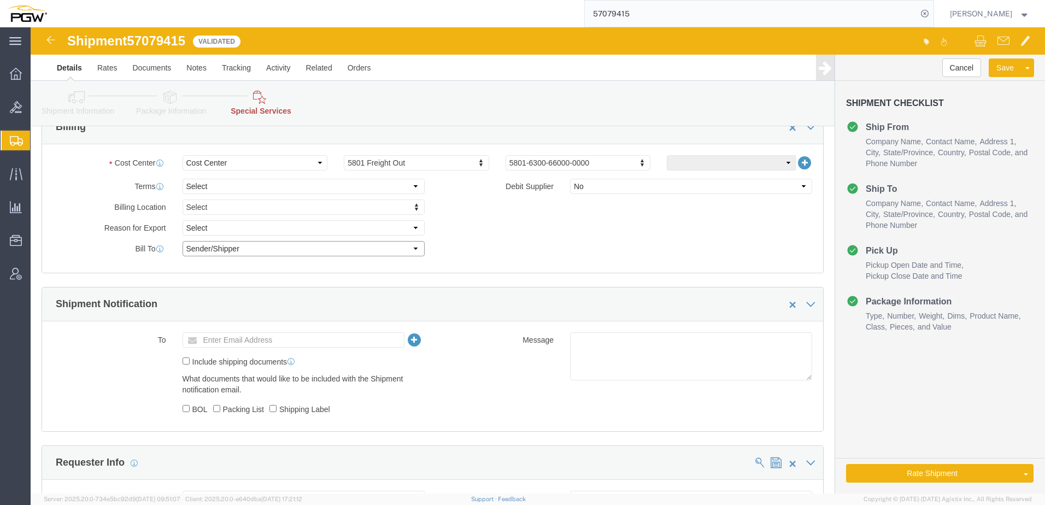
click select "Select Recipient Account Sender/Shipper Third Party Account"
select select "THRD"
click select "Select Recipient Account Sender/Shipper Third Party Account"
select select
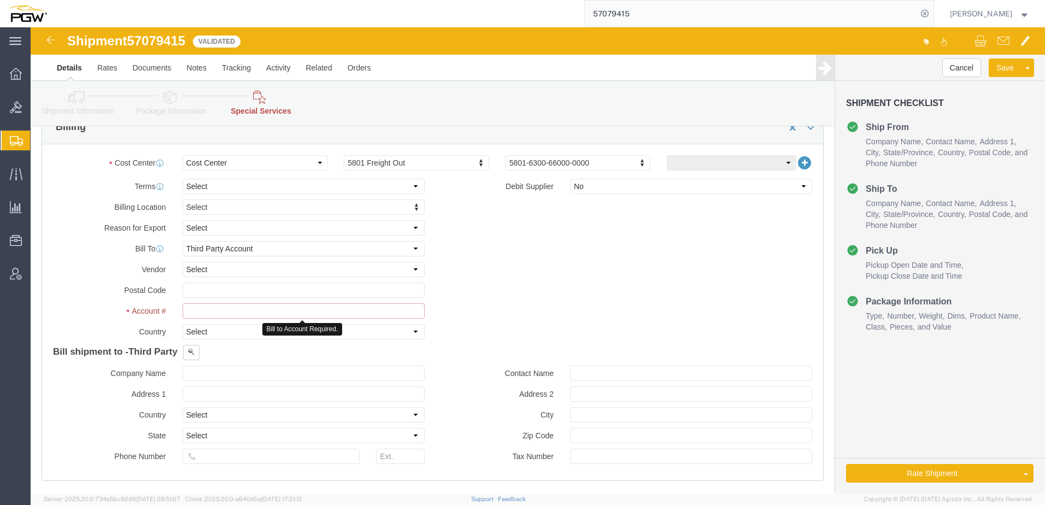
click input "text"
type input "5801"
drag, startPoint x: 932, startPoint y: 449, endPoint x: 110, endPoint y: 327, distance: 830.5
click button "Rate Shipment"
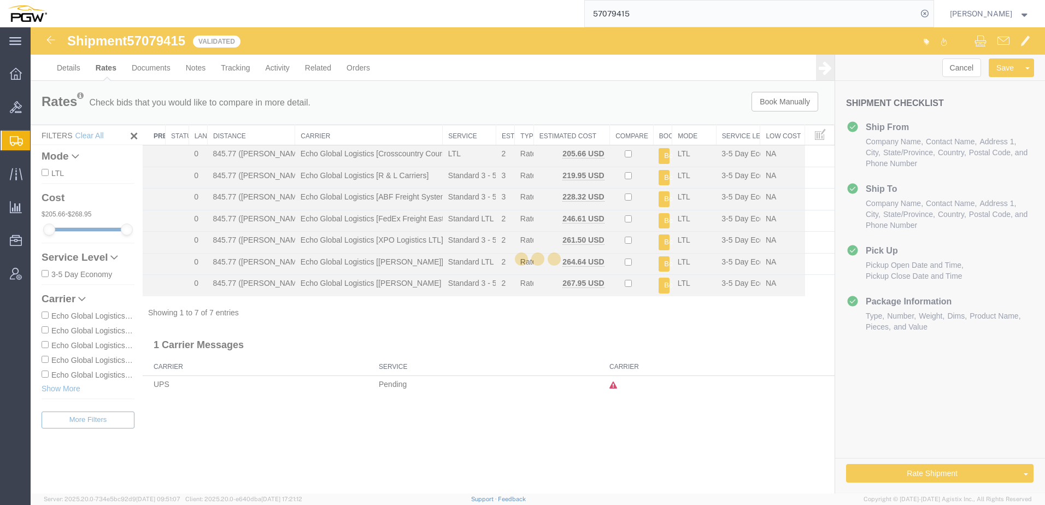
scroll to position [0, 0]
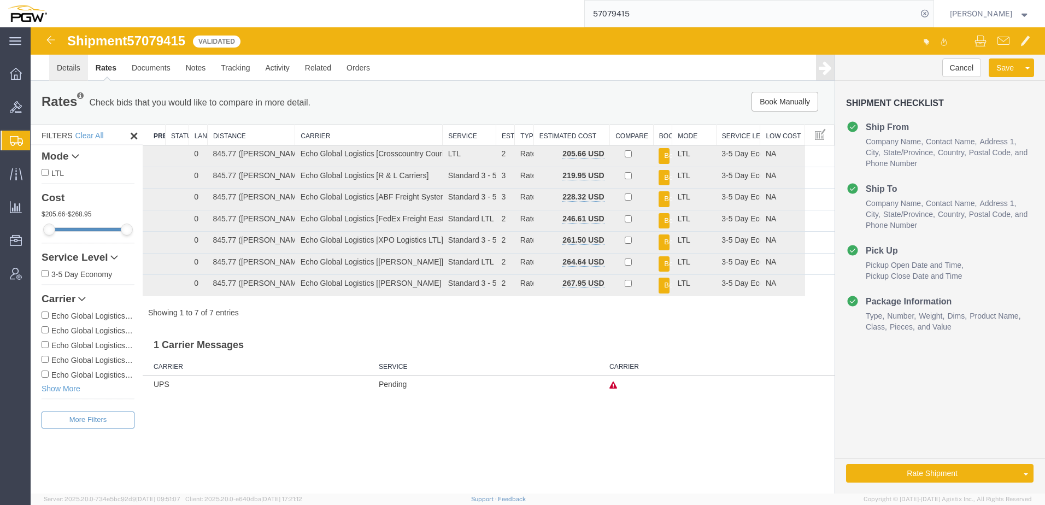
click at [63, 69] on link "Details" at bounding box center [68, 68] width 39 height 26
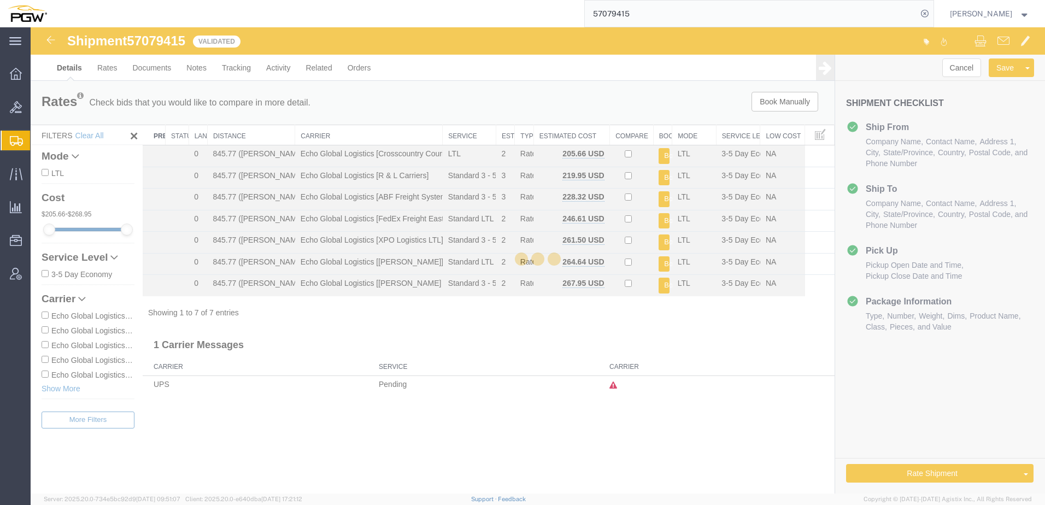
select select "62891"
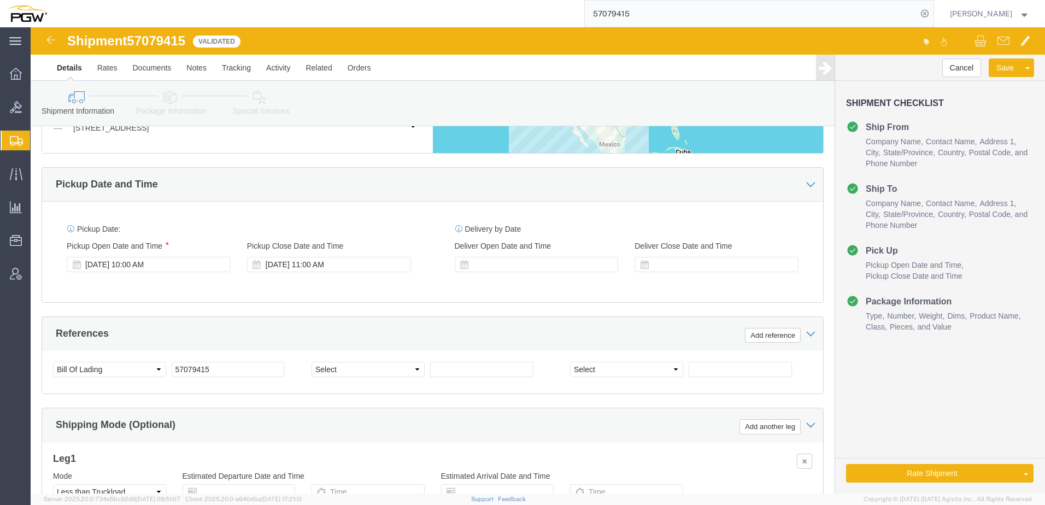
scroll to position [647, 0]
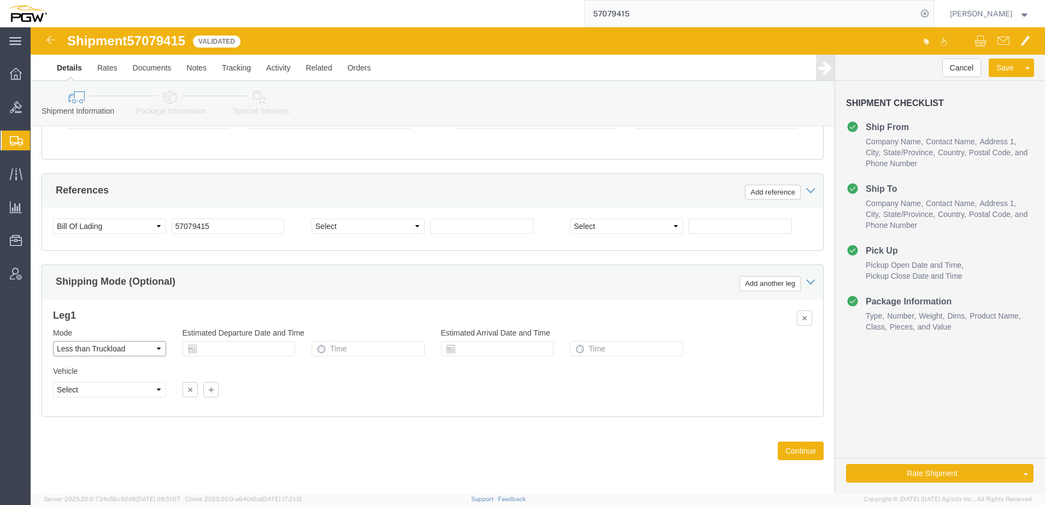
click select "Select Air Less than Truckload Multi-Leg Ocean Freight Rail Small Parcel Truckl…"
click button "Cancel"
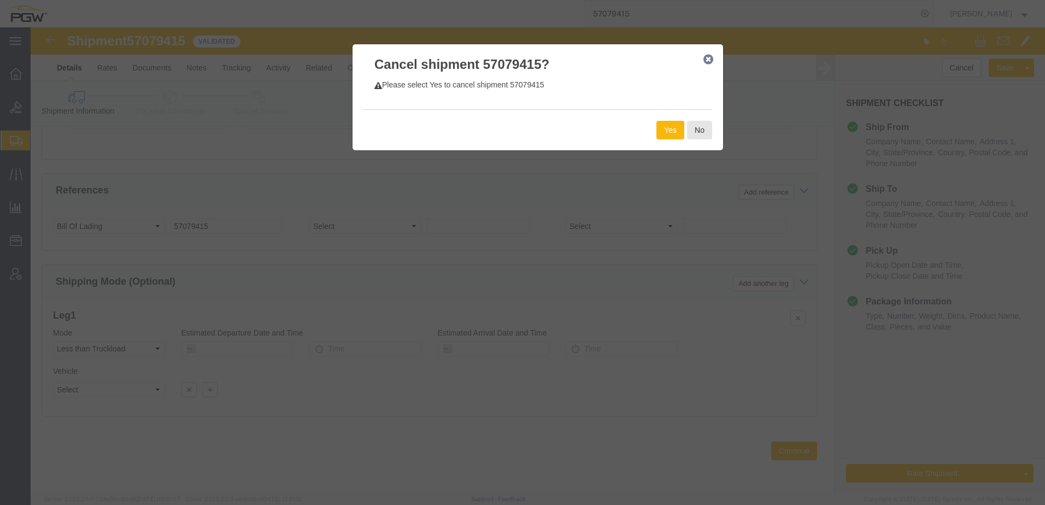
click button "Yes"
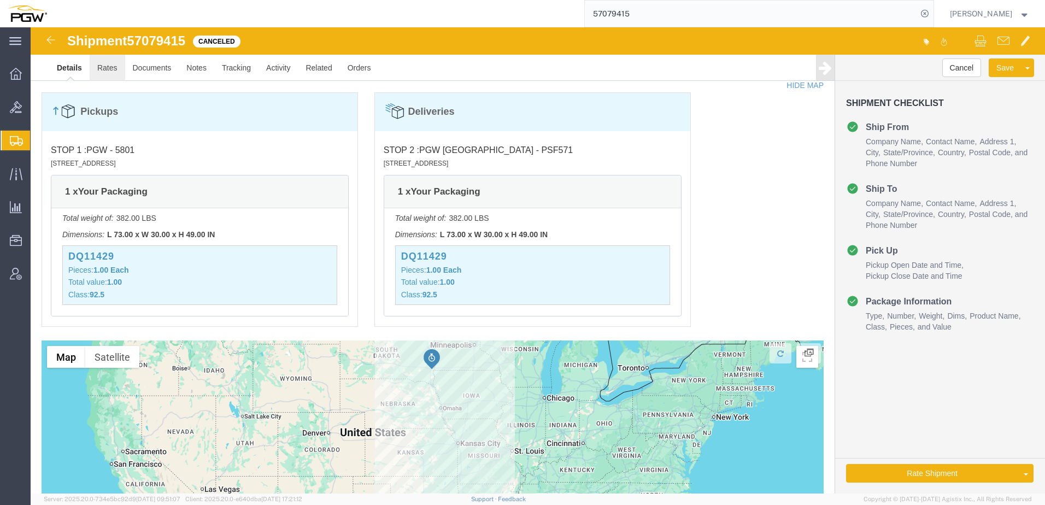
click link "Rates"
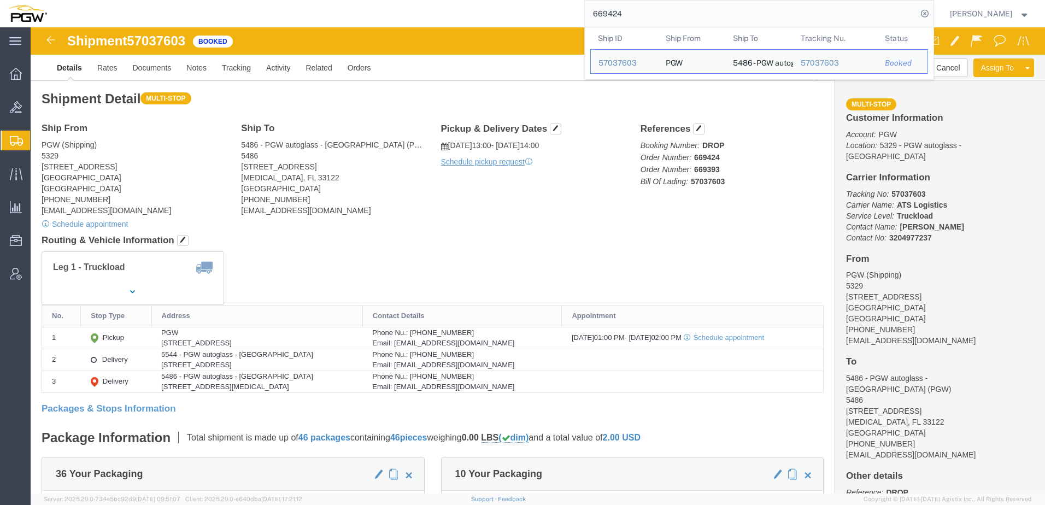
drag, startPoint x: 690, startPoint y: 15, endPoint x: 250, endPoint y: -1, distance: 440.8
click at [250, 0] on html "main_menu Created with Sketch. Collapse Menu Overview Bids Shipments Shipment M…" at bounding box center [522, 252] width 1045 height 505
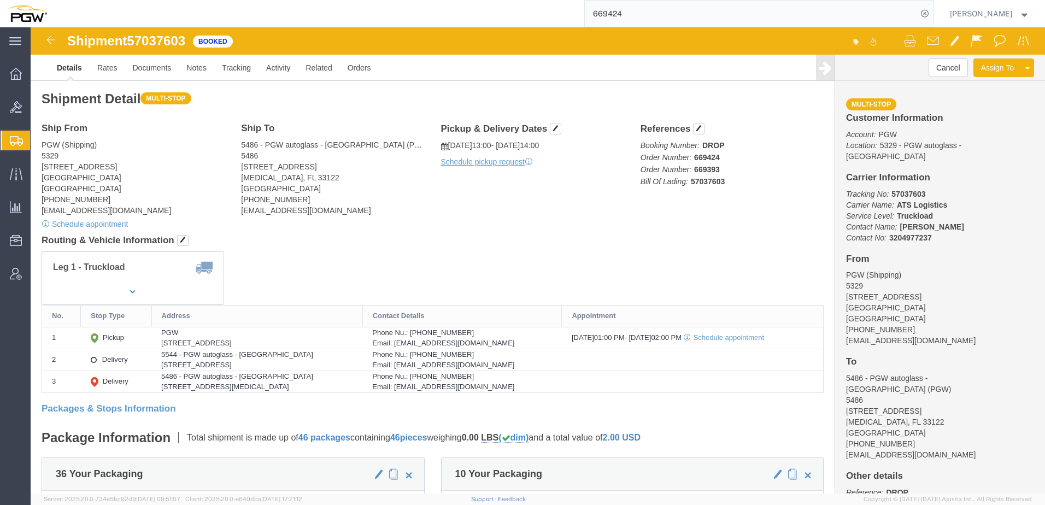
paste input "55466088"
type input "55466088"
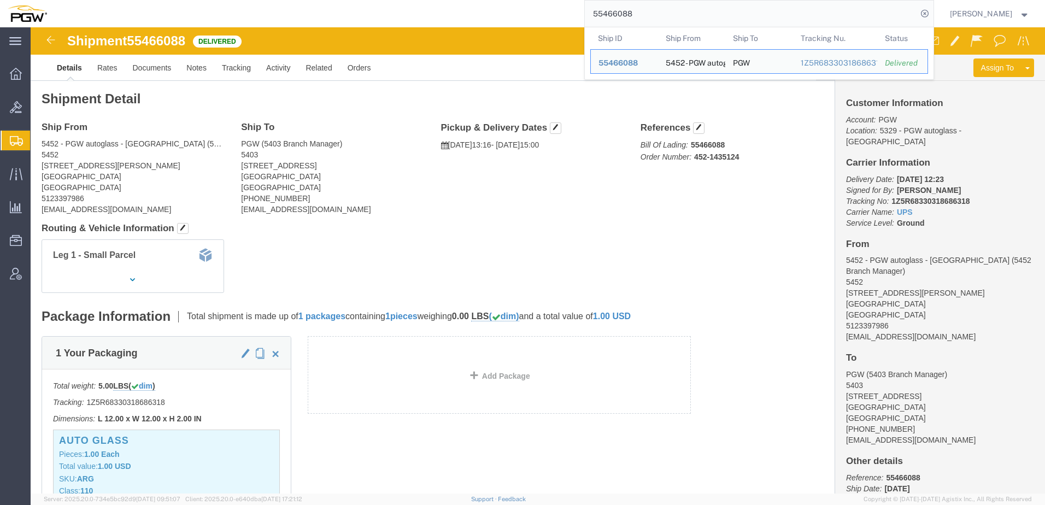
click div "Leg 1 - Small Parcel"
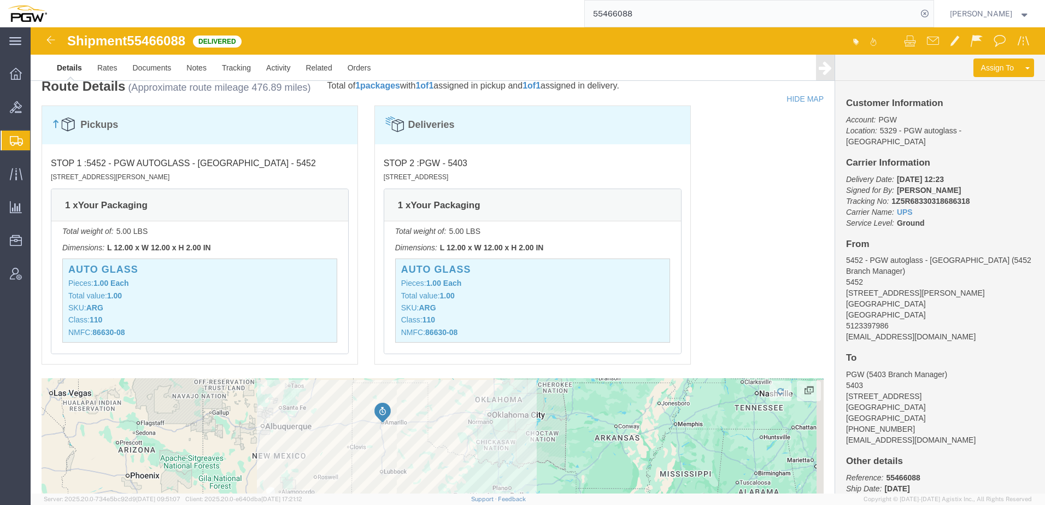
scroll to position [864, 0]
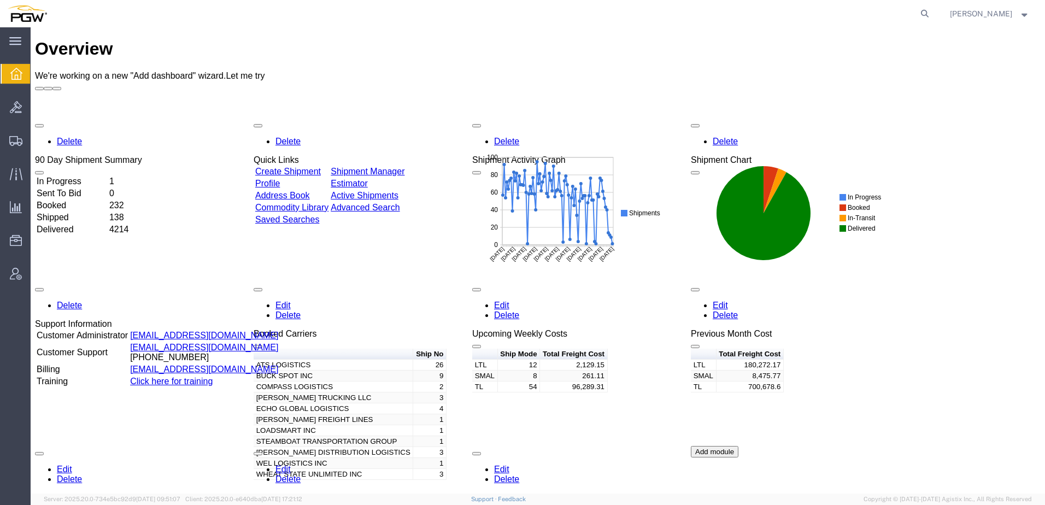
click at [985, 397] on div "Delete 90 Day Shipment Summary In Progress 1 Sent To Bid 0 Booked 232 Shipped 1…" at bounding box center [538, 364] width 1006 height 492
click at [932, 13] on icon at bounding box center [924, 13] width 15 height 15
click at [640, 11] on input "search" at bounding box center [751, 14] width 332 height 26
paste input "57071966"
type input "57071966"
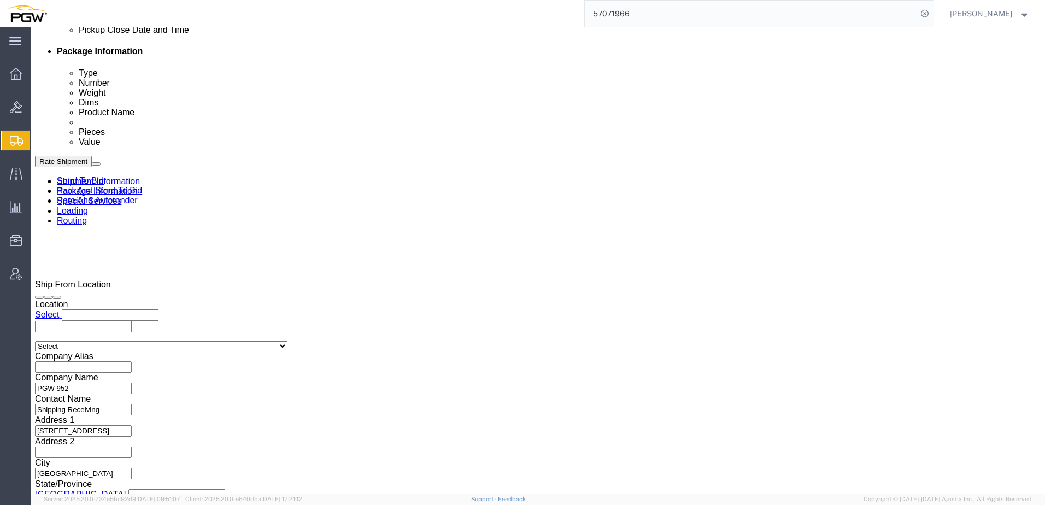
scroll to position [601, 0]
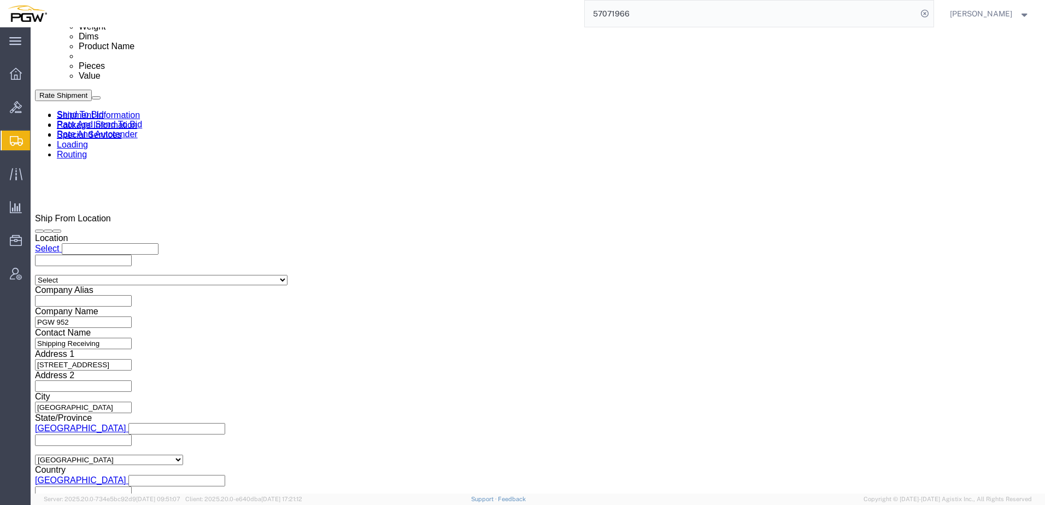
select select
select select "28509"
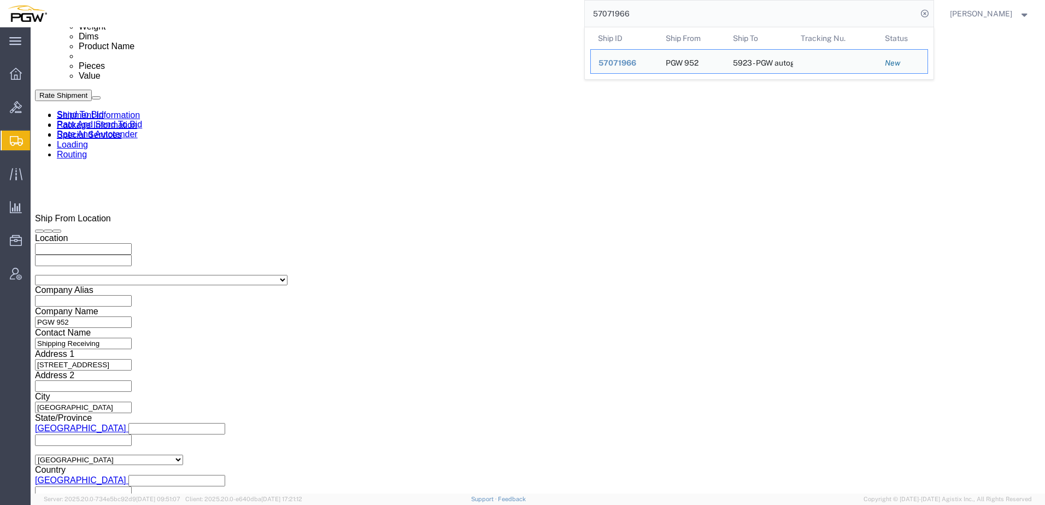
drag, startPoint x: 683, startPoint y: 13, endPoint x: 559, endPoint y: 11, distance: 124.1
click at [555, 11] on div "57071966 Ship ID Ship From Ship To Tracking Nu. Status Ship ID 57071966 Ship Fr…" at bounding box center [494, 13] width 879 height 27
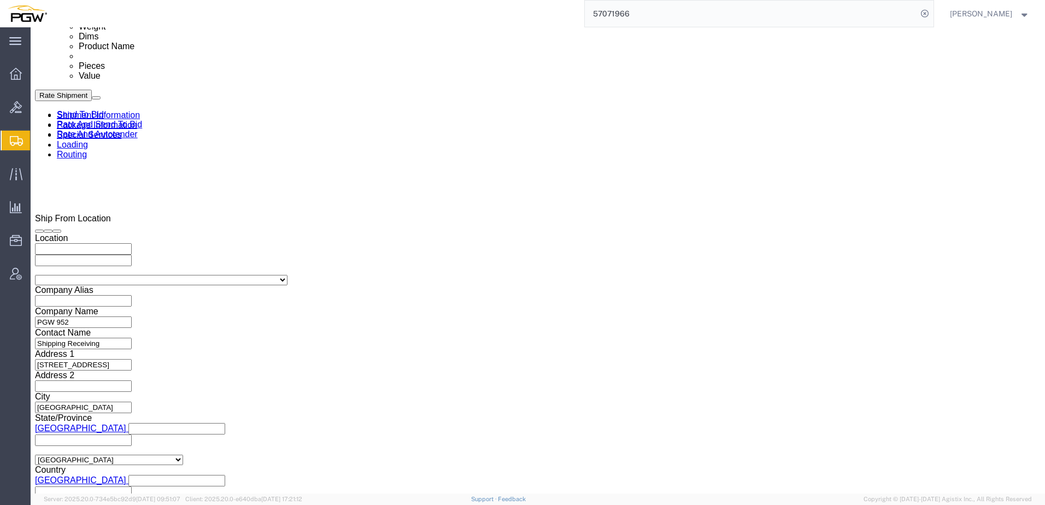
paste input "50494"
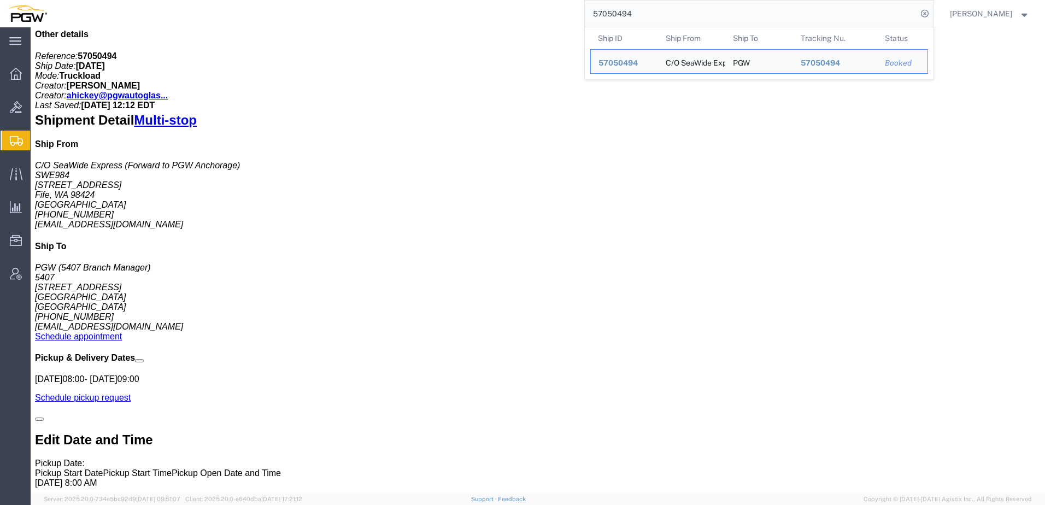
click h4 "Hold at Location"
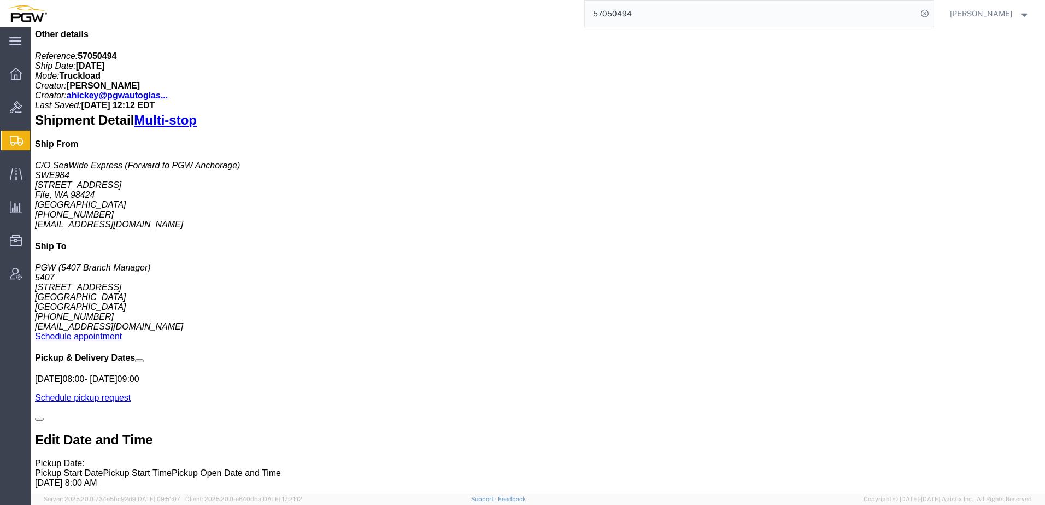
click link "Activity"
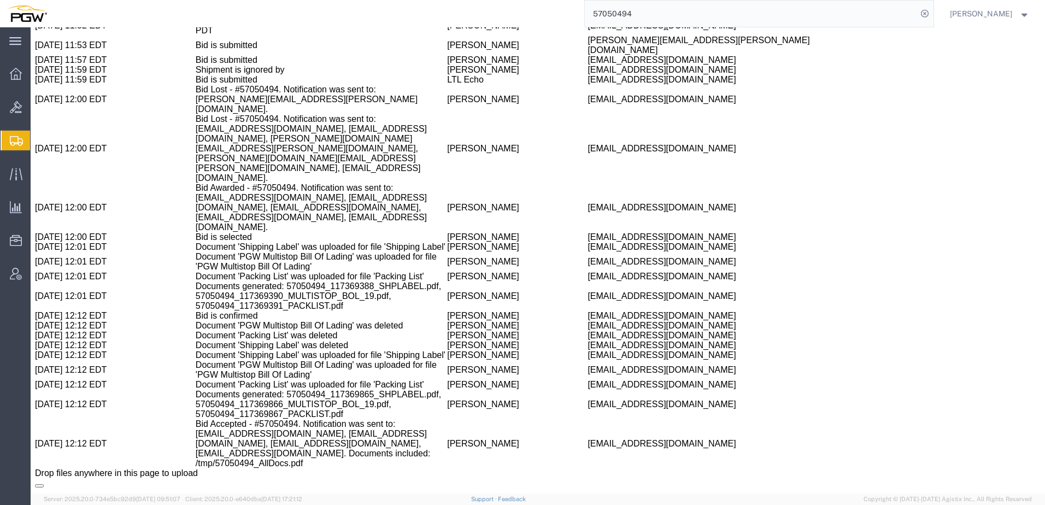
scroll to position [2898, 0]
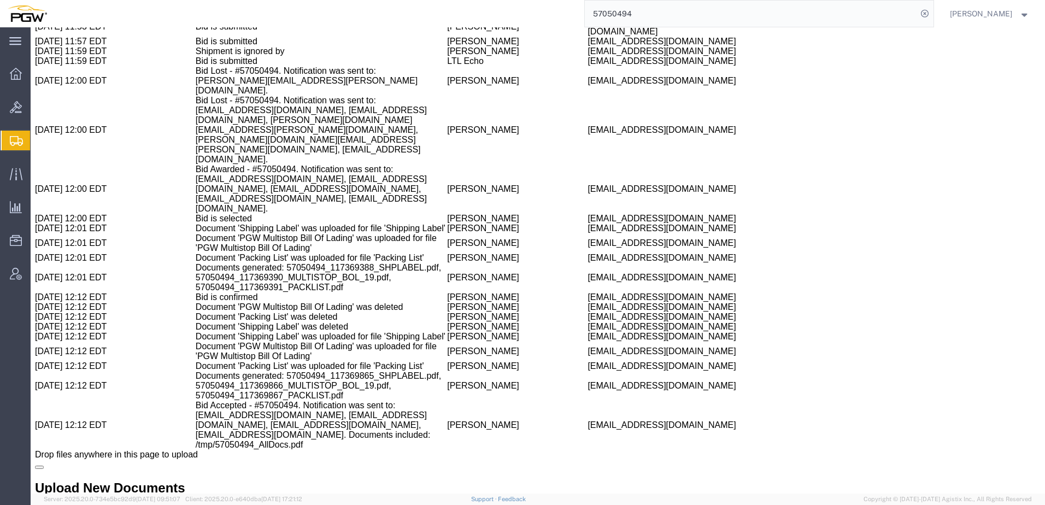
drag, startPoint x: 104, startPoint y: 68, endPoint x: 91, endPoint y: 88, distance: 23.3
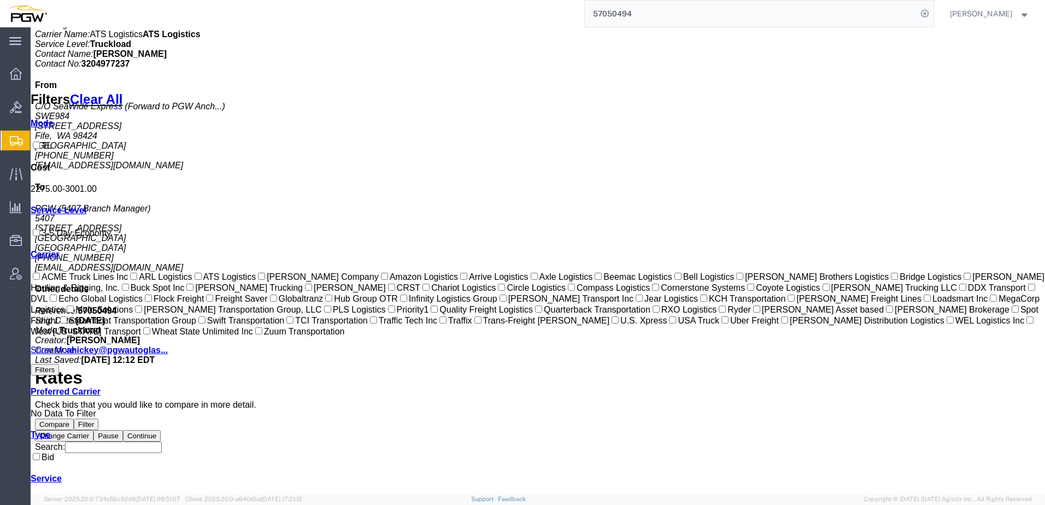
scroll to position [197, 0]
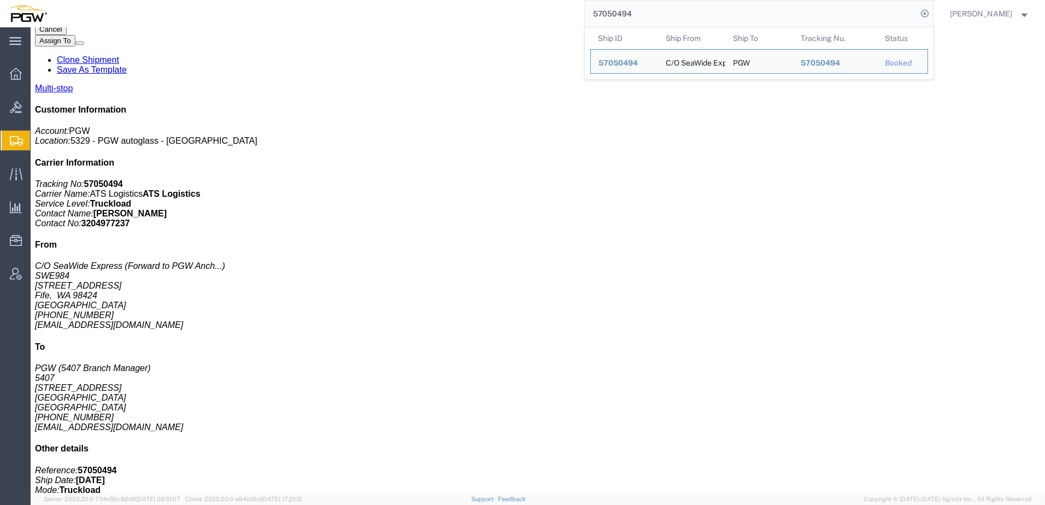
drag, startPoint x: 677, startPoint y: 13, endPoint x: 294, endPoint y: -10, distance: 383.8
click at [294, 0] on html "main_menu Created with Sketch. Collapse Menu Overview Bids Shipments Shipment M…" at bounding box center [522, 252] width 1045 height 505
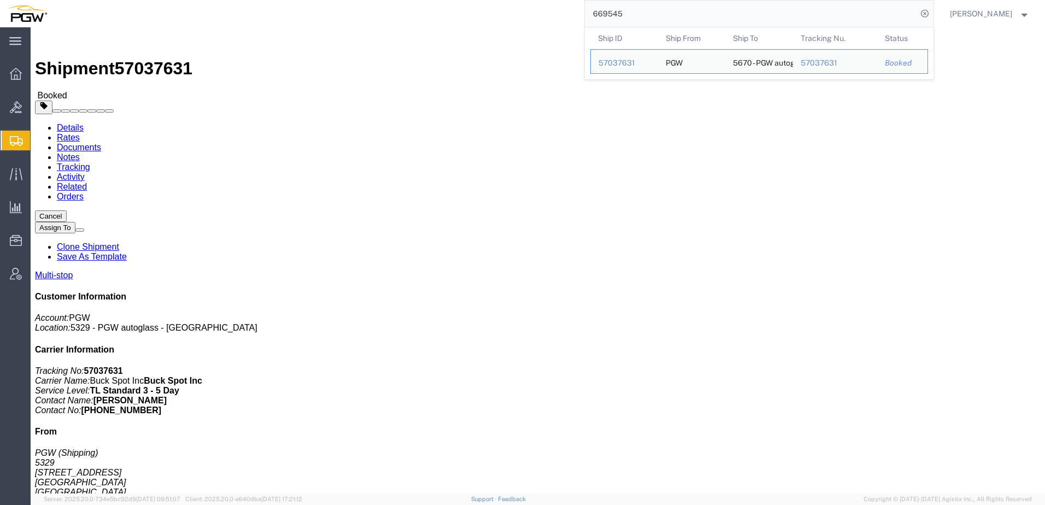
drag, startPoint x: 661, startPoint y: 13, endPoint x: 366, endPoint y: 13, distance: 294.6
click at [379, 13] on div "669545 Ship ID Ship From Ship To Tracking Nu. Status Ship ID 57037631 Ship From…" at bounding box center [494, 13] width 879 height 27
paste input "157"
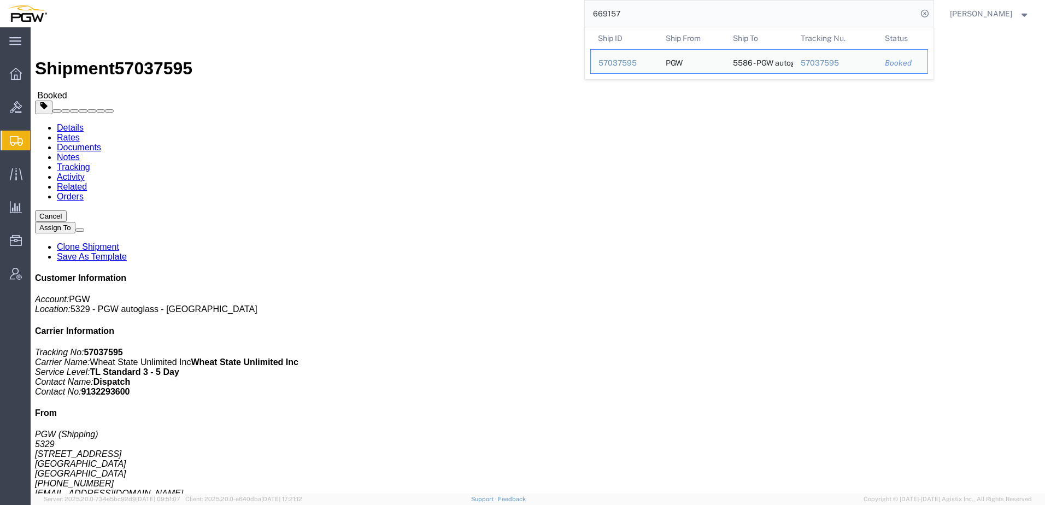
drag, startPoint x: 690, startPoint y: 16, endPoint x: 335, endPoint y: 22, distance: 355.9
click at [336, 21] on div "669157 Ship ID Ship From Ship To Tracking Nu. Status Ship ID 57037595 Ship From…" at bounding box center [494, 13] width 879 height 27
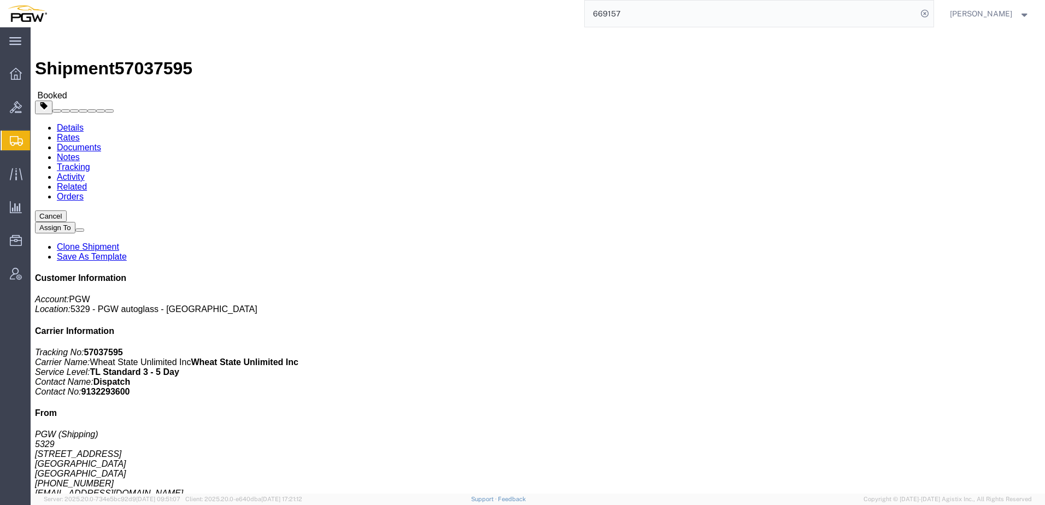
paste input "56979821"
type input "56979821"
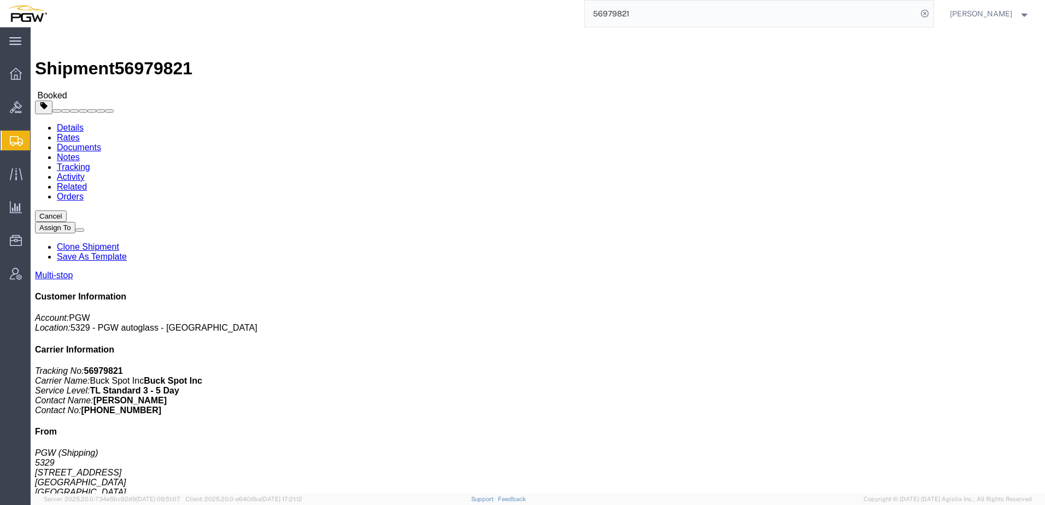
click address "PGW (Shipping) [STREET_ADDRESS] [PHONE_NUMBER] [EMAIL_ADDRESS][DOMAIN_NAME]"
click div "Ship From PGW (Shipping) 5329 850 Southern Ave Chillicothe, OH 45601 United Sta…"
click span "button"
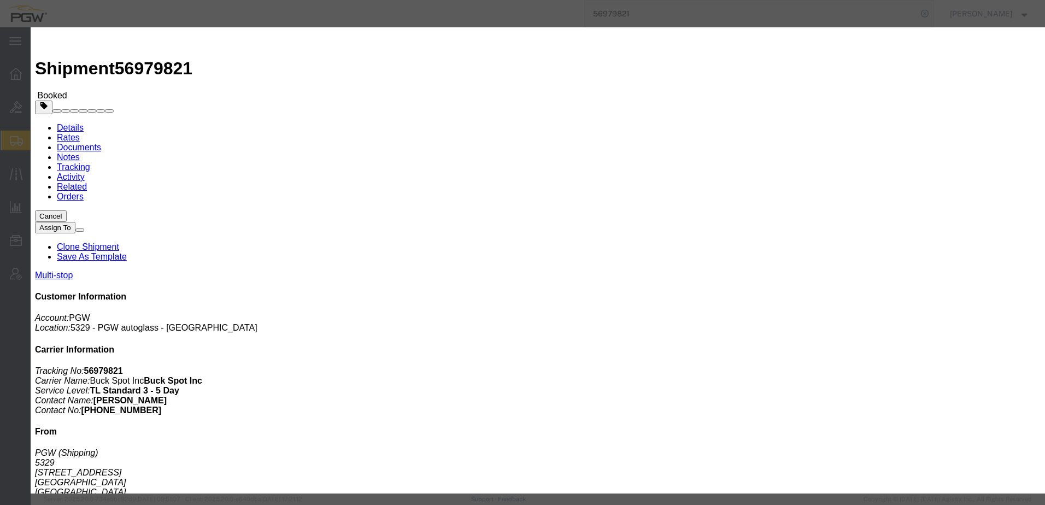
click div "Oct 15 2025 1:00 PM"
click button "Apply"
click div "Oct 15 2025 2:00 PM"
click div "Pickup Date: Pickup Start Date Pickup Start Time Pickup Open Date and Time Oct …"
click div "Oct 15 2025 2:00 PM"
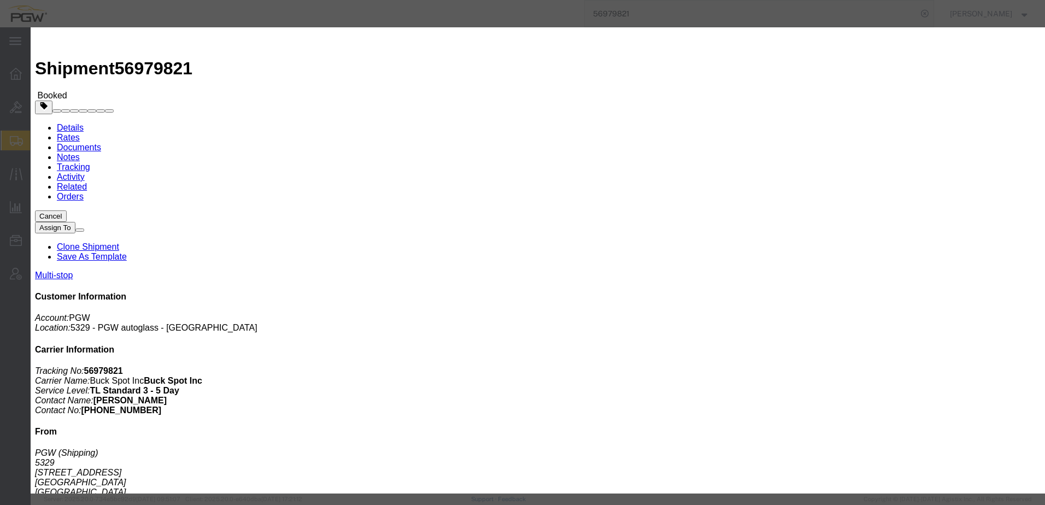
click button "Apply"
click div "Pickup Date: Pickup Start Date Pickup Start Time Pickup Open Date and Time Oct …"
click button "Save"
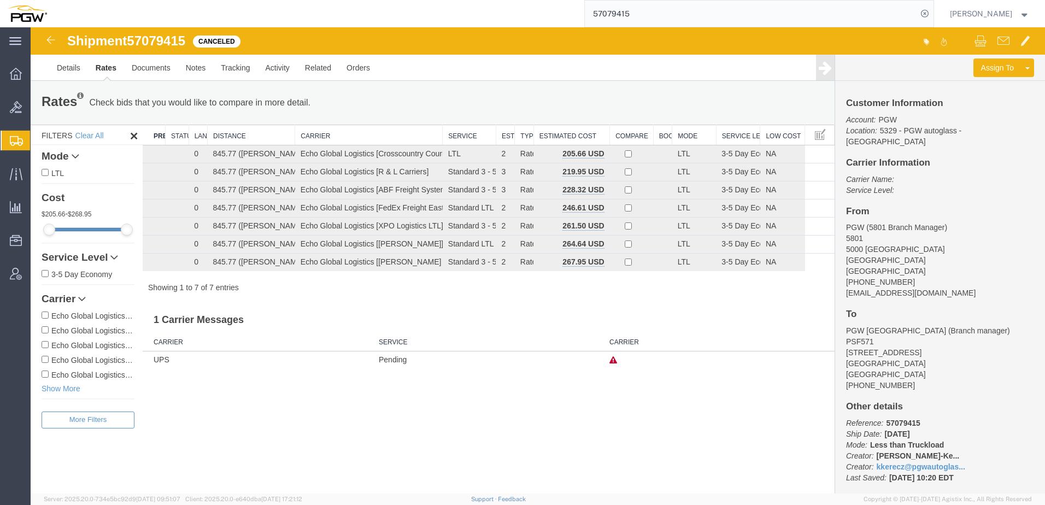
click at [0, 0] on span "Shipment Manager" at bounding box center [0, 0] width 0 height 0
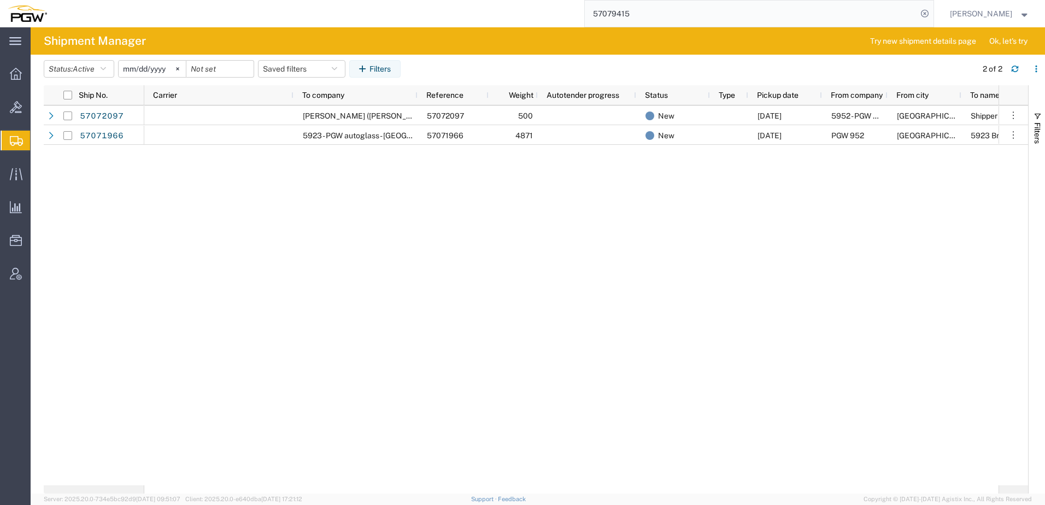
drag, startPoint x: 401, startPoint y: 279, endPoint x: 404, endPoint y: 271, distance: 9.3
click at [403, 278] on div "MR. OTTO GLASS (STEVE) 57072097 500 New 10/09/2025 5952 - PGW autoglass - Coqui…" at bounding box center [571, 295] width 854 height 380
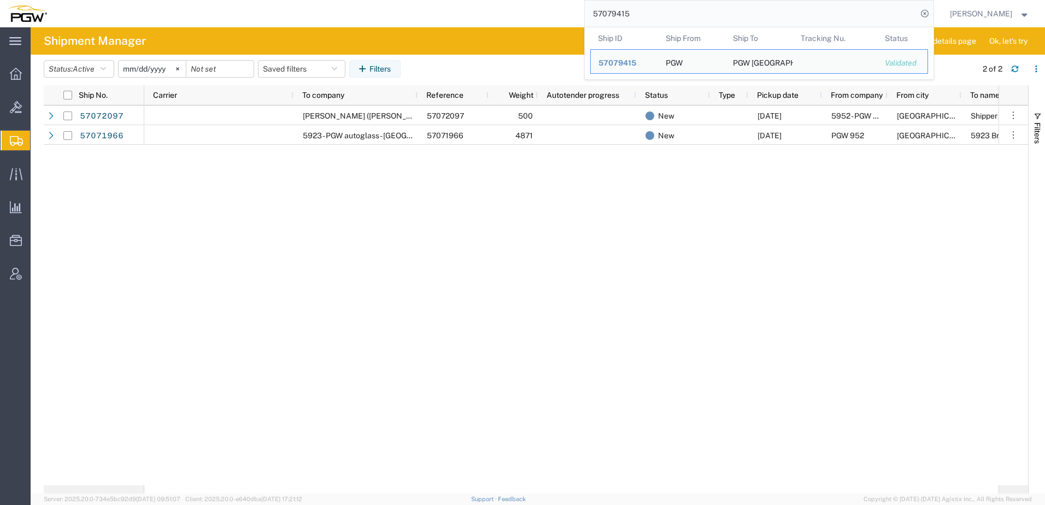
drag, startPoint x: 701, startPoint y: 8, endPoint x: 324, endPoint y: 10, distance: 377.1
click at [323, 10] on div "57079415 Ship ID Ship From Ship To Tracking Nu. Status Ship ID 57079415 Ship Fr…" at bounding box center [494, 13] width 879 height 27
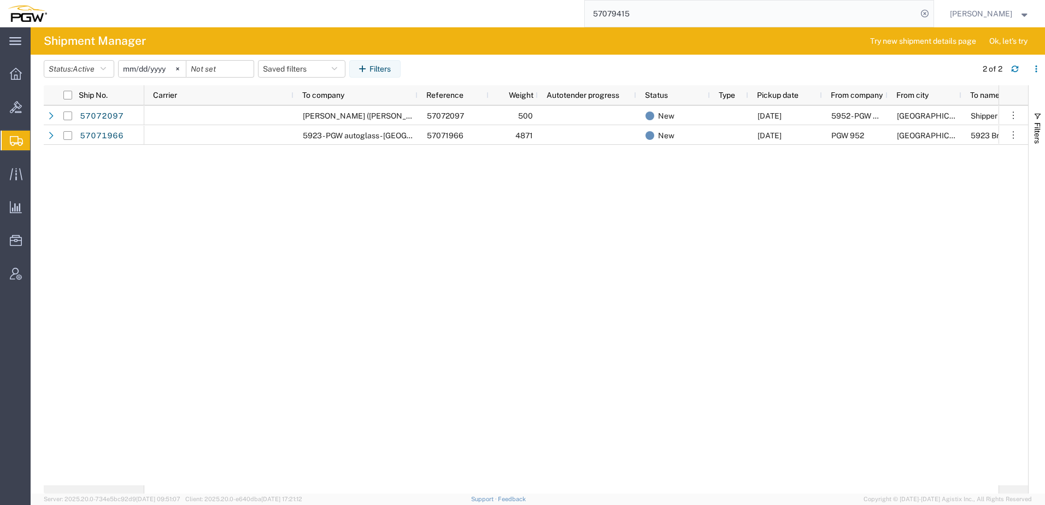
paste input "search"
click at [677, 9] on input "search" at bounding box center [751, 14] width 332 height 26
paste input "57050494"
type input "57050494"
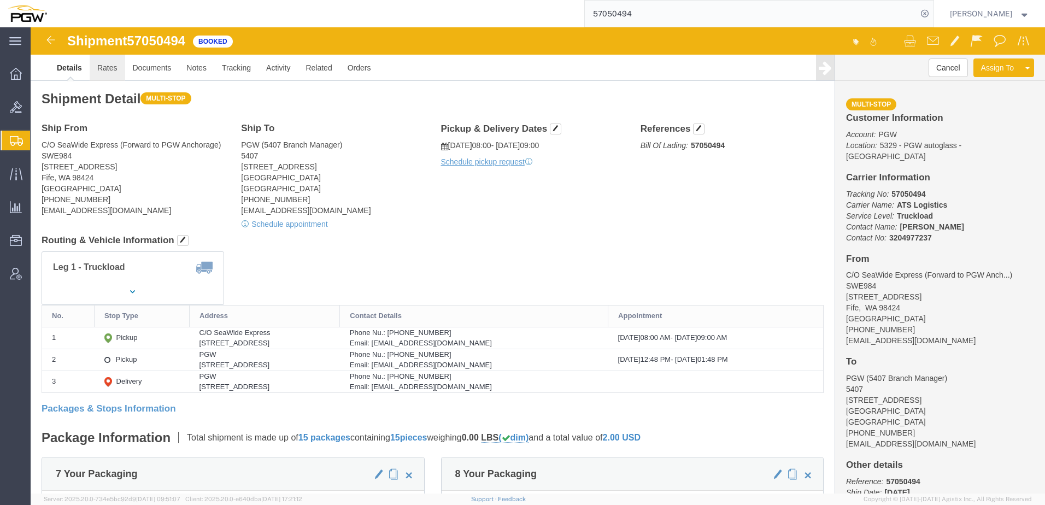
drag, startPoint x: 103, startPoint y: 71, endPoint x: 72, endPoint y: 43, distance: 41.0
click link "Rates"
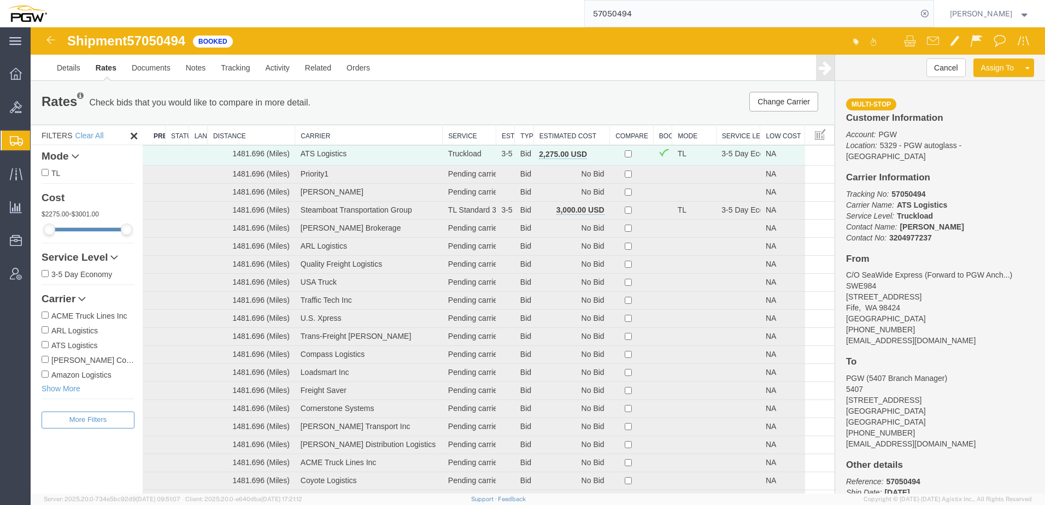
click at [551, 133] on th "Estimated Cost" at bounding box center [571, 135] width 76 height 20
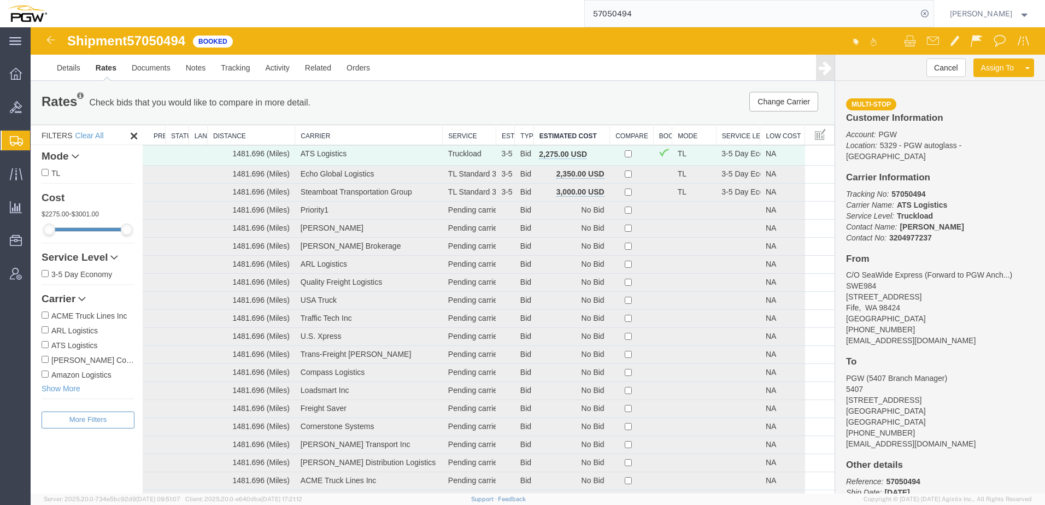
click at [303, 103] on p "Check bids that you would like to compare in more detail." at bounding box center [199, 103] width 221 height 12
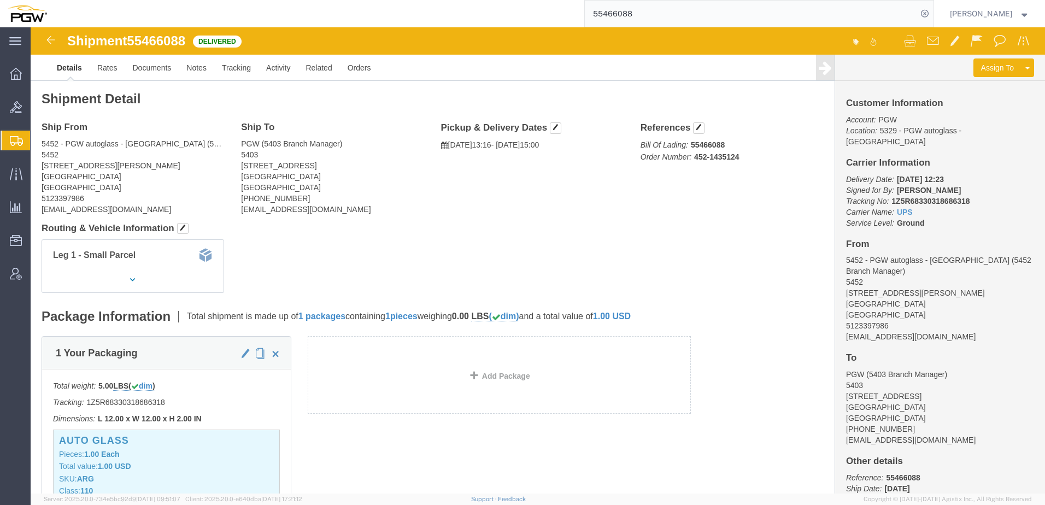
scroll to position [864, 0]
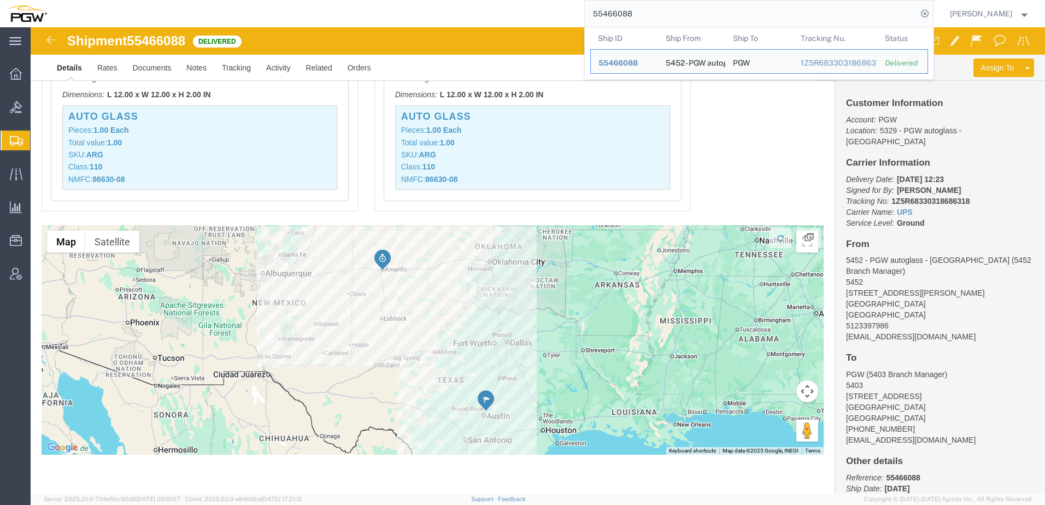
drag, startPoint x: 0, startPoint y: 0, endPoint x: 252, endPoint y: 14, distance: 252.4
click at [243, 14] on div "55466088 Ship ID Ship From Ship To Tracking Nu. Status Ship ID 55466088 Ship Fr…" at bounding box center [494, 13] width 879 height 27
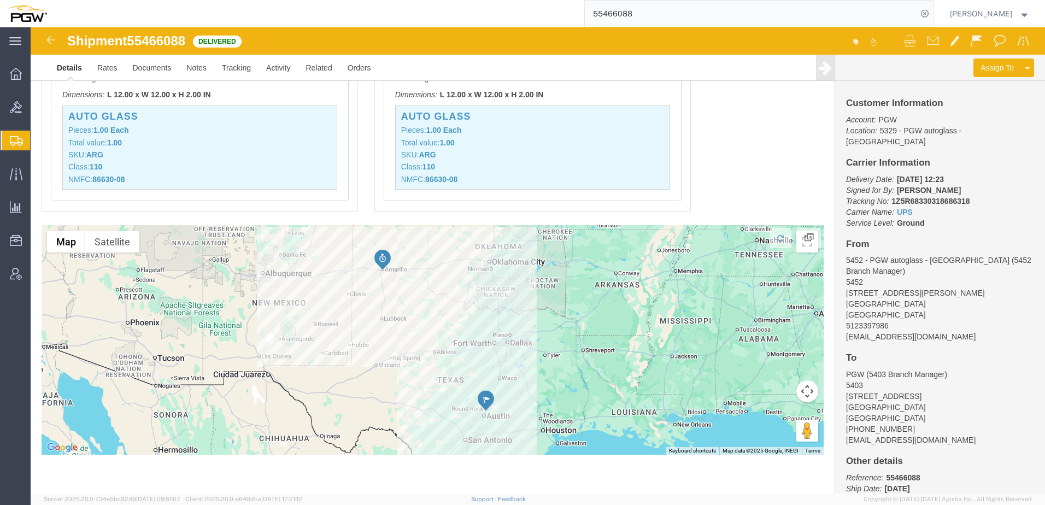
paste input "7037616"
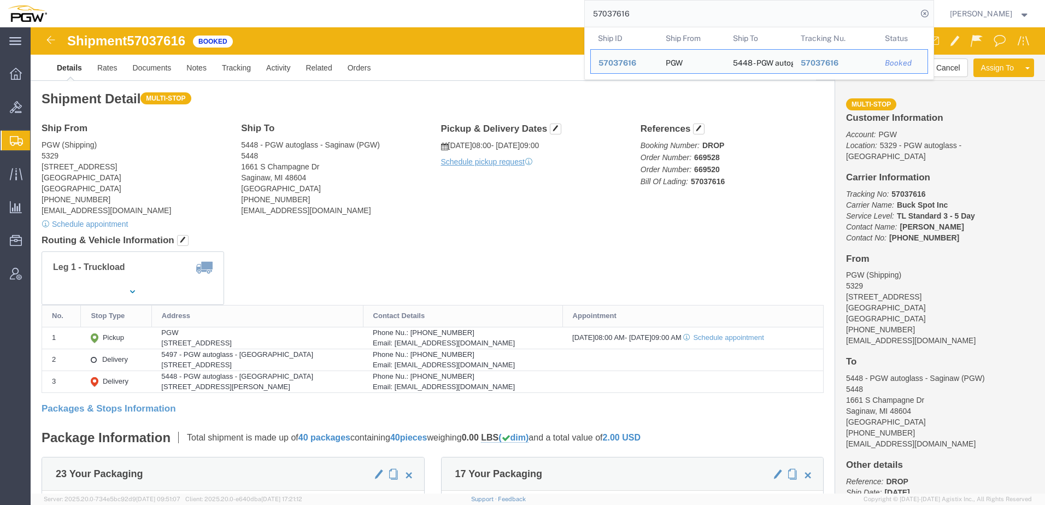
drag, startPoint x: 683, startPoint y: 15, endPoint x: 230, endPoint y: 14, distance: 453.1
click at [226, 14] on div "57037616 Ship ID Ship From Ship To Tracking Nu. Status Ship ID 57037616 Ship Fr…" at bounding box center [494, 13] width 879 height 27
paste input "6979821"
drag, startPoint x: 681, startPoint y: 14, endPoint x: 332, endPoint y: 25, distance: 348.9
click at [345, 5] on div "56979821 Ship ID Ship From Ship To Tracking Nu. Status Ship ID 56979821 Ship Fr…" at bounding box center [494, 13] width 879 height 27
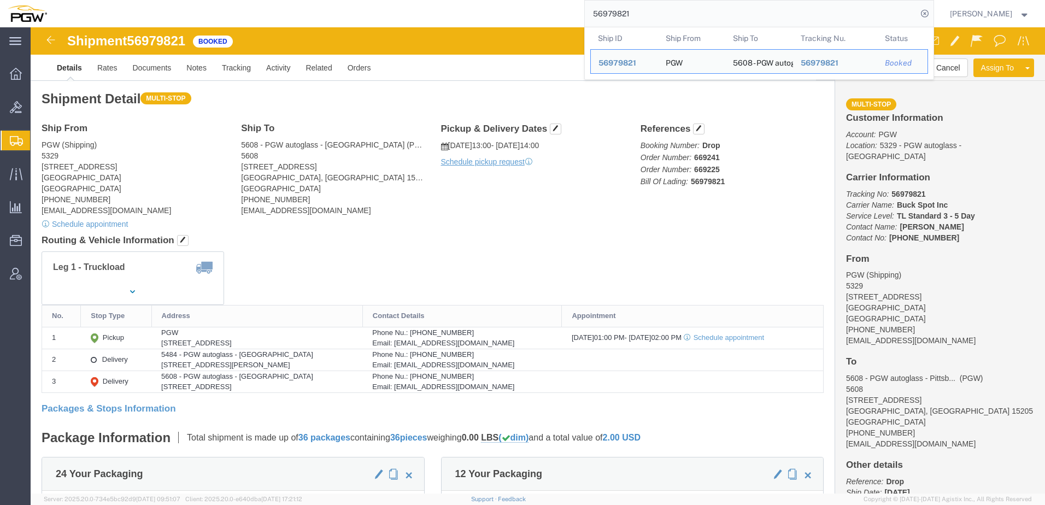
paste input "68183"
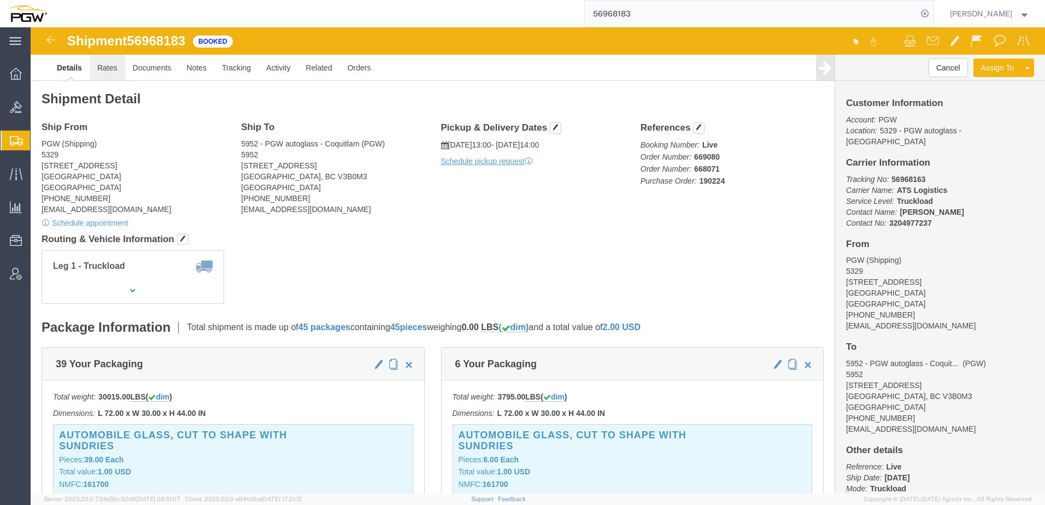
click link "Rates"
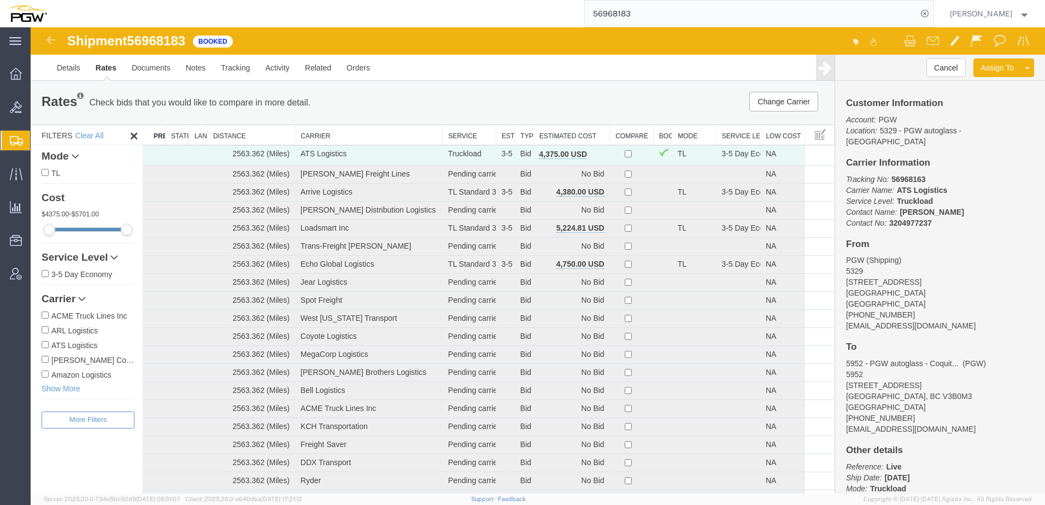
click at [548, 138] on th "Estimated Cost" at bounding box center [571, 135] width 76 height 20
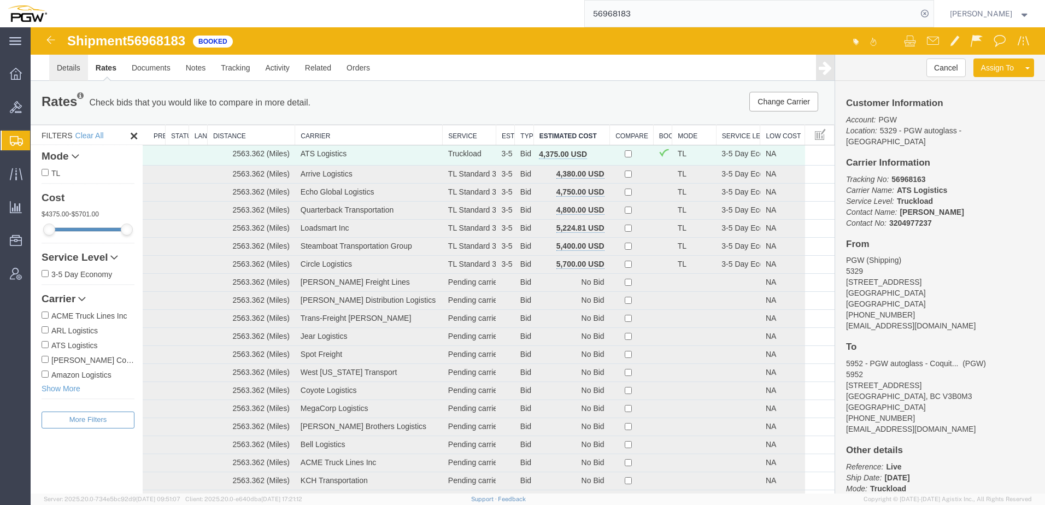
click at [56, 68] on link "Details" at bounding box center [68, 68] width 39 height 26
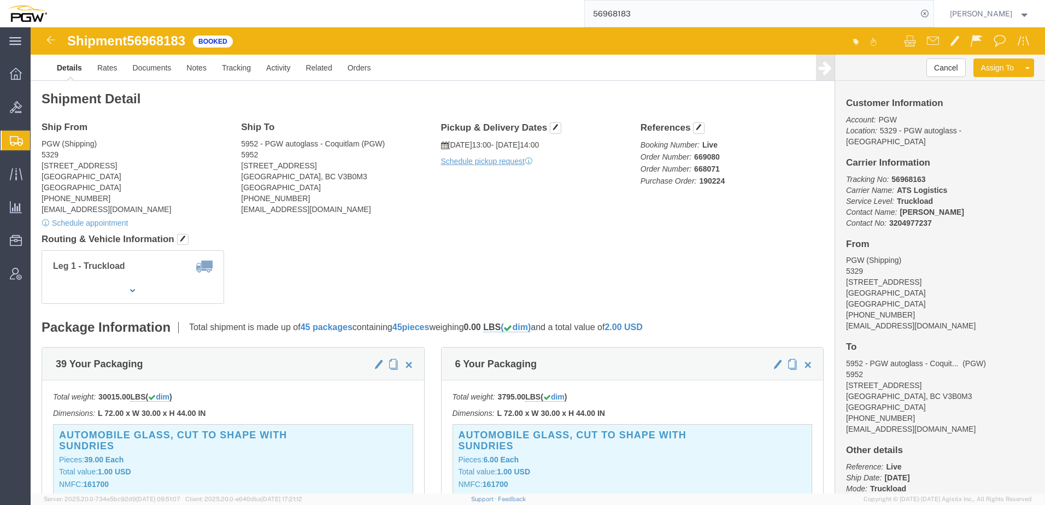
drag, startPoint x: 63, startPoint y: 151, endPoint x: 135, endPoint y: 150, distance: 71.6
click address "PGW (Shipping) [STREET_ADDRESS] [PHONE_NUMBER] [EMAIL_ADDRESS][DOMAIN_NAME]"
copy address "45601"
click address "5952 - PGW autoglass - [GEOGRAPHIC_DATA] (PGW) 5952 [STREET_ADDRESS] [PHONE_NUM…"
drag, startPoint x: 277, startPoint y: 150, endPoint x: 319, endPoint y: 146, distance: 41.7
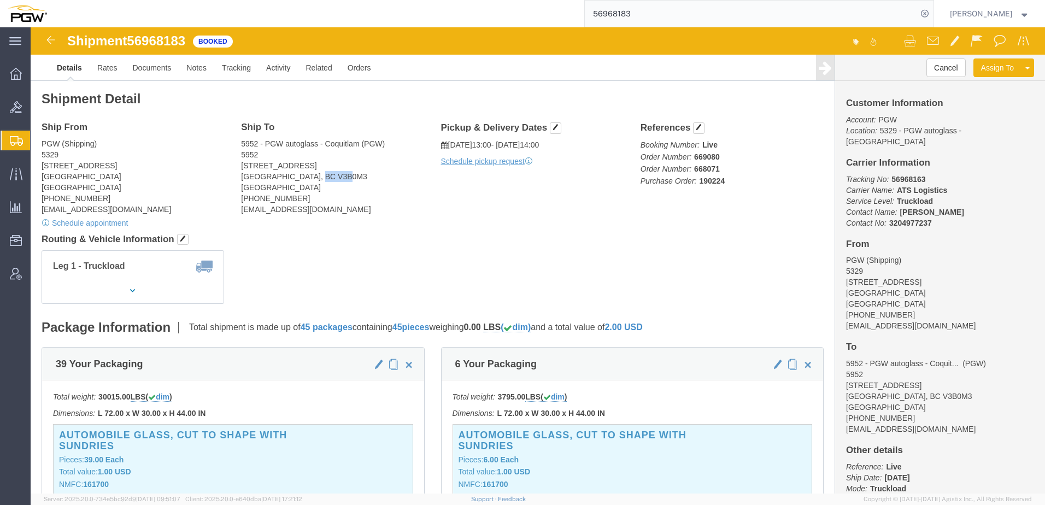
click address "5952 - PGW autoglass - [GEOGRAPHIC_DATA] (PGW) 5952 [STREET_ADDRESS] [PHONE_NUM…"
copy address "V3B0M3"
click address "PGW (Shipping) [STREET_ADDRESS] [PHONE_NUMBER] [EMAIL_ADDRESS][DOMAIN_NAME]"
drag, startPoint x: 64, startPoint y: 151, endPoint x: 157, endPoint y: 145, distance: 92.5
click address "PGW (Shipping) [STREET_ADDRESS] [PHONE_NUMBER] [EMAIL_ADDRESS][DOMAIN_NAME]"
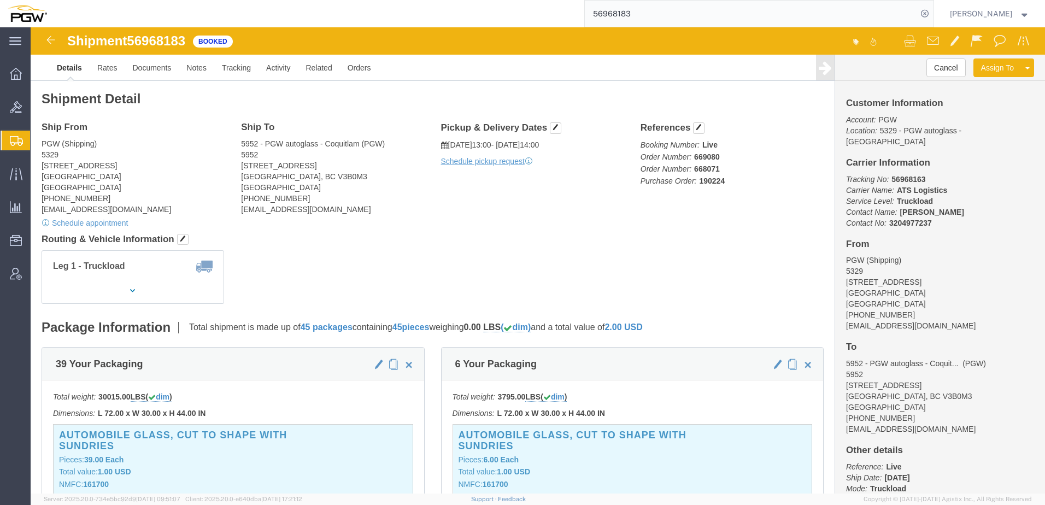
copy address "45601"
drag, startPoint x: 384, startPoint y: 161, endPoint x: 336, endPoint y: 151, distance: 49.1
click address "5952 - PGW autoglass - [GEOGRAPHIC_DATA] (PGW) 5952 [STREET_ADDRESS] [PHONE_NUM…"
drag, startPoint x: 276, startPoint y: 147, endPoint x: 359, endPoint y: 150, distance: 82.6
click address "5952 - PGW autoglass - [GEOGRAPHIC_DATA] (PGW) 5952 [STREET_ADDRESS] [PHONE_NUM…"
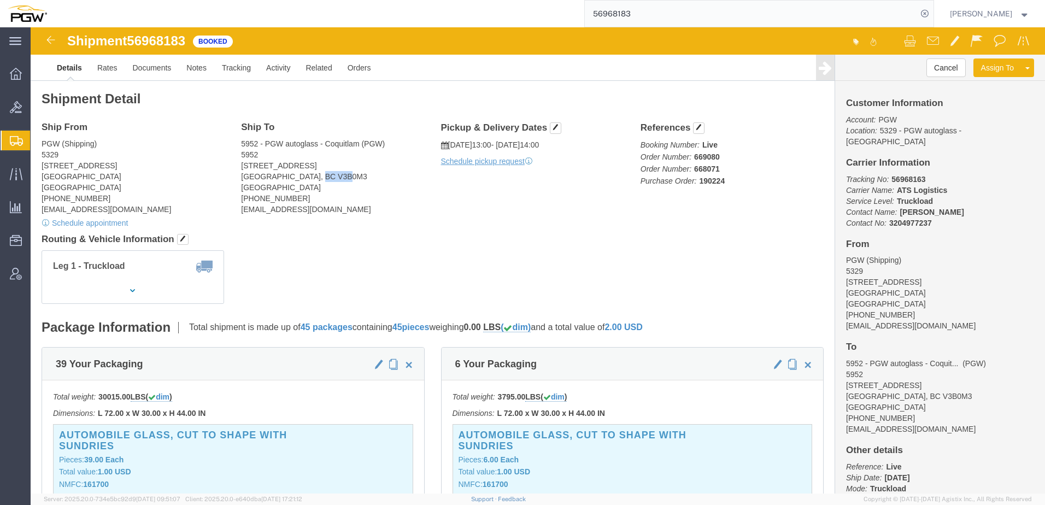
copy address "V3B0M3"
click link "Rates"
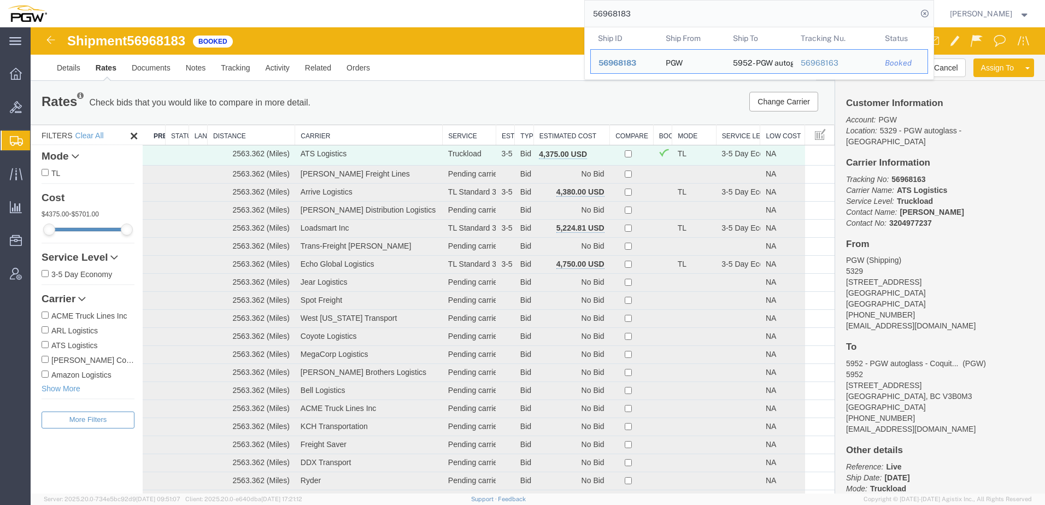
drag, startPoint x: 689, startPoint y: 13, endPoint x: 328, endPoint y: 21, distance: 360.3
click at [335, 20] on div "56968183 Ship ID Ship From Ship To Tracking Nu. Status Ship ID 56968183 Ship Fr…" at bounding box center [494, 13] width 879 height 27
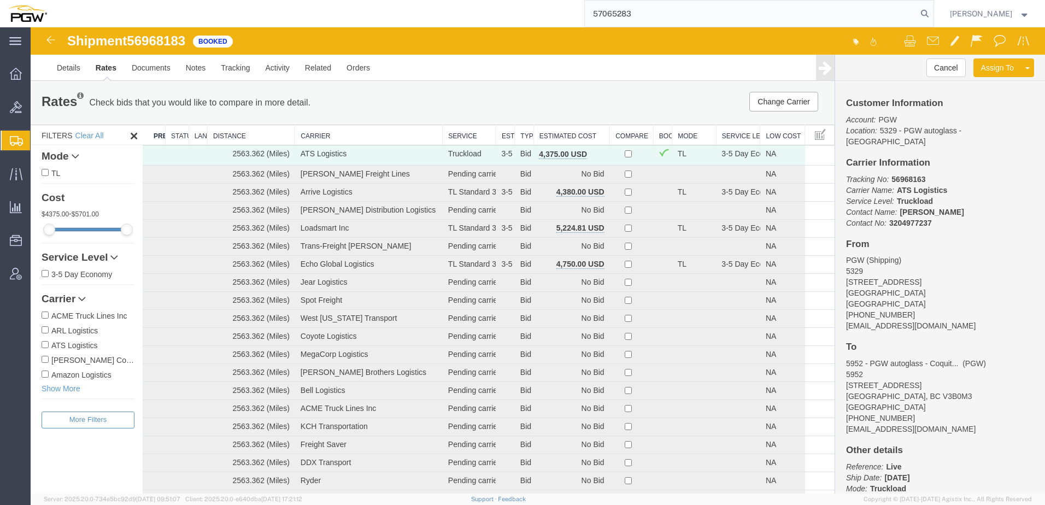
type input "57065283"
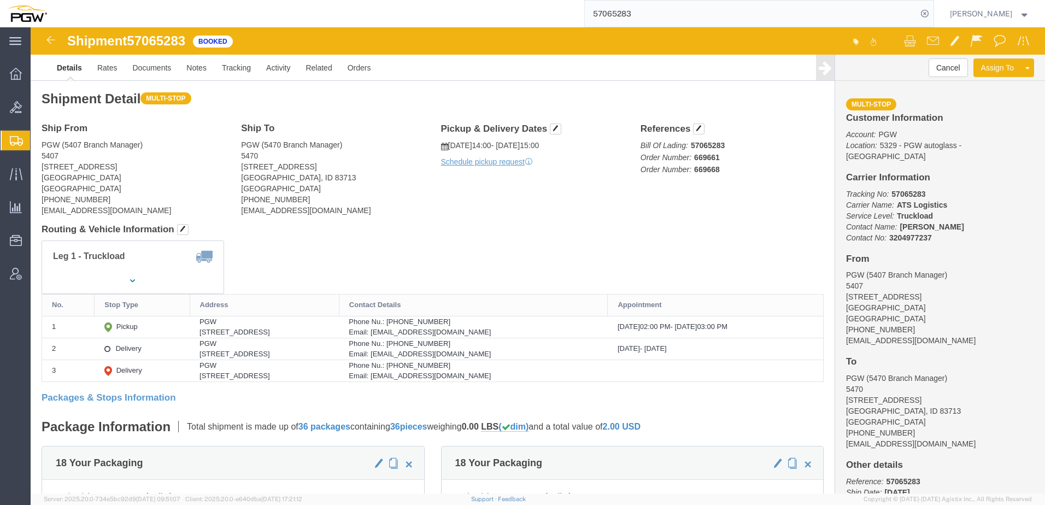
click div "Shipment Detail Multi-stop Ship From PGW (5407 Branch Manager) 5407 [STREET_ADD…"
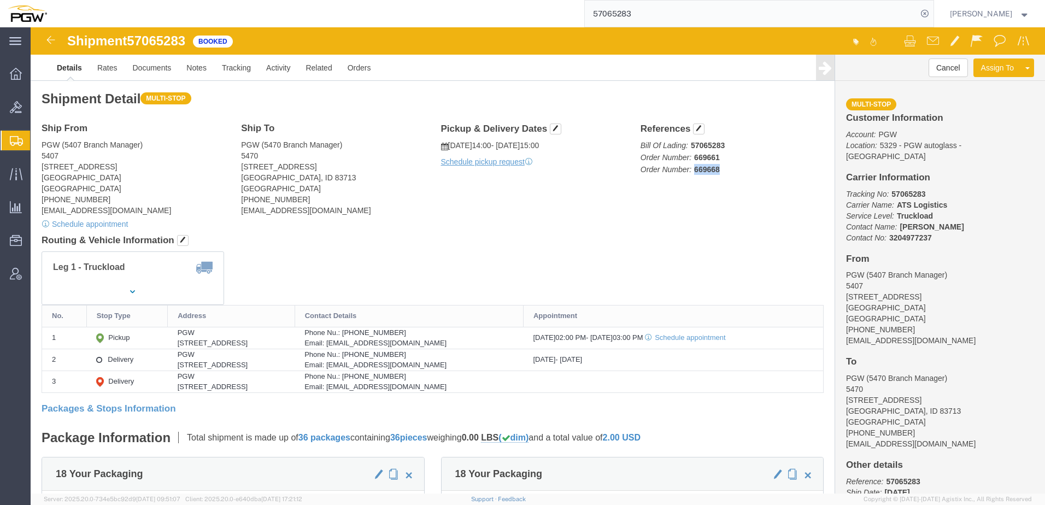
drag, startPoint x: 660, startPoint y: 144, endPoint x: 710, endPoint y: 143, distance: 49.7
click p "Bill Of Lading: 57065283 Order Number: 669661 Order Number: 669668"
copy b "669668"
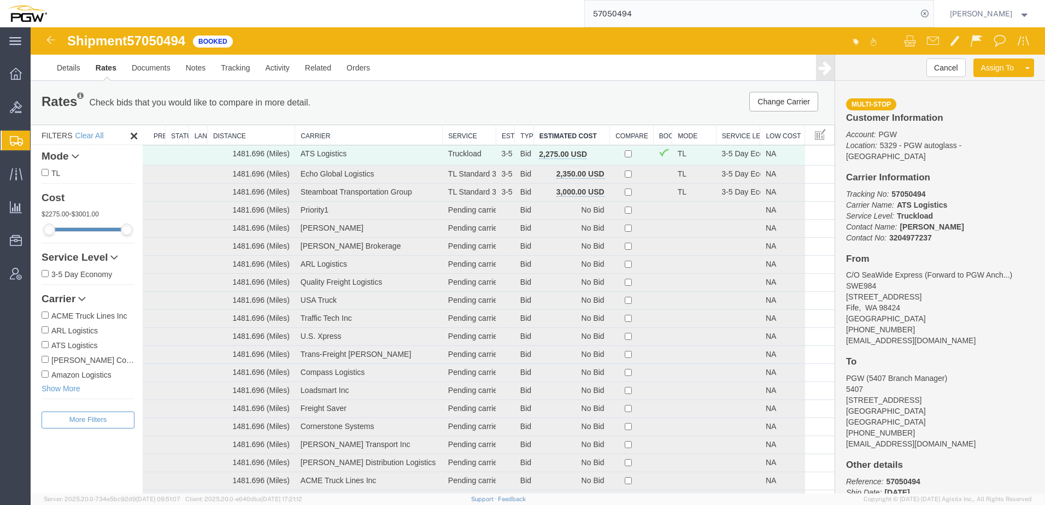
drag, startPoint x: 65, startPoint y: 159, endPoint x: 55, endPoint y: 157, distance: 10.1
click at [0, 0] on span "Shipment Manager" at bounding box center [0, 0] width 0 height 0
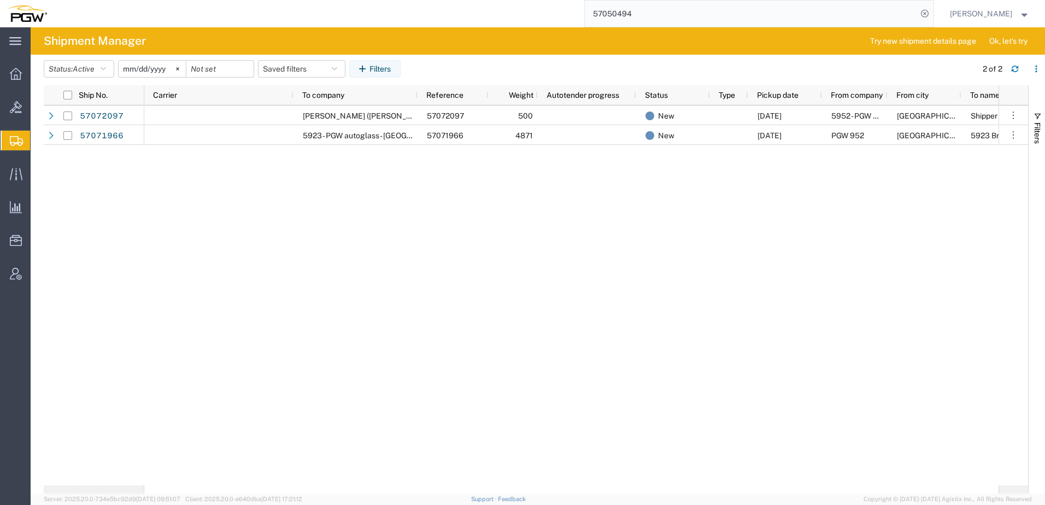
click at [427, 233] on div "[PERSON_NAME] ([PERSON_NAME]) 57072097 500 New [DATE] 5952 - PGW autoglass - Co…" at bounding box center [571, 295] width 854 height 380
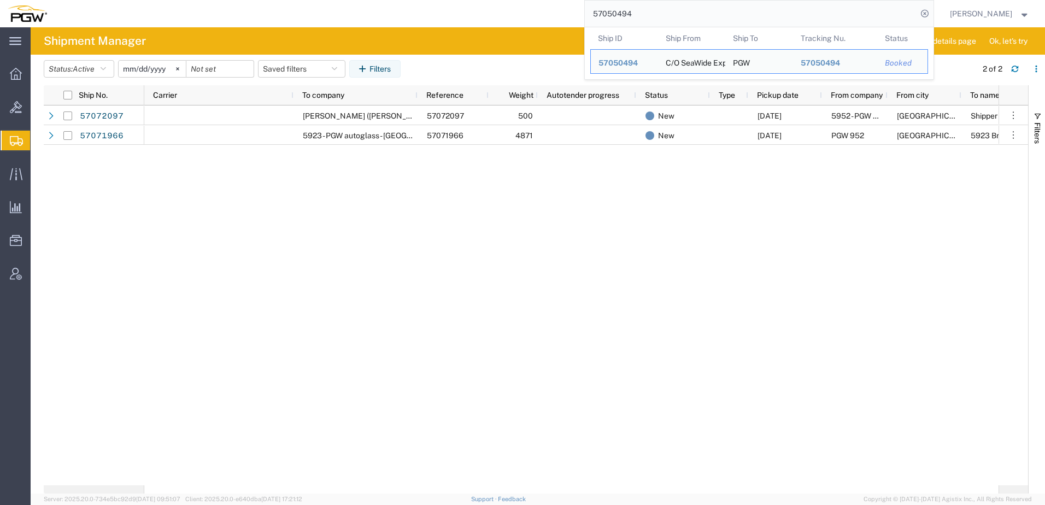
drag, startPoint x: 696, startPoint y: 21, endPoint x: 404, endPoint y: 17, distance: 291.9
click at [406, 16] on div "57050494 Ship ID Ship From Ship To Tracking Nu. Status Ship ID 57050494 Ship Fr…" at bounding box center [494, 13] width 879 height 27
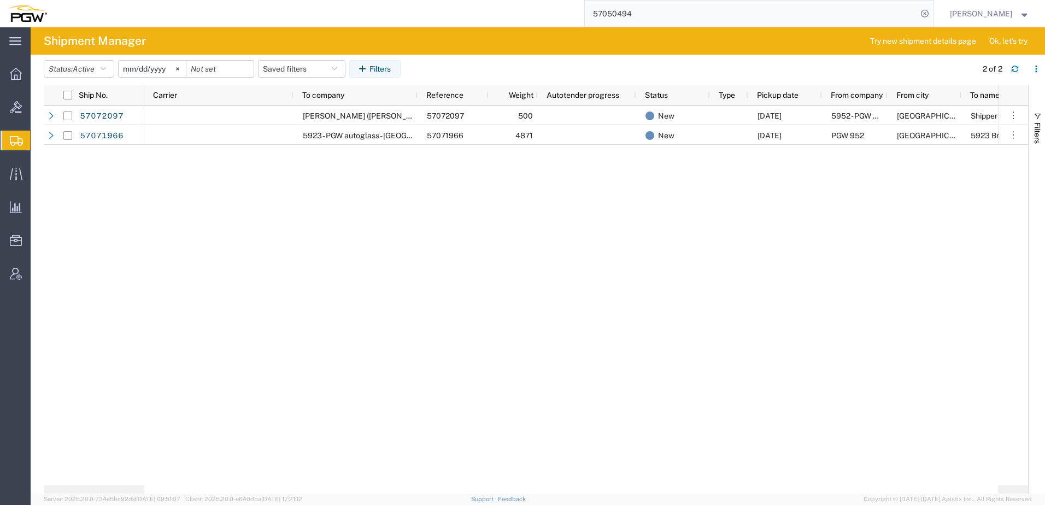
paste input "6968183"
type input "56968183"
